Goal: Task Accomplishment & Management: Complete application form

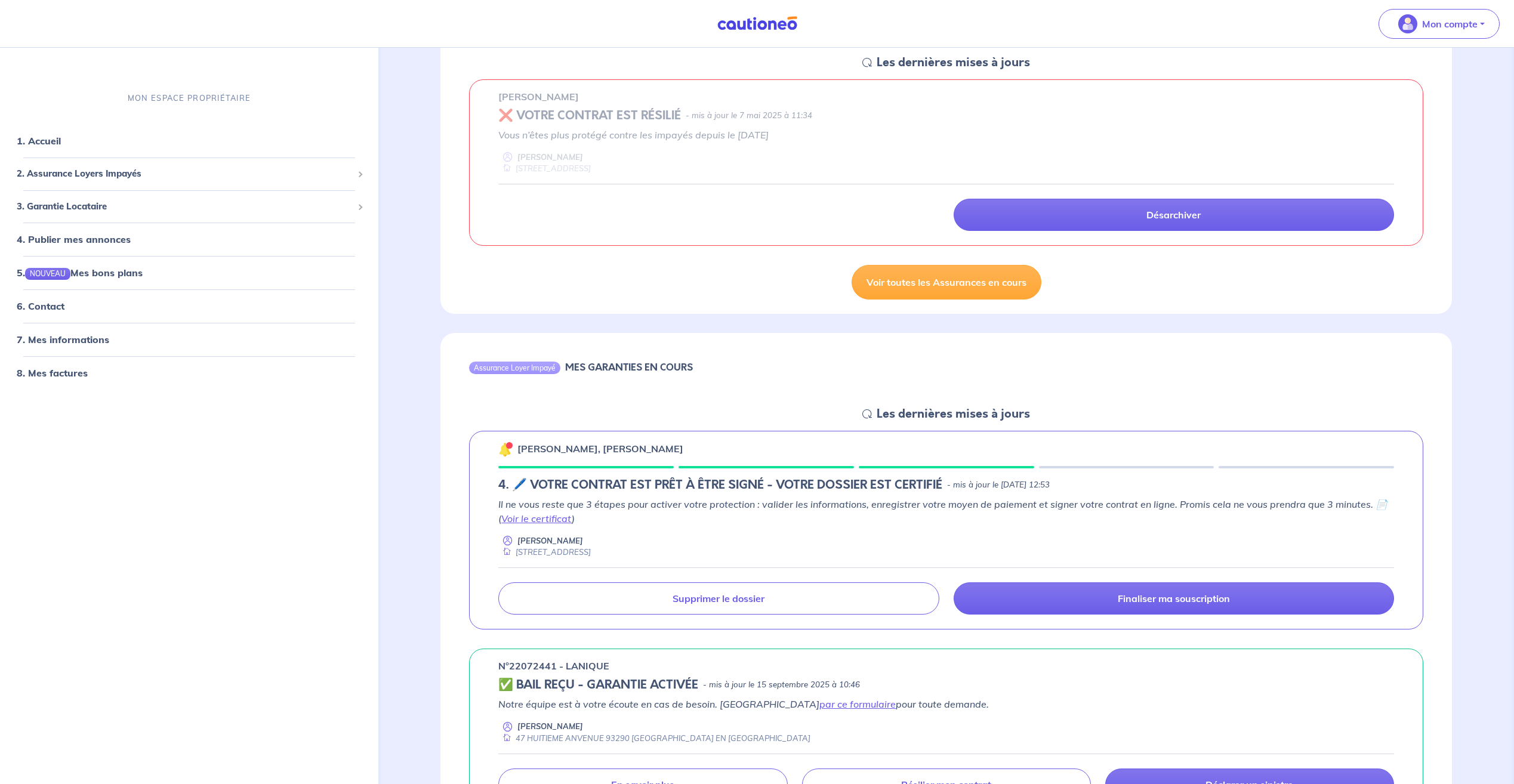
scroll to position [179, 0]
click at [1063, 602] on link "Finaliser ma souscription" at bounding box center [1173, 598] width 440 height 32
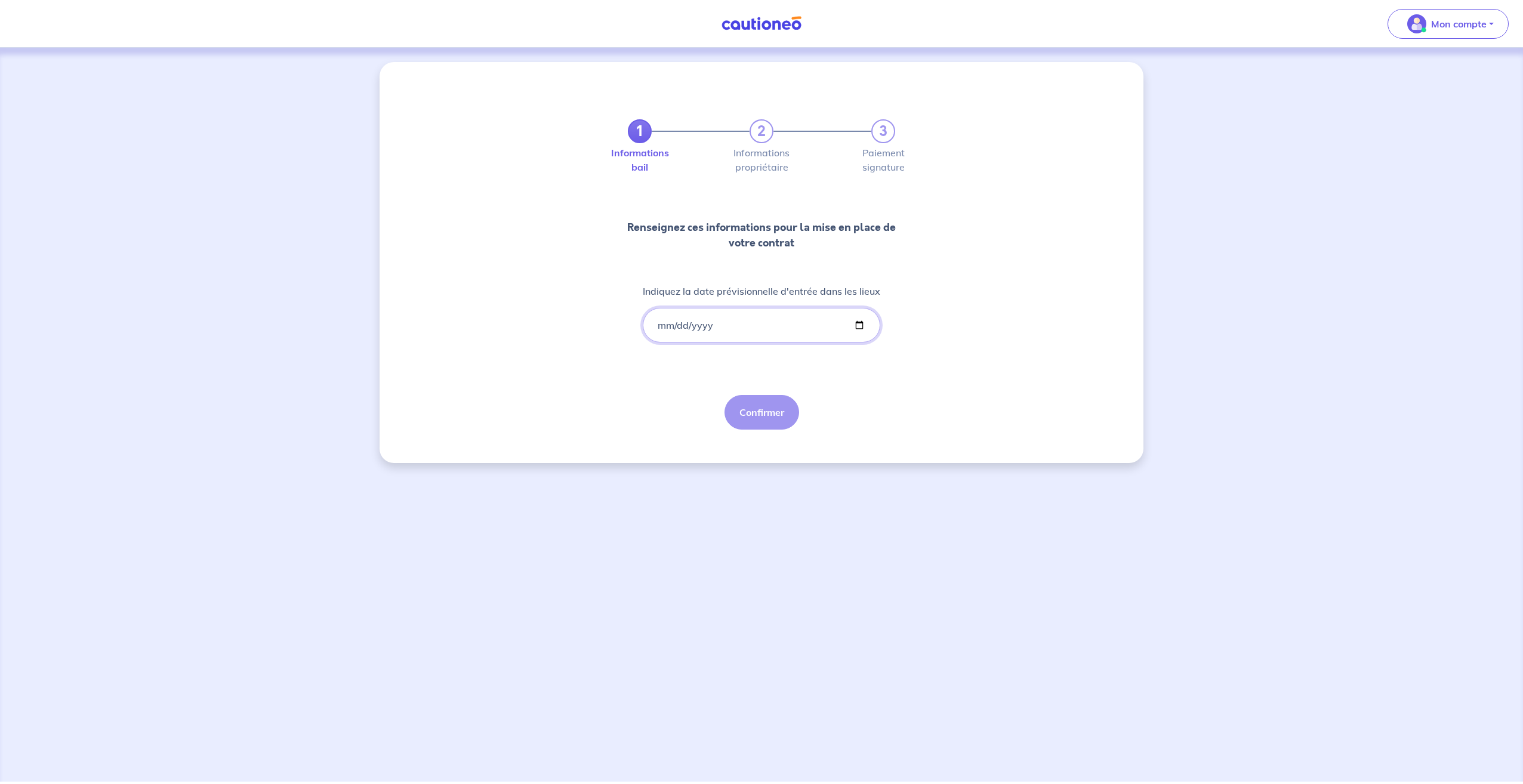
click at [666, 322] on input "Indiquez la date prévisionnelle d'entrée dans les lieux" at bounding box center [761, 324] width 237 height 34
click at [661, 322] on input "Indiquez la date prévisionnelle d'entrée dans les lieux" at bounding box center [761, 324] width 237 height 34
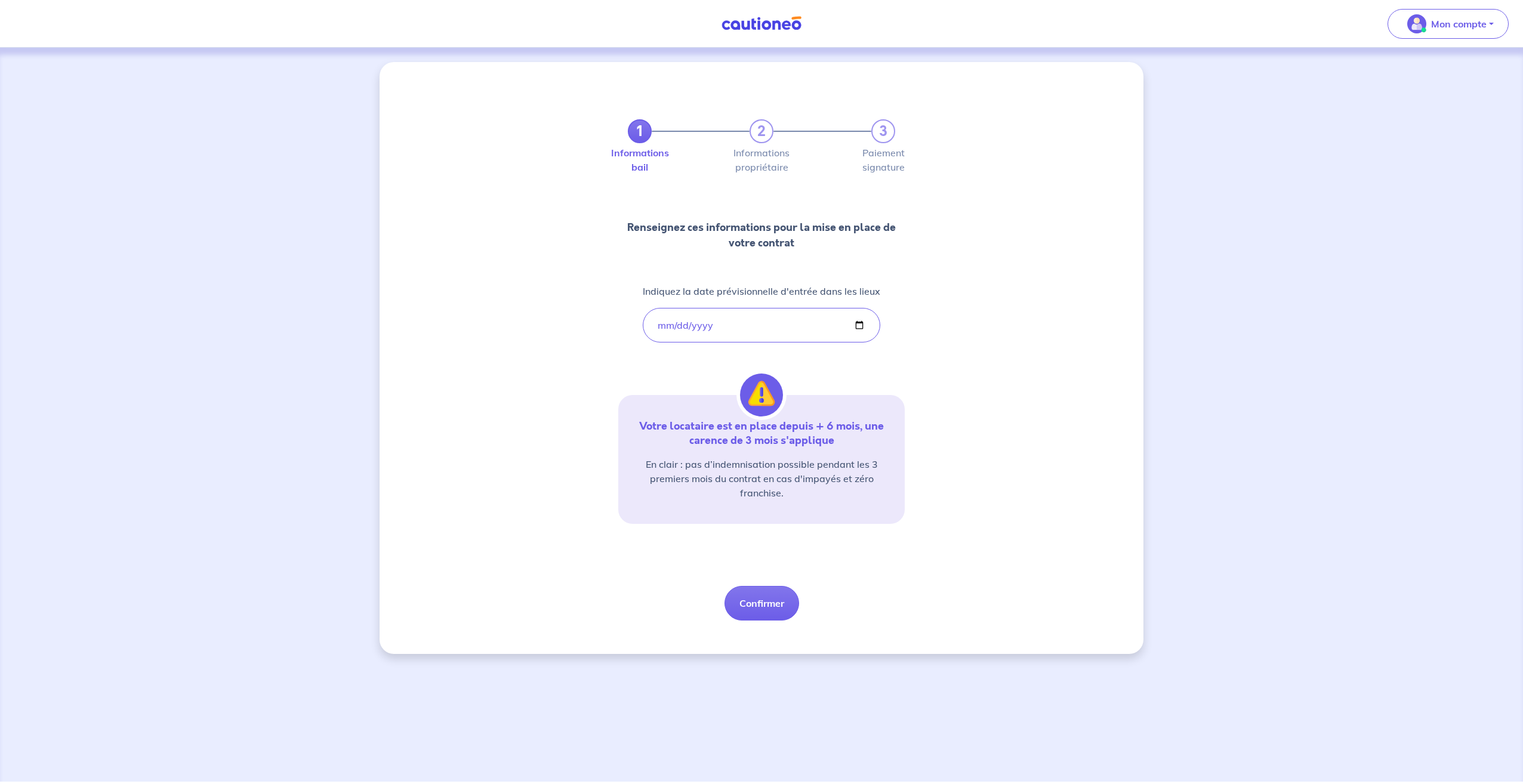
click at [572, 353] on div "1 2 3 Informations bail Informations propriétaire Paiement signature Renseignez…" at bounding box center [761, 358] width 764 height 592
drag, startPoint x: 641, startPoint y: 428, endPoint x: 800, endPoint y: 476, distance: 166.1
click at [800, 476] on div "Votre locataire est en place depuis + 6 mois, une carence de 3 mois s'applique …" at bounding box center [761, 459] width 287 height 129
drag, startPoint x: 800, startPoint y: 476, endPoint x: 745, endPoint y: 440, distance: 65.7
click at [761, 470] on p "En clair : pas d’indemnisation possible pendant les 3 premiers mois du contrat …" at bounding box center [761, 478] width 258 height 43
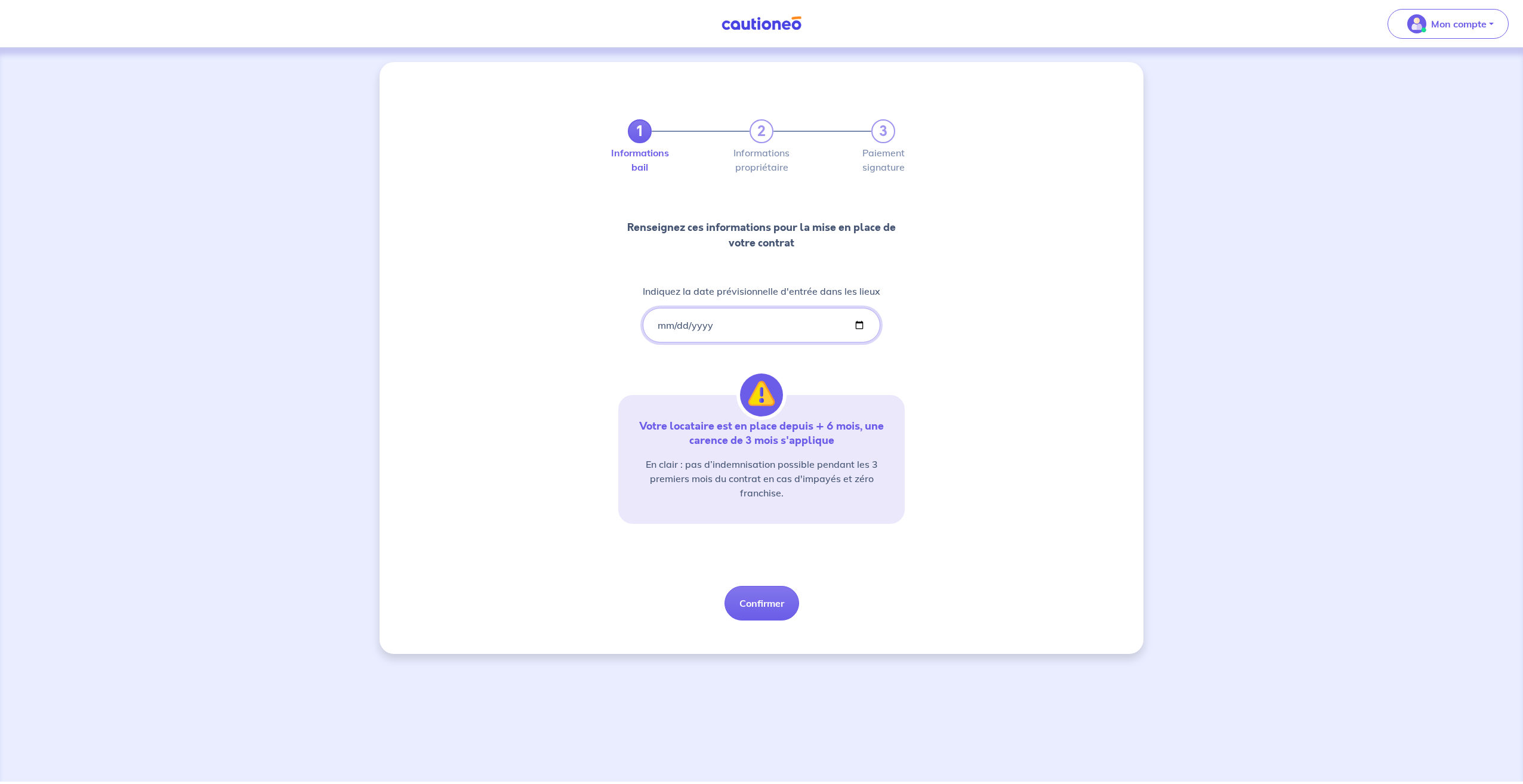
click at [734, 324] on input "[DATE]" at bounding box center [761, 324] width 237 height 34
click at [734, 327] on input "[DATE]" at bounding box center [761, 324] width 237 height 34
click at [854, 323] on input "[DATE]" at bounding box center [761, 324] width 237 height 34
click at [863, 322] on input "[DATE]" at bounding box center [761, 324] width 237 height 34
type input "[DATE]"
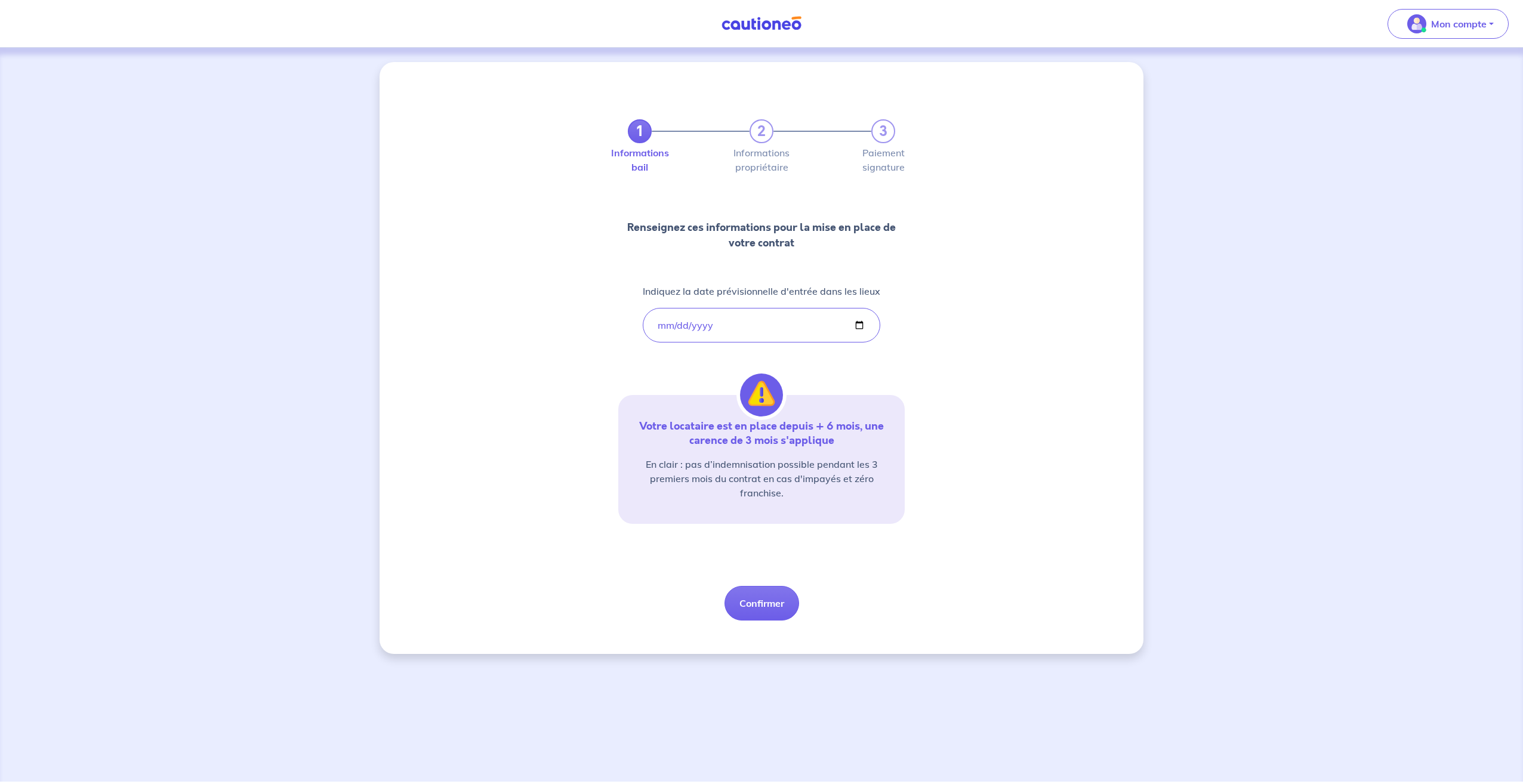
click at [822, 371] on div "1 2 3 Informations bail Informations propriétaire Paiement signature Renseignez…" at bounding box center [761, 355] width 287 height 530
click at [764, 608] on button "Confirmer" at bounding box center [762, 602] width 75 height 34
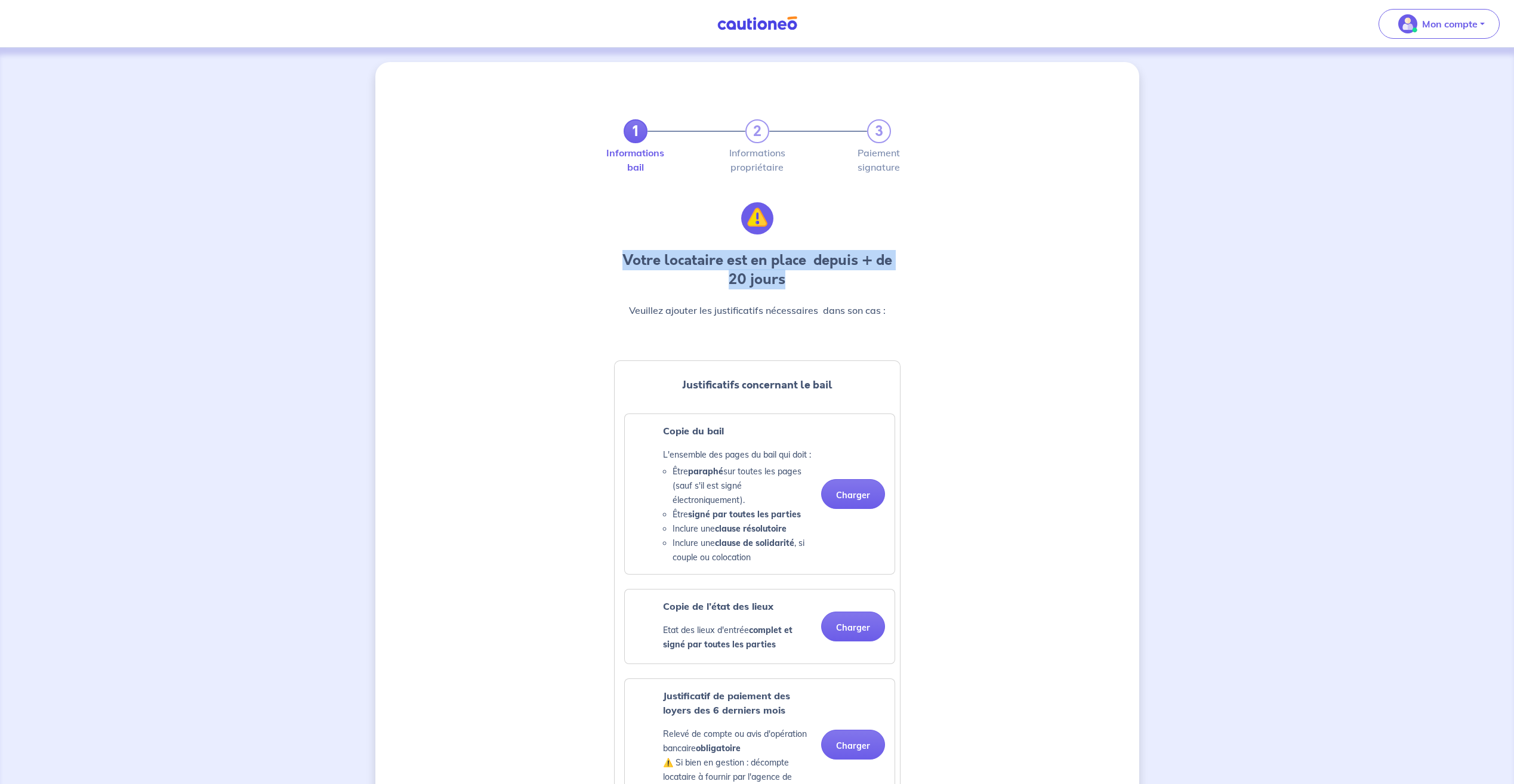
drag, startPoint x: 616, startPoint y: 260, endPoint x: 820, endPoint y: 280, distance: 205.0
click at [820, 280] on h4 "Votre locataire est en place  depuis + de 20 jours" at bounding box center [757, 270] width 287 height 38
drag, startPoint x: 820, startPoint y: 280, endPoint x: 715, endPoint y: 284, distance: 105.1
click at [715, 284] on h4 "Votre locataire est en place  depuis + de 20 jours" at bounding box center [757, 270] width 287 height 38
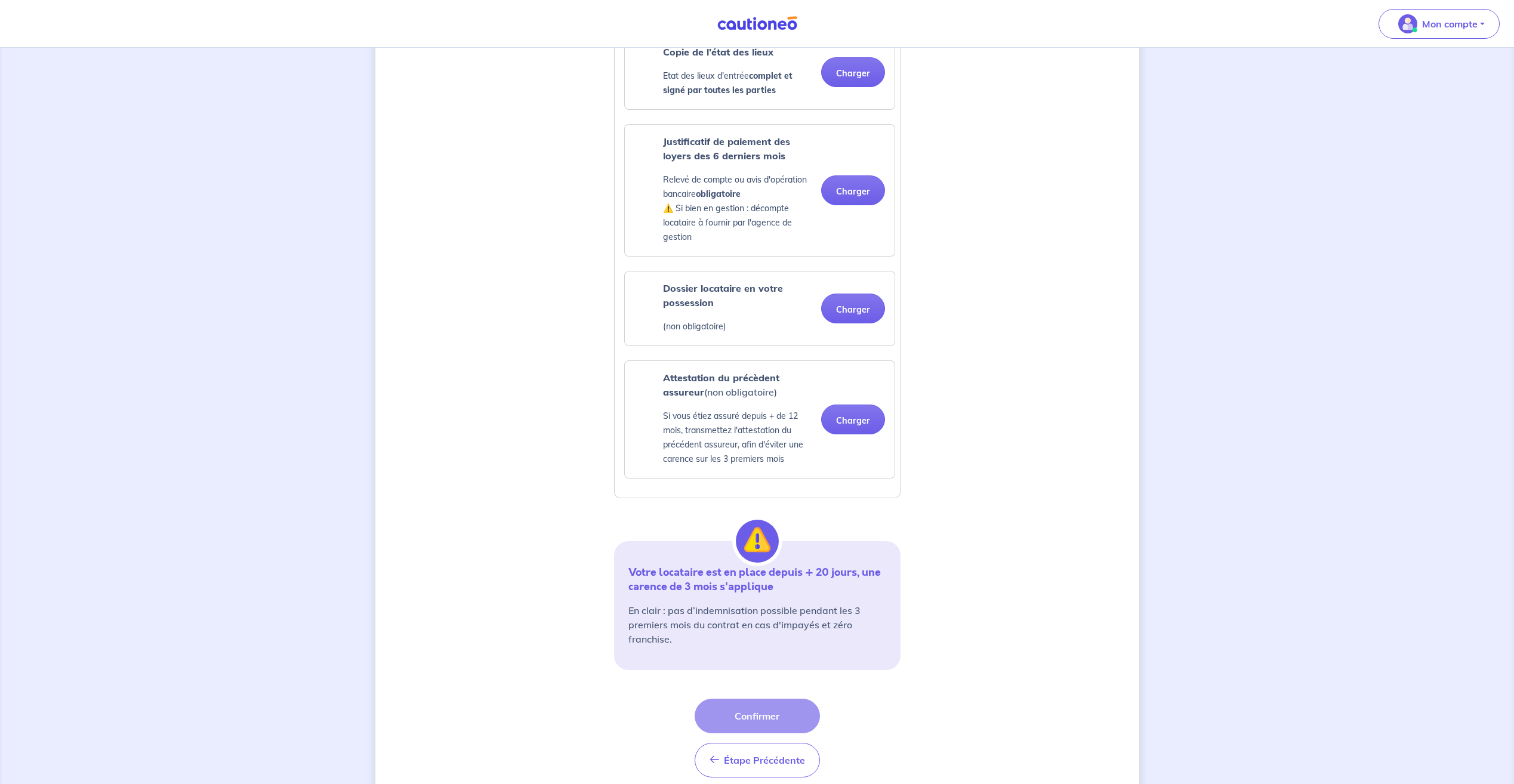
scroll to position [609, 0]
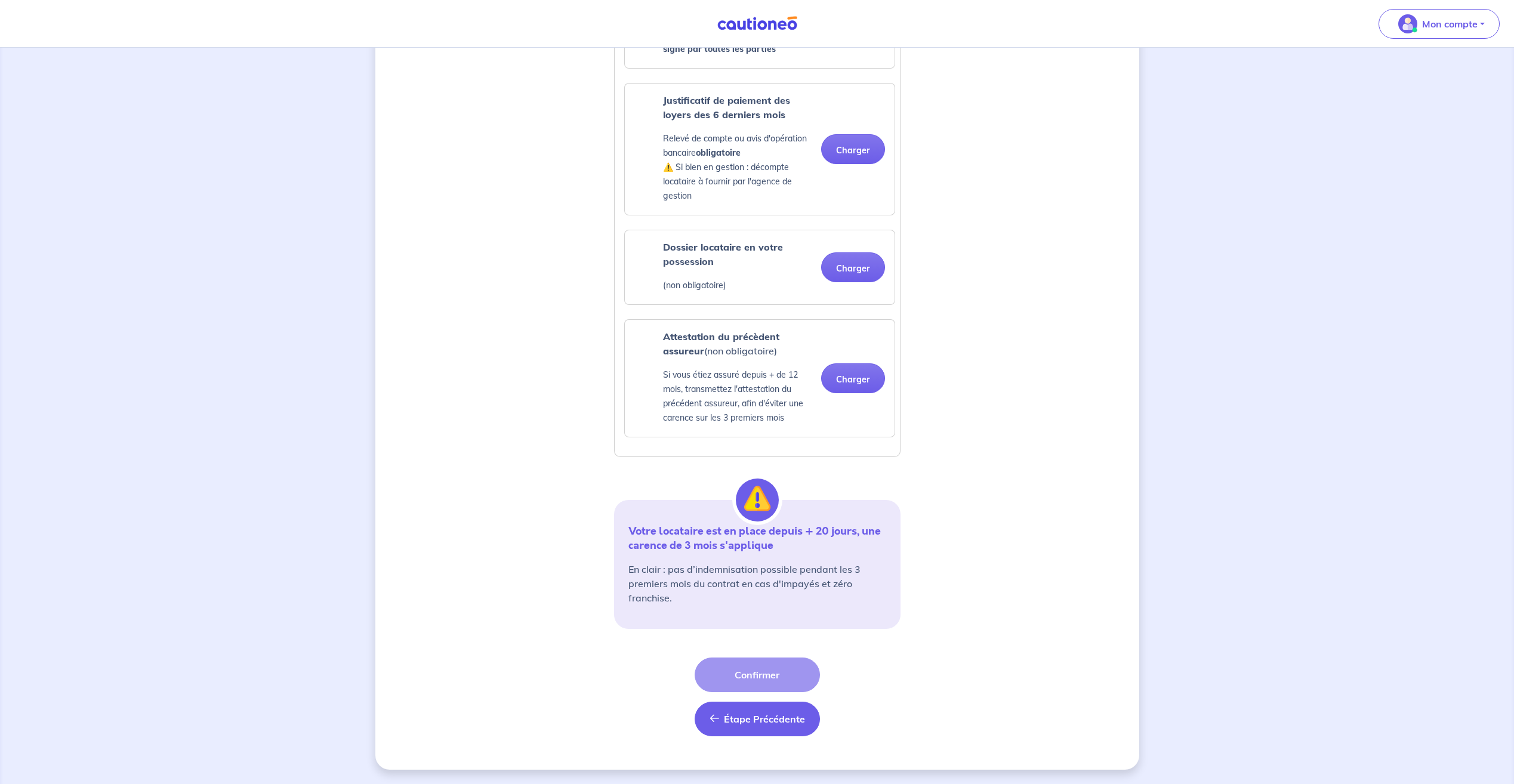
click at [753, 733] on button "Étape Précédente Étape Précédente" at bounding box center [757, 719] width 125 height 34
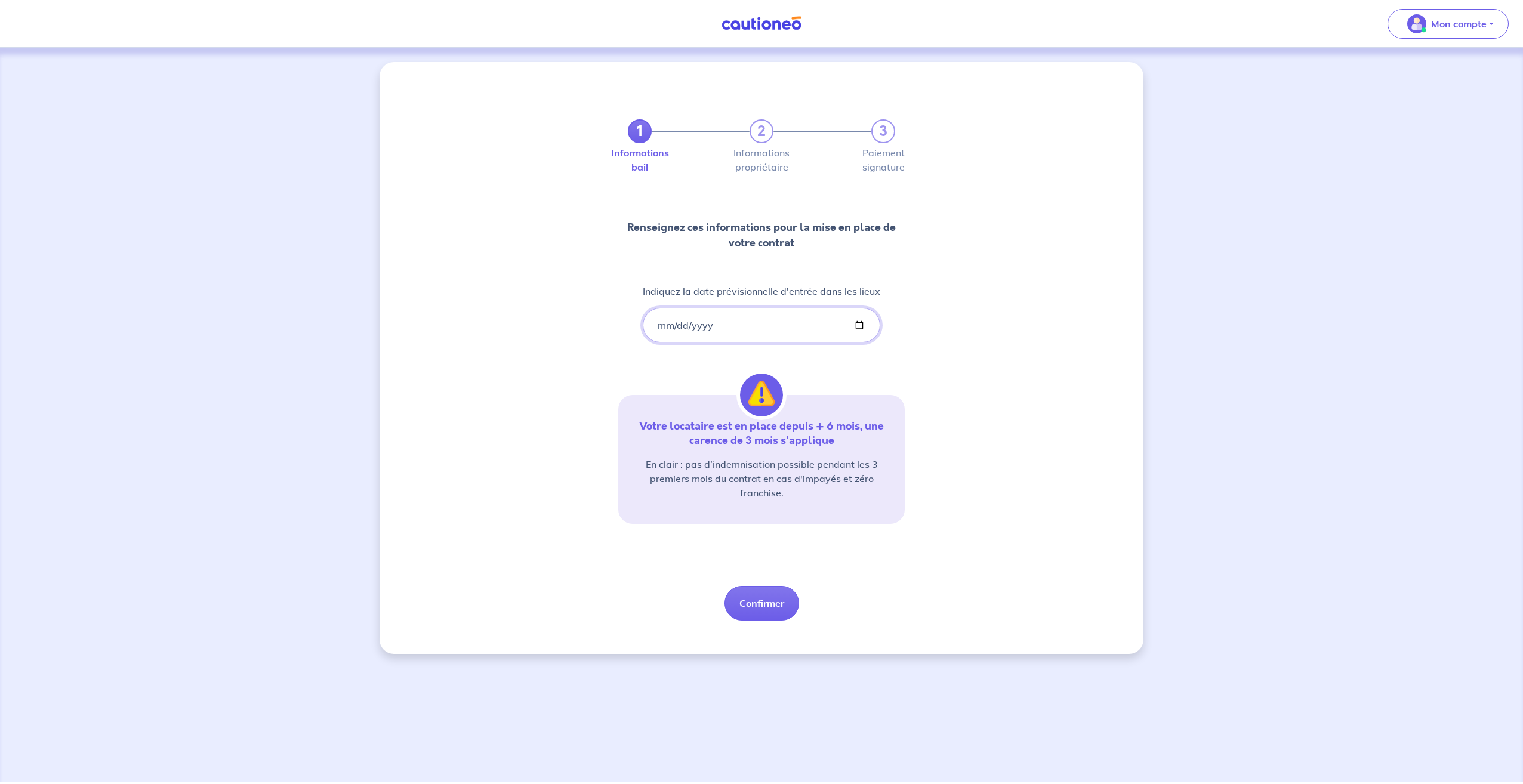
click at [676, 322] on input "[DATE]" at bounding box center [761, 324] width 237 height 34
click at [716, 330] on input "[DATE]" at bounding box center [761, 324] width 237 height 34
click at [712, 324] on input "[DATE]" at bounding box center [761, 324] width 237 height 34
click at [707, 324] on input "[DATE]" at bounding box center [761, 324] width 237 height 34
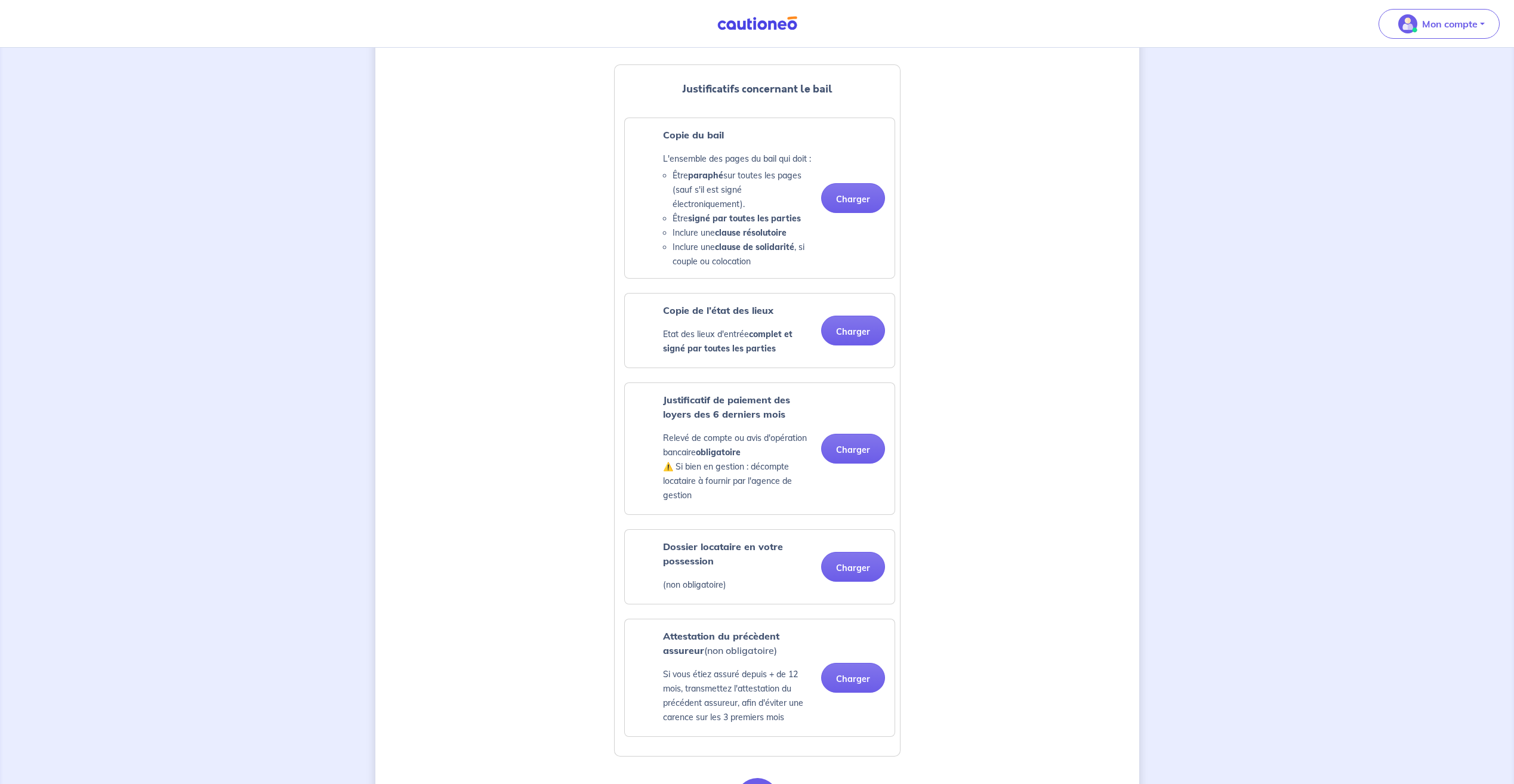
scroll to position [298, 0]
drag, startPoint x: 640, startPoint y: 453, endPoint x: 645, endPoint y: 442, distance: 12.1
click at [641, 453] on div "Justificatif de paiement des loyers des 6 derniers mois Relevé de compte ou avi…" at bounding box center [723, 445] width 177 height 112
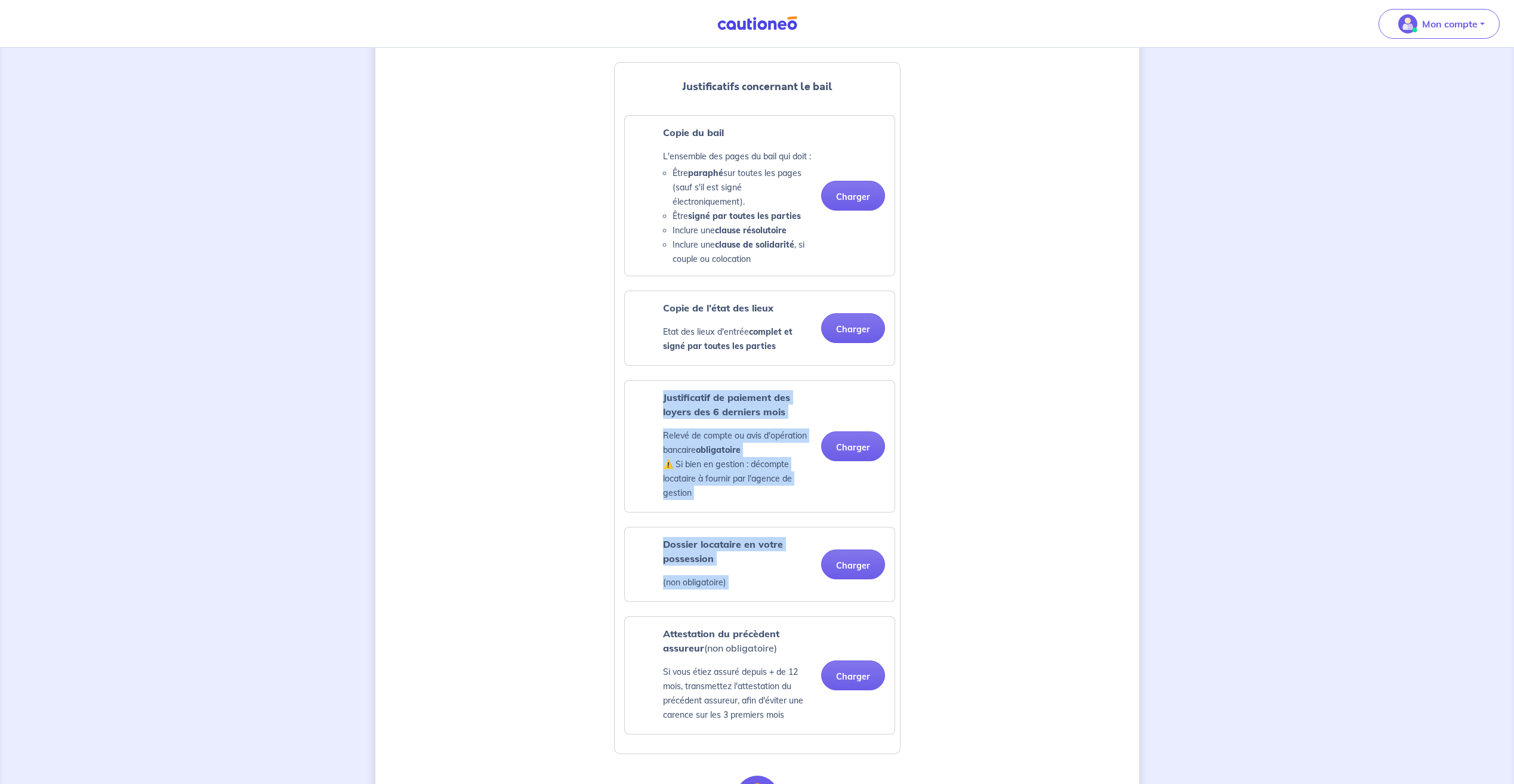
drag, startPoint x: 658, startPoint y: 410, endPoint x: 916, endPoint y: 586, distance: 312.3
click at [916, 586] on div "1 2 3 Informations bail Informations propriétaire Paiement signature Votre loca…" at bounding box center [757, 415] width 764 height 1303
drag, startPoint x: 916, startPoint y: 586, endPoint x: 909, endPoint y: 608, distance: 23.1
click at [909, 608] on div "1 2 3 Informations bail Informations propriétaire Paiement signature Votre loca…" at bounding box center [757, 415] width 764 height 1303
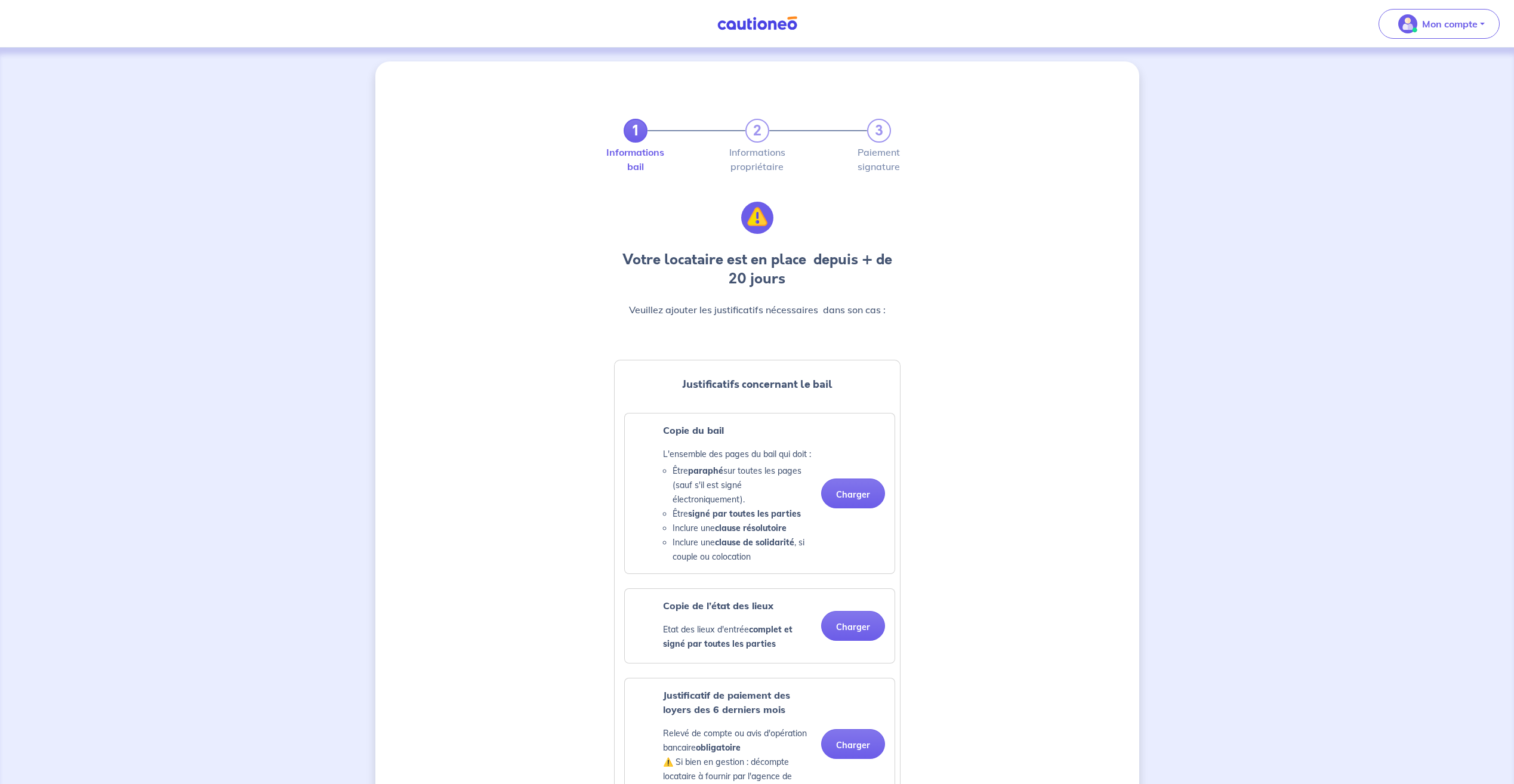
scroll to position [0, 0]
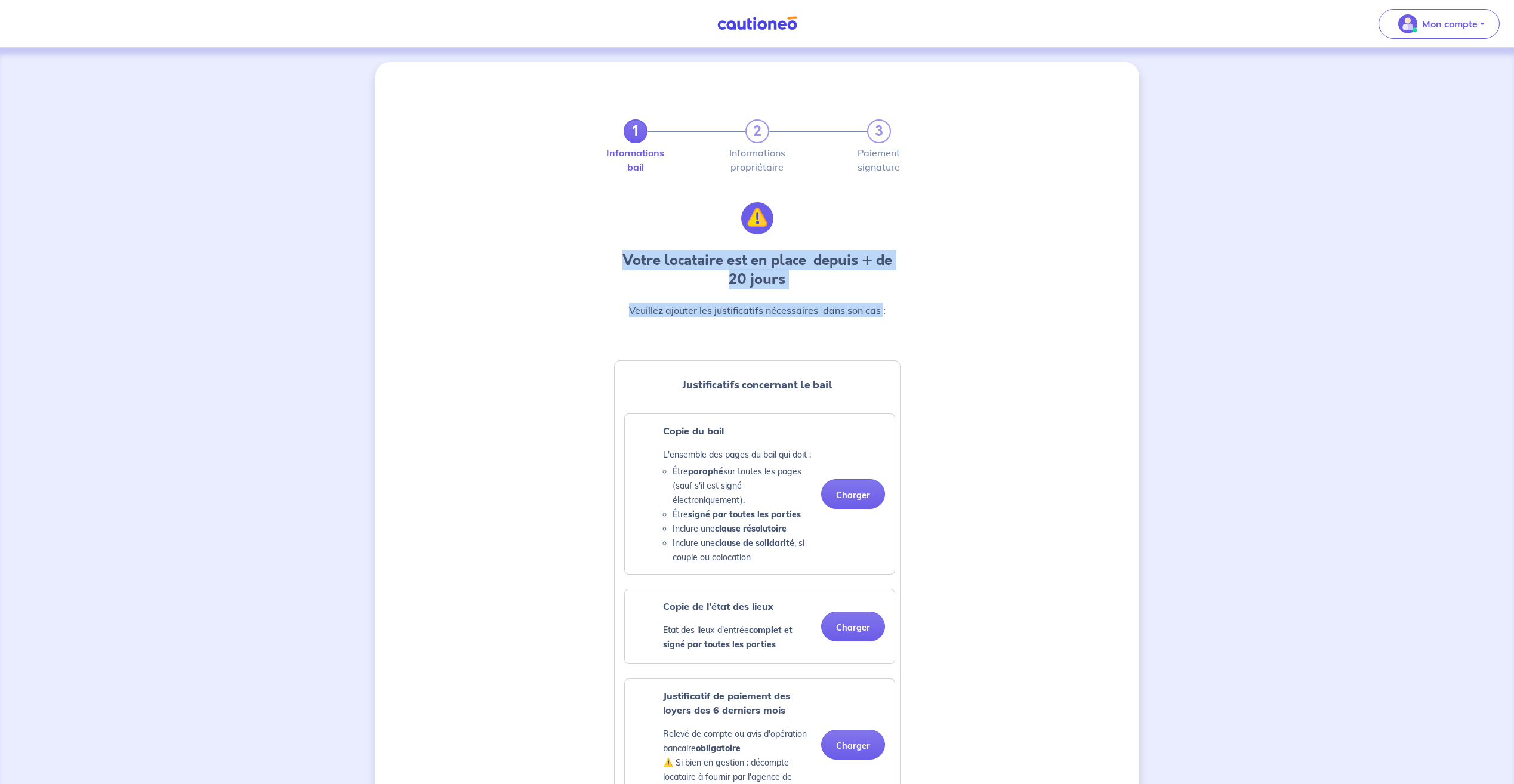
drag, startPoint x: 623, startPoint y: 251, endPoint x: 882, endPoint y: 317, distance: 267.3
click at [882, 317] on div "1 2 3 Informations bail Informations propriétaire Paiement signature Votre loca…" at bounding box center [757, 218] width 301 height 255
click at [481, 343] on div "1 2 3 Informations bail Informations propriétaire Paiement signature Votre loca…" at bounding box center [757, 713] width 764 height 1303
drag, startPoint x: 792, startPoint y: 286, endPoint x: 618, endPoint y: 265, distance: 175.3
click at [618, 265] on h4 "Votre locataire est en place  depuis + de 20 jours" at bounding box center [757, 270] width 287 height 38
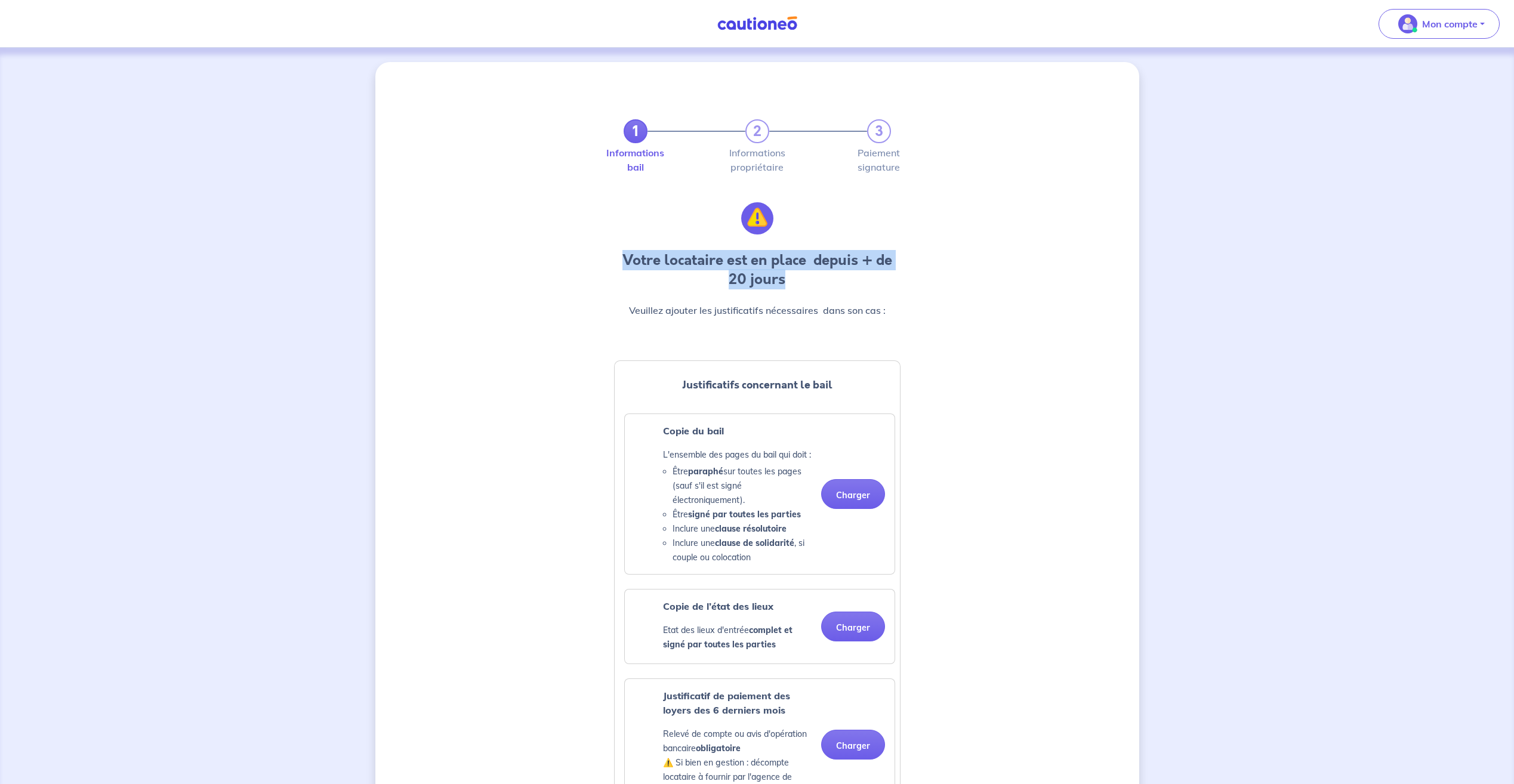
drag, startPoint x: 618, startPoint y: 265, endPoint x: 577, endPoint y: 267, distance: 41.0
click at [577, 267] on div "1 2 3 Informations bail Informations propriétaire Paiement signature Votre loca…" at bounding box center [757, 713] width 764 height 1303
drag, startPoint x: 665, startPoint y: 265, endPoint x: 884, endPoint y: 277, distance: 219.3
click at [884, 277] on div "1 2 3 Informations bail Informations propriétaire Paiement signature Votre loca…" at bounding box center [757, 713] width 764 height 1303
drag, startPoint x: 884, startPoint y: 277, endPoint x: 804, endPoint y: 292, distance: 81.4
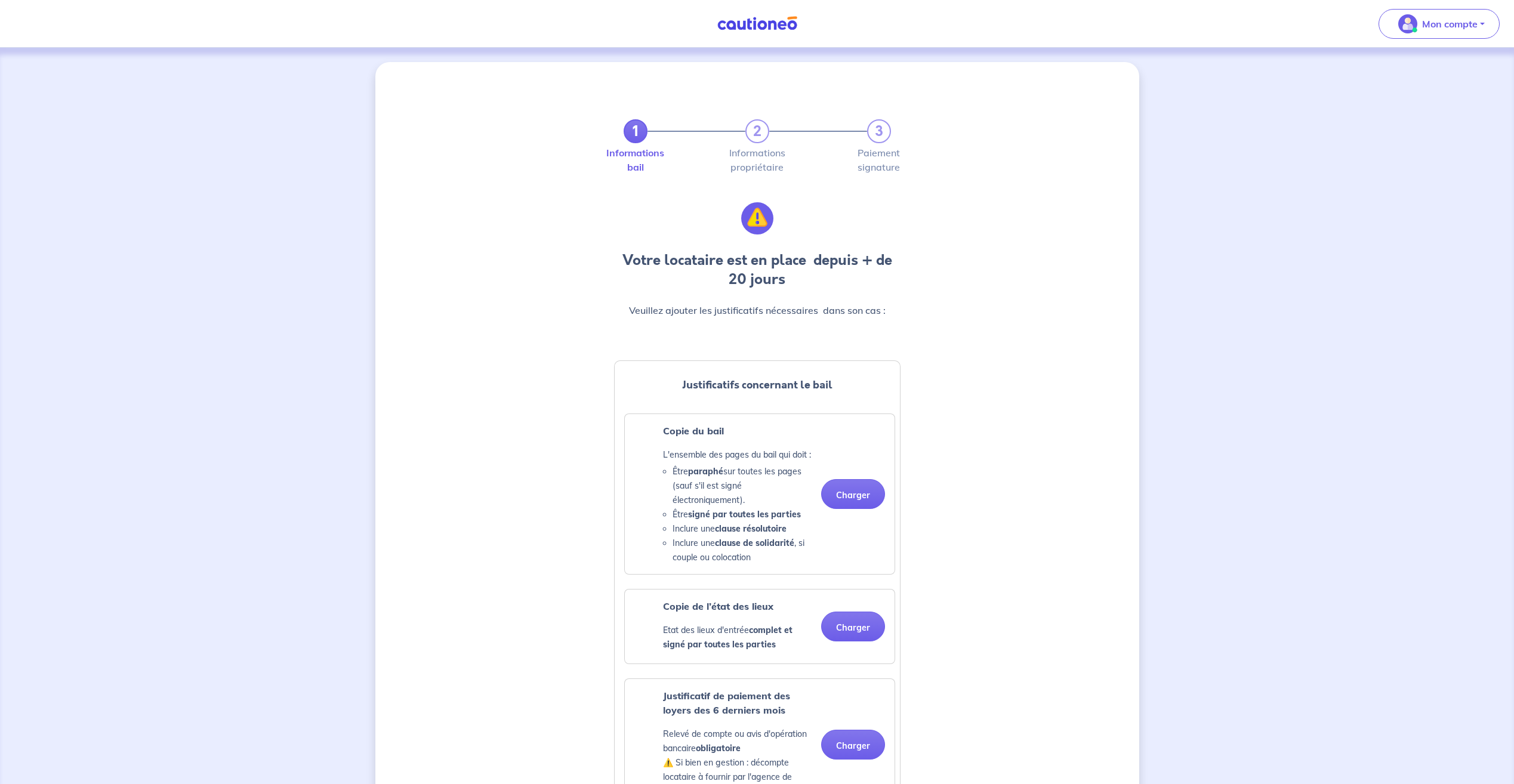
click at [804, 292] on div "1 2 3 Informations bail Informations propriétaire Paiement signature Votre loca…" at bounding box center [757, 218] width 301 height 255
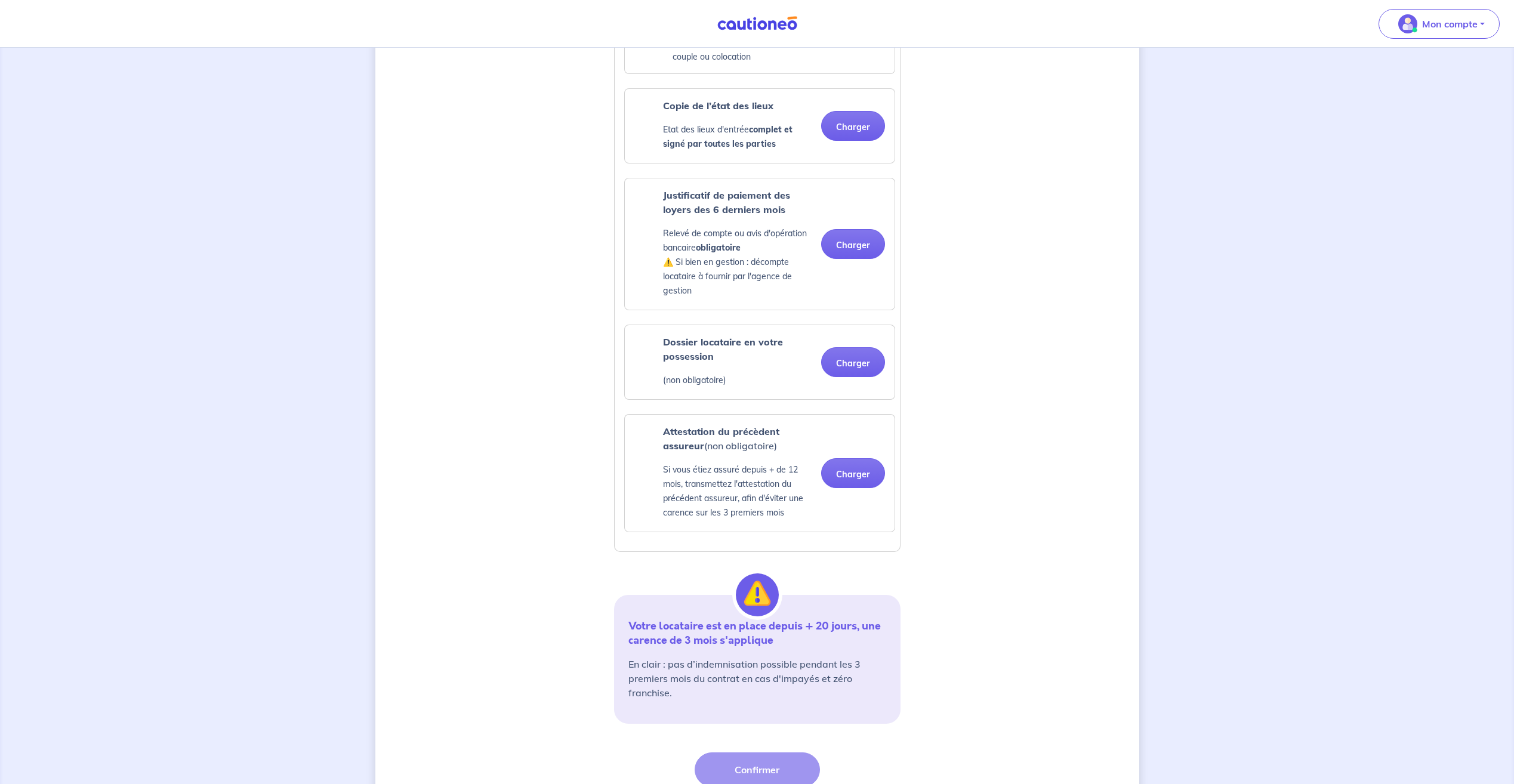
scroll to position [609, 0]
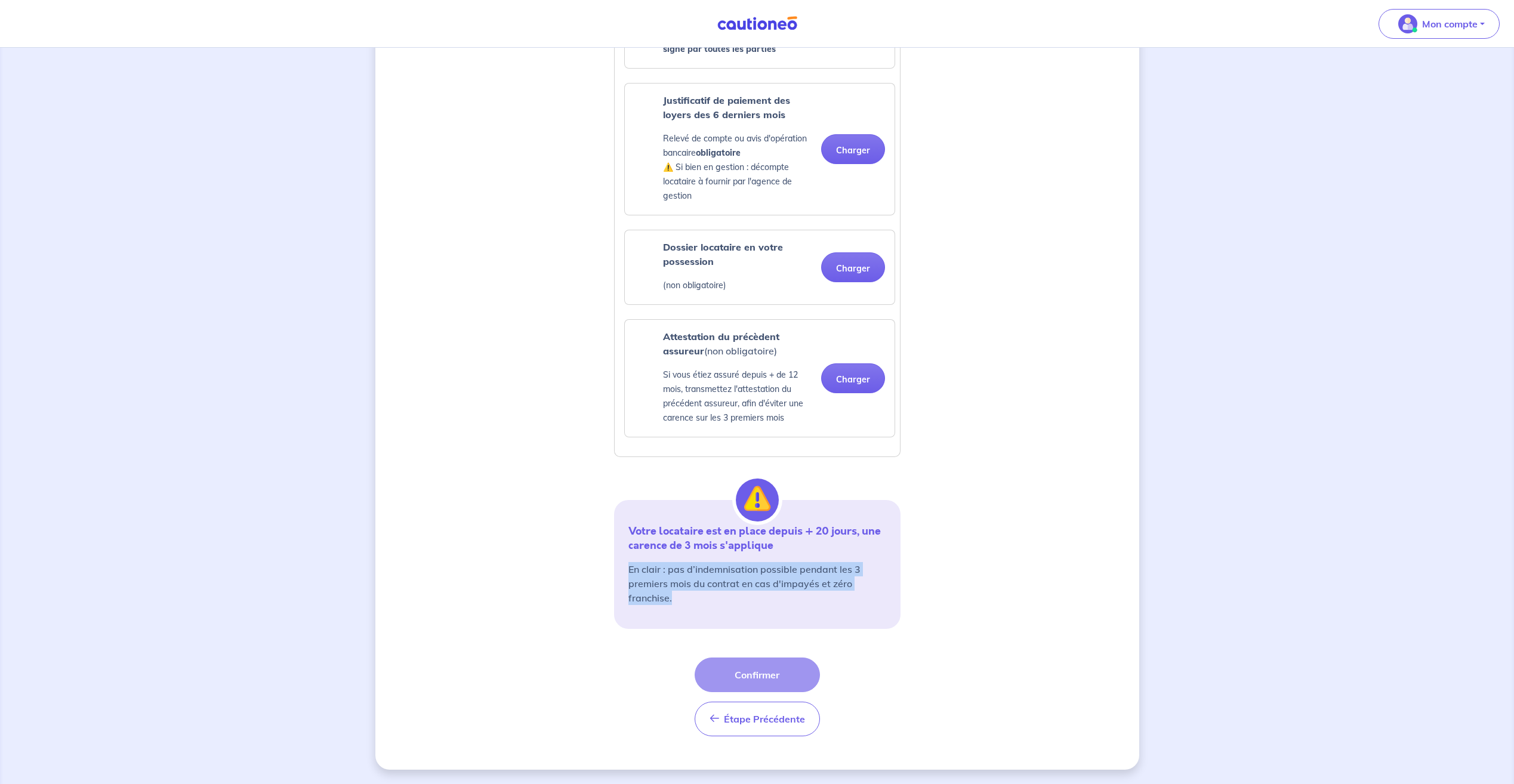
drag, startPoint x: 762, startPoint y: 605, endPoint x: 624, endPoint y: 569, distance: 142.6
click at [624, 569] on div "Votre locataire est en place depuis + 20 jours, une carence de 3 mois s'appliqu…" at bounding box center [757, 564] width 287 height 129
drag, startPoint x: 624, startPoint y: 569, endPoint x: 601, endPoint y: 534, distance: 41.9
click at [605, 551] on div "1 2 3 Informations bail Informations propriétaire Paiement signature Votre loca…" at bounding box center [757, 118] width 764 height 1303
drag, startPoint x: 627, startPoint y: 510, endPoint x: 856, endPoint y: 724, distance: 313.4
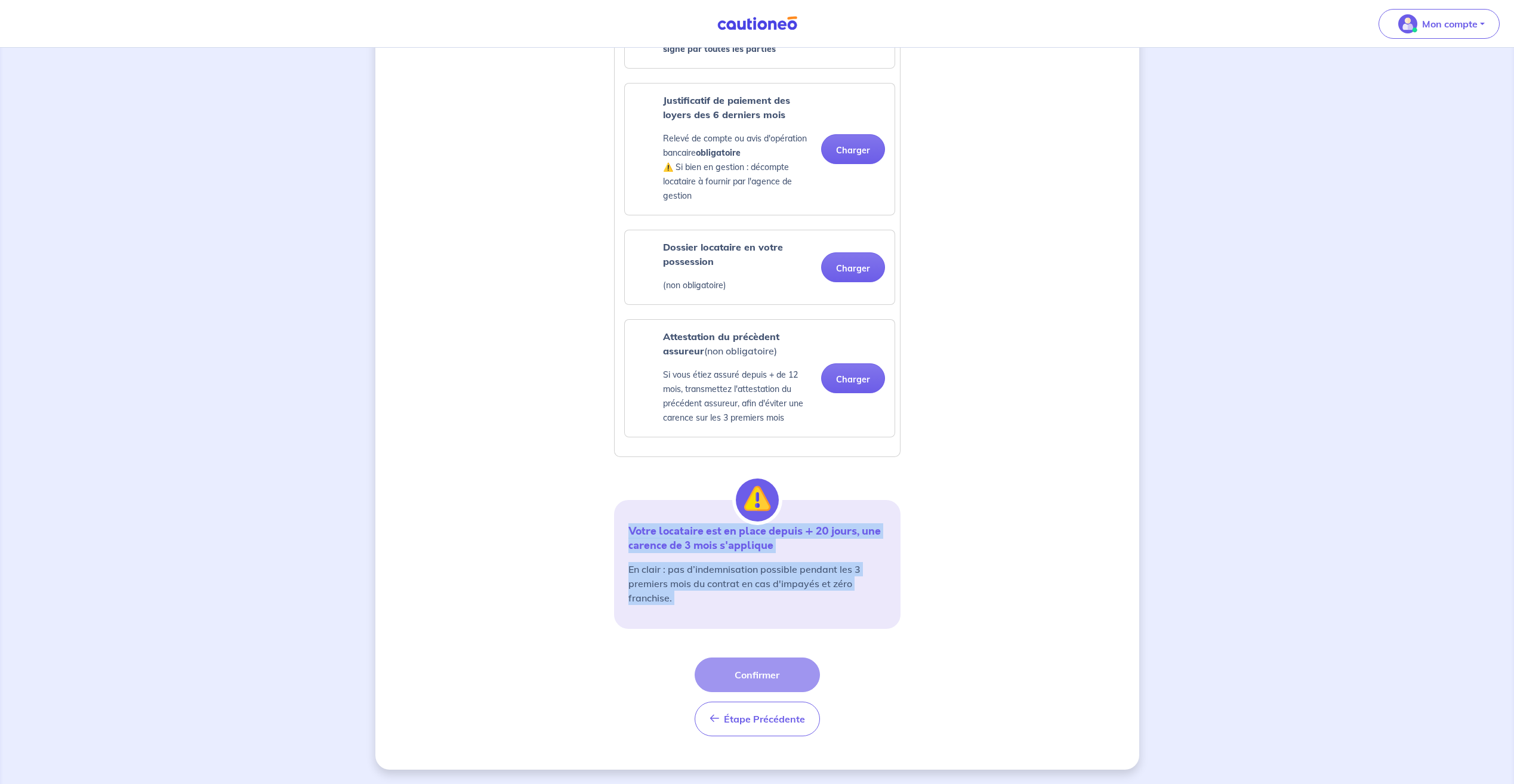
click at [856, 724] on div "1 2 3 Informations bail Informations propriétaire Paiement signature Votre loca…" at bounding box center [757, 118] width 764 height 1303
drag, startPoint x: 856, startPoint y: 724, endPoint x: 835, endPoint y: 693, distance: 37.4
click at [841, 691] on div "Votre locataire est en place depuis + 20 jours, une carence de 3 mois s'appliqu…" at bounding box center [757, 603] width 301 height 265
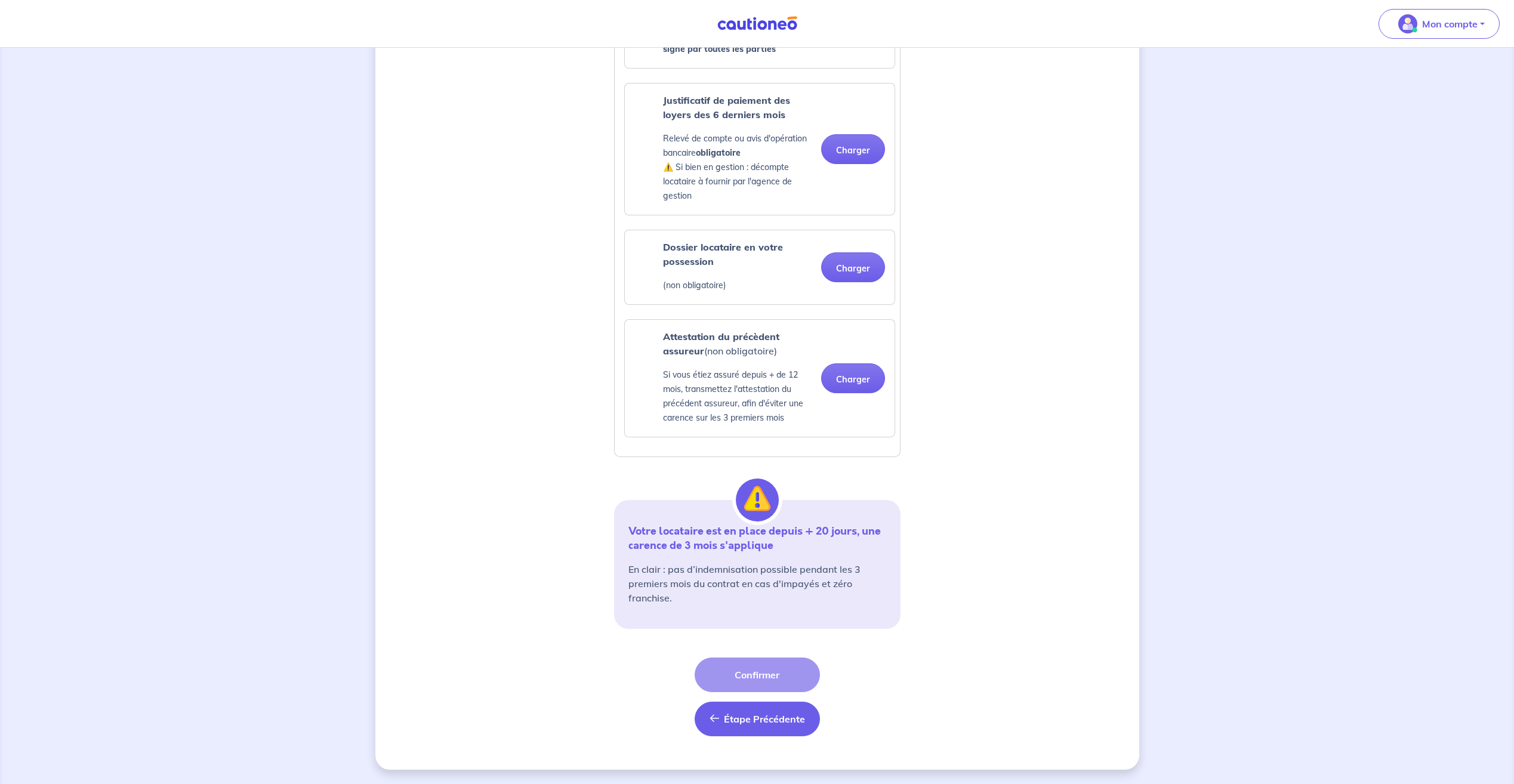
click at [796, 718] on span "Étape Précédente" at bounding box center [764, 719] width 81 height 12
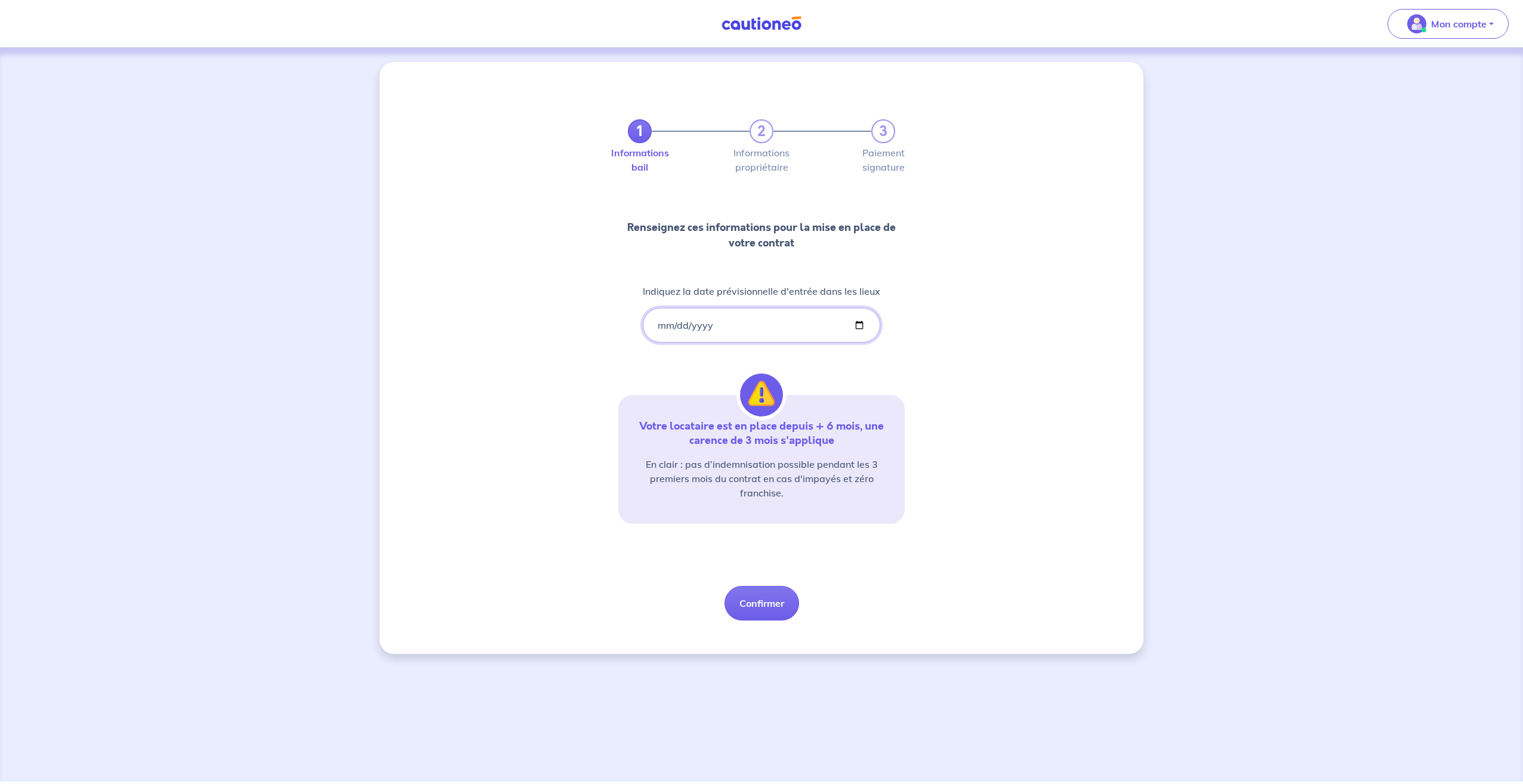
click at [726, 327] on input "[DATE]" at bounding box center [761, 324] width 237 height 34
click at [696, 327] on input "[DATE]" at bounding box center [761, 324] width 237 height 34
click at [678, 326] on input "[DATE]" at bounding box center [761, 324] width 237 height 34
click at [667, 326] on input "[DATE]" at bounding box center [761, 324] width 237 height 34
click at [713, 325] on input "[DATE]" at bounding box center [761, 324] width 237 height 34
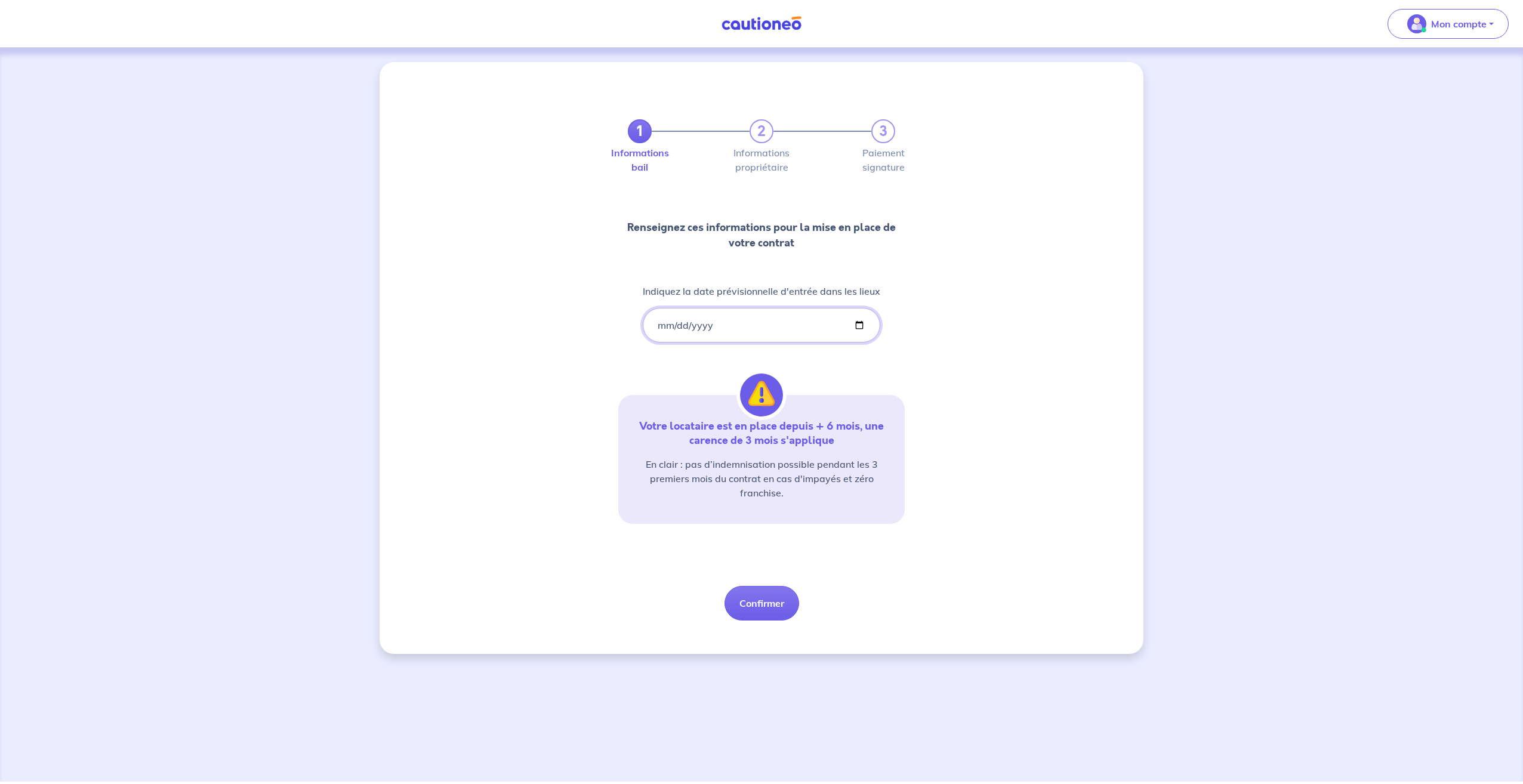
click at [695, 328] on input "[DATE]" at bounding box center [761, 324] width 237 height 34
type input "[DATE]"
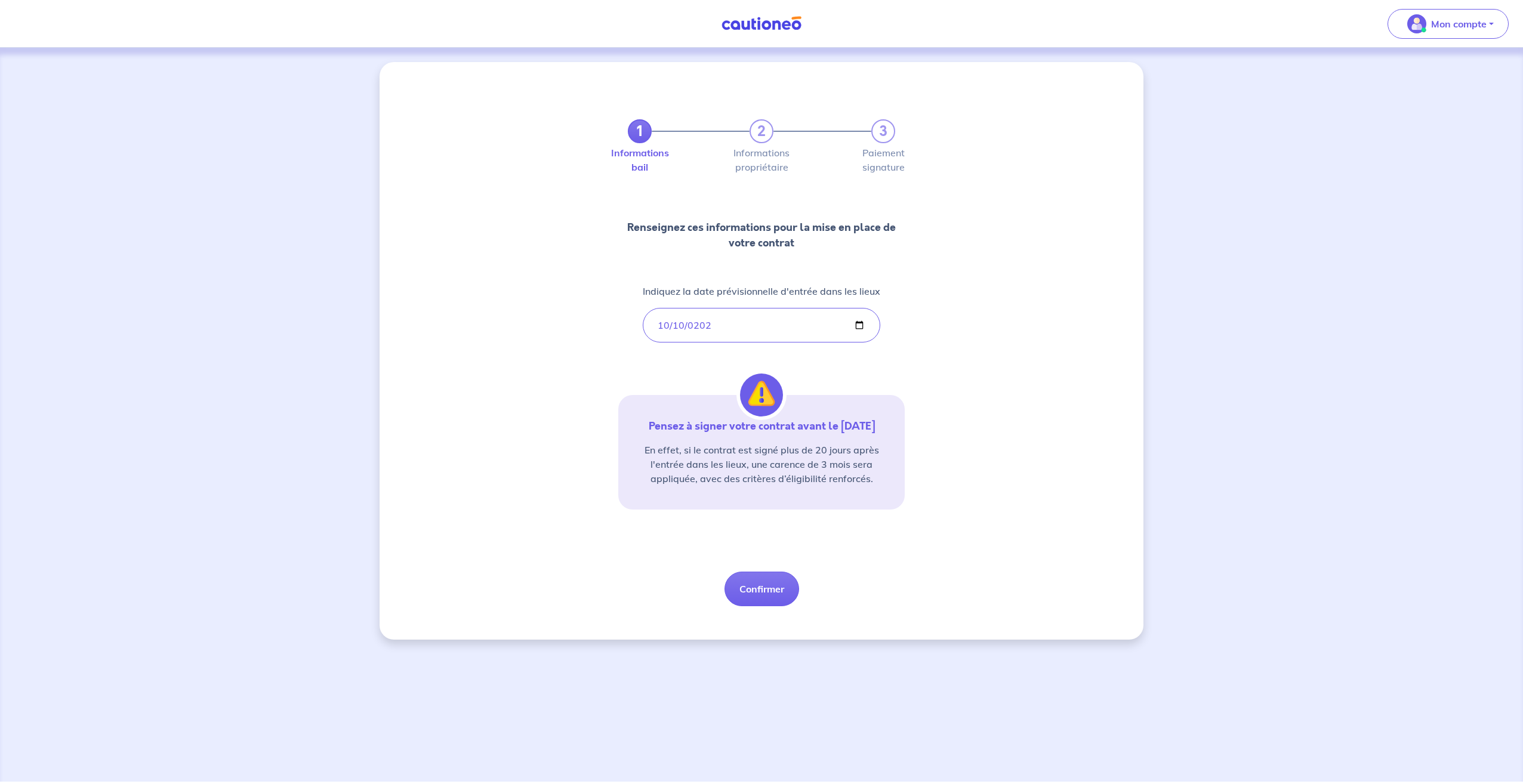
click at [595, 393] on div "1 2 3 Informations bail Informations propriétaire Paiement signature Renseignez…" at bounding box center [761, 350] width 764 height 577
click at [753, 519] on div "1 2 3 Informations bail Informations propriétaire Paiement signature Renseignez…" at bounding box center [761, 348] width 287 height 515
click at [784, 592] on button "Confirmer" at bounding box center [762, 588] width 75 height 34
select select "FR"
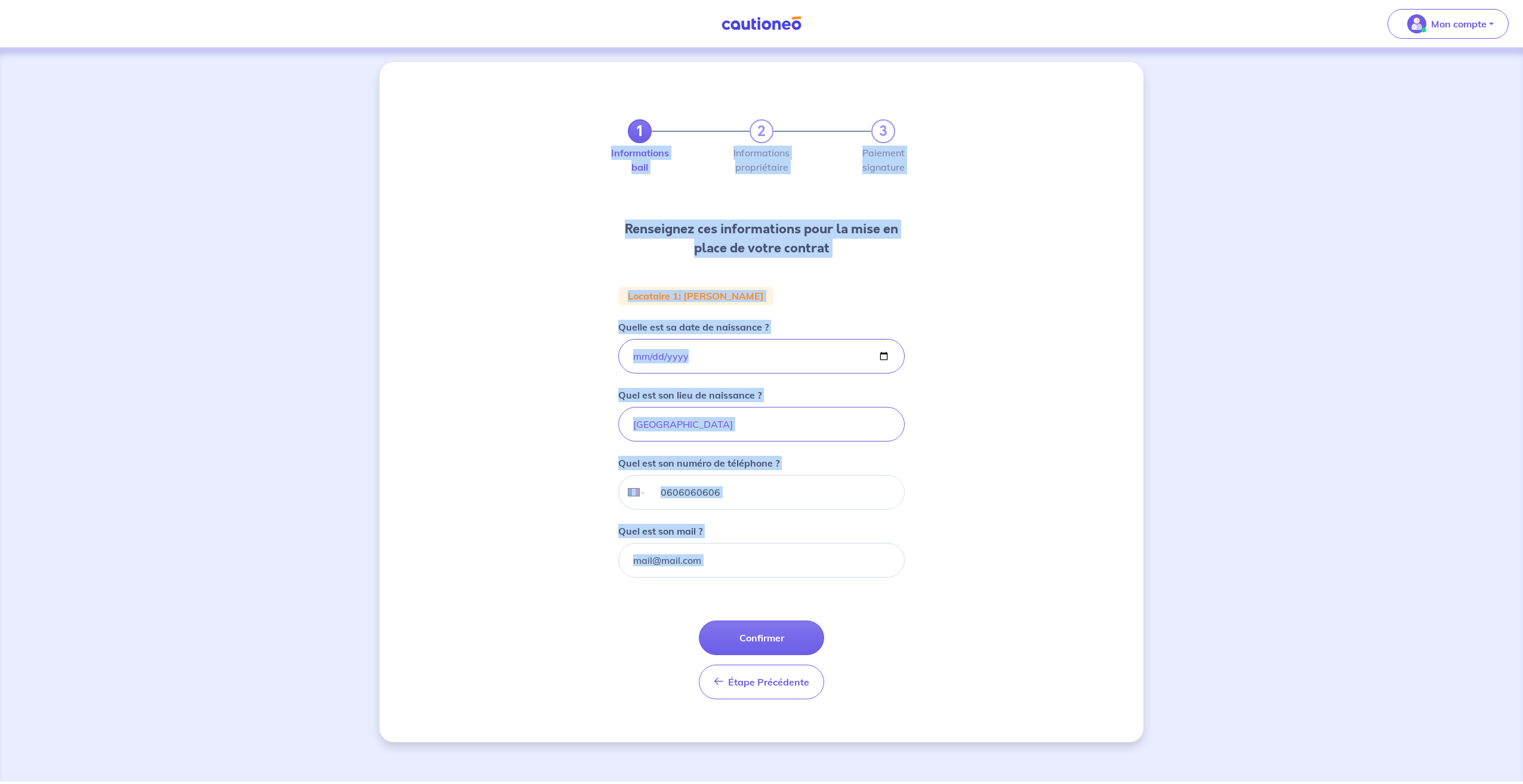
drag, startPoint x: 644, startPoint y: 158, endPoint x: 895, endPoint y: 726, distance: 621.0
click at [895, 726] on div "1 2 3 Informations bail Informations propriétaire Paiement signature Renseignez…" at bounding box center [761, 402] width 764 height 680
drag, startPoint x: 895, startPoint y: 726, endPoint x: 915, endPoint y: 524, distance: 203.0
click at [915, 524] on div "1 2 3 Informations bail Informations propriétaire Paiement signature Renseignez…" at bounding box center [761, 402] width 764 height 680
drag, startPoint x: 589, startPoint y: 143, endPoint x: 897, endPoint y: 695, distance: 632.1
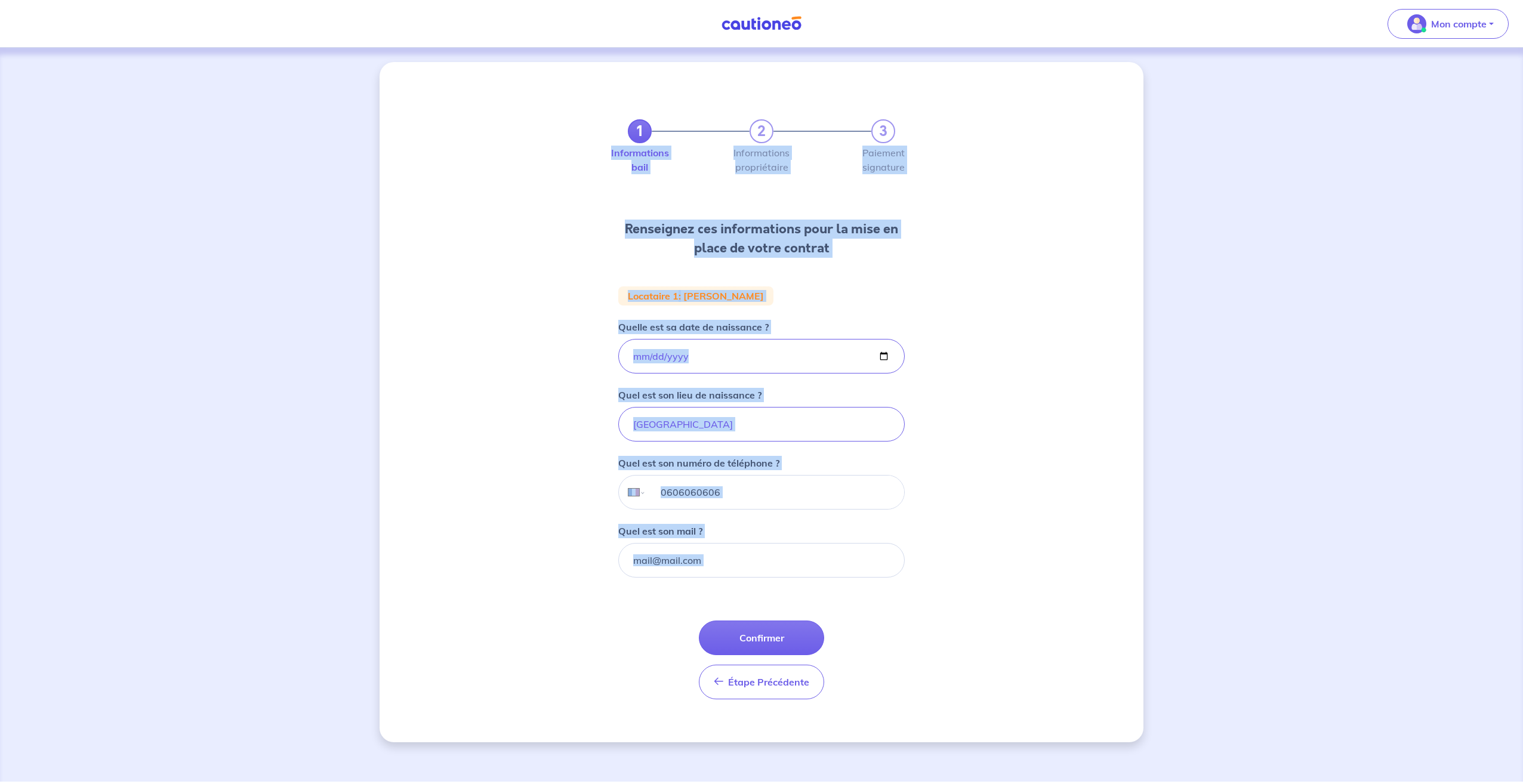
click at [897, 695] on div "1 2 3 Informations bail Informations propriétaire Paiement signature Renseignez…" at bounding box center [761, 402] width 764 height 680
drag, startPoint x: 897, startPoint y: 695, endPoint x: 876, endPoint y: 666, distance: 35.8
click at [876, 669] on form "Locataire 1 : [PERSON_NAME] Quelle est sa date de naissance ? [DEMOGRAPHIC_DATA…" at bounding box center [761, 498] width 287 height 422
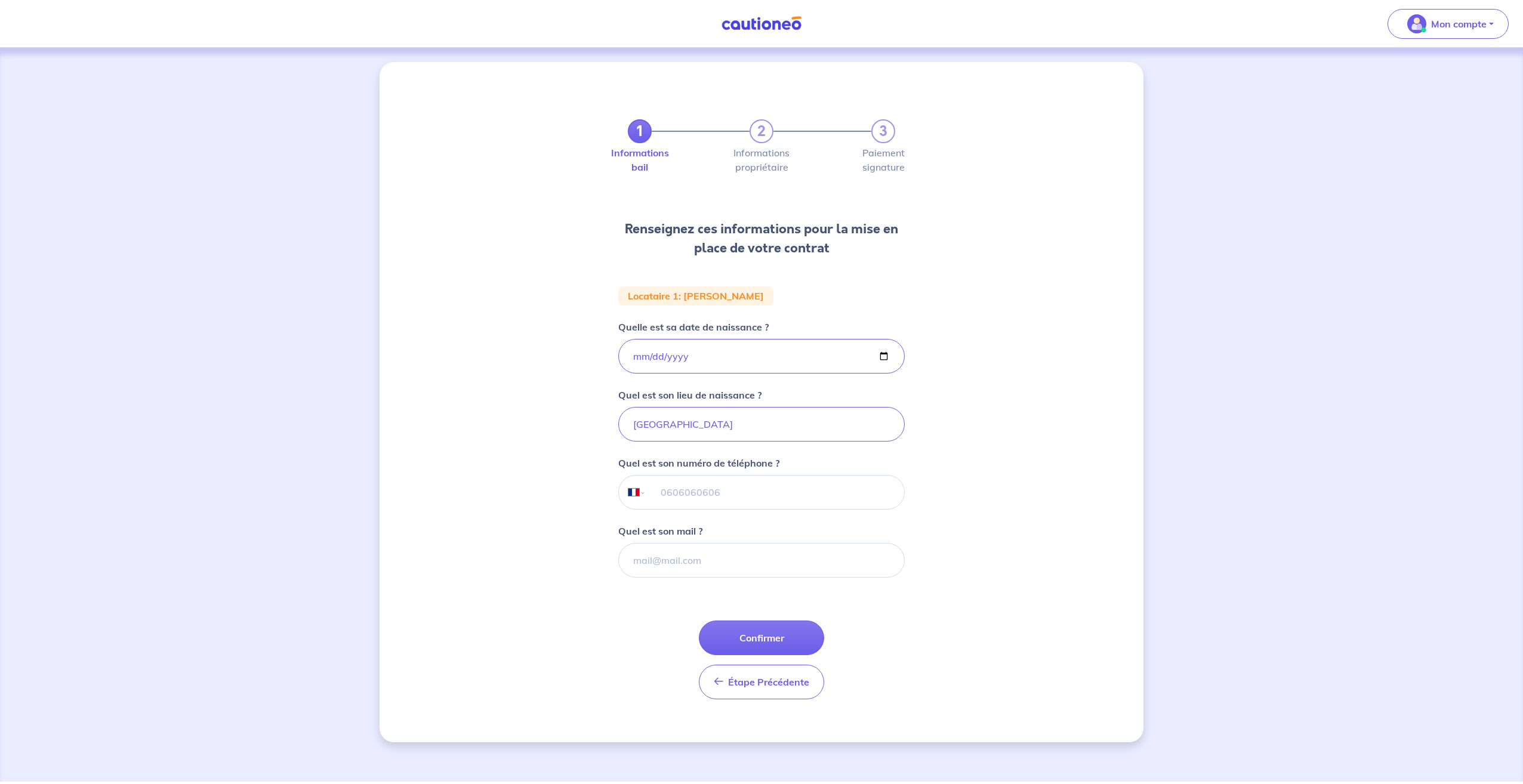
drag, startPoint x: 877, startPoint y: 659, endPoint x: 592, endPoint y: 154, distance: 579.9
click at [592, 154] on div "1 2 3 Informations bail Informations propriétaire Paiement signature Renseignez…" at bounding box center [761, 402] width 764 height 680
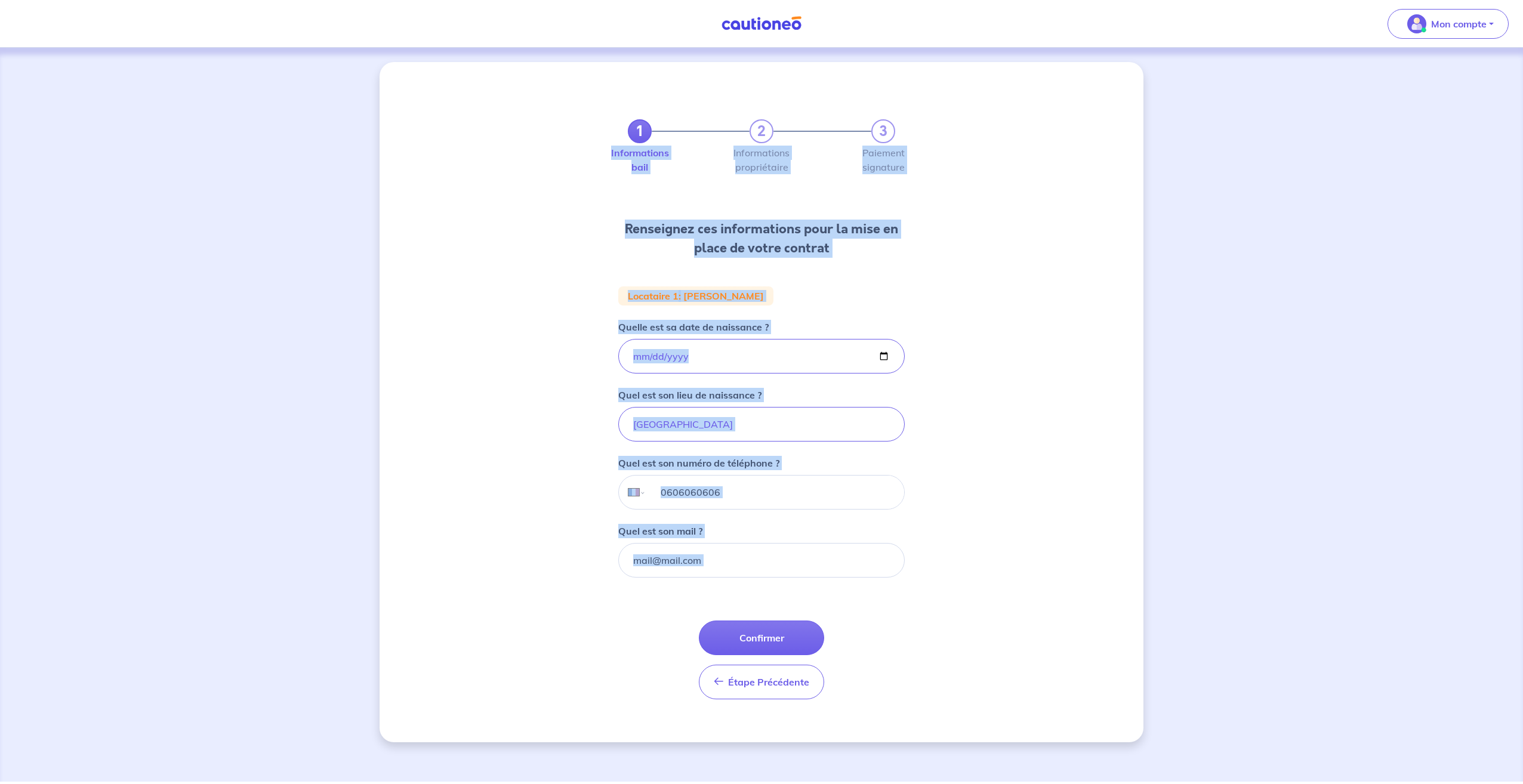
drag, startPoint x: 675, startPoint y: 205, endPoint x: 837, endPoint y: 611, distance: 437.1
click at [837, 611] on div "1 2 3 Informations bail Informations propriétaire Paiement signature Renseignez…" at bounding box center [761, 402] width 764 height 680
click at [839, 611] on form "Locataire 1 : [PERSON_NAME] Quelle est sa date de naissance ? [DEMOGRAPHIC_DATA…" at bounding box center [761, 498] width 287 height 422
drag, startPoint x: 833, startPoint y: 599, endPoint x: 573, endPoint y: 105, distance: 558.2
click at [573, 105] on div "1 2 3 Informations bail Informations propriétaire Paiement signature Renseignez…" at bounding box center [761, 402] width 764 height 680
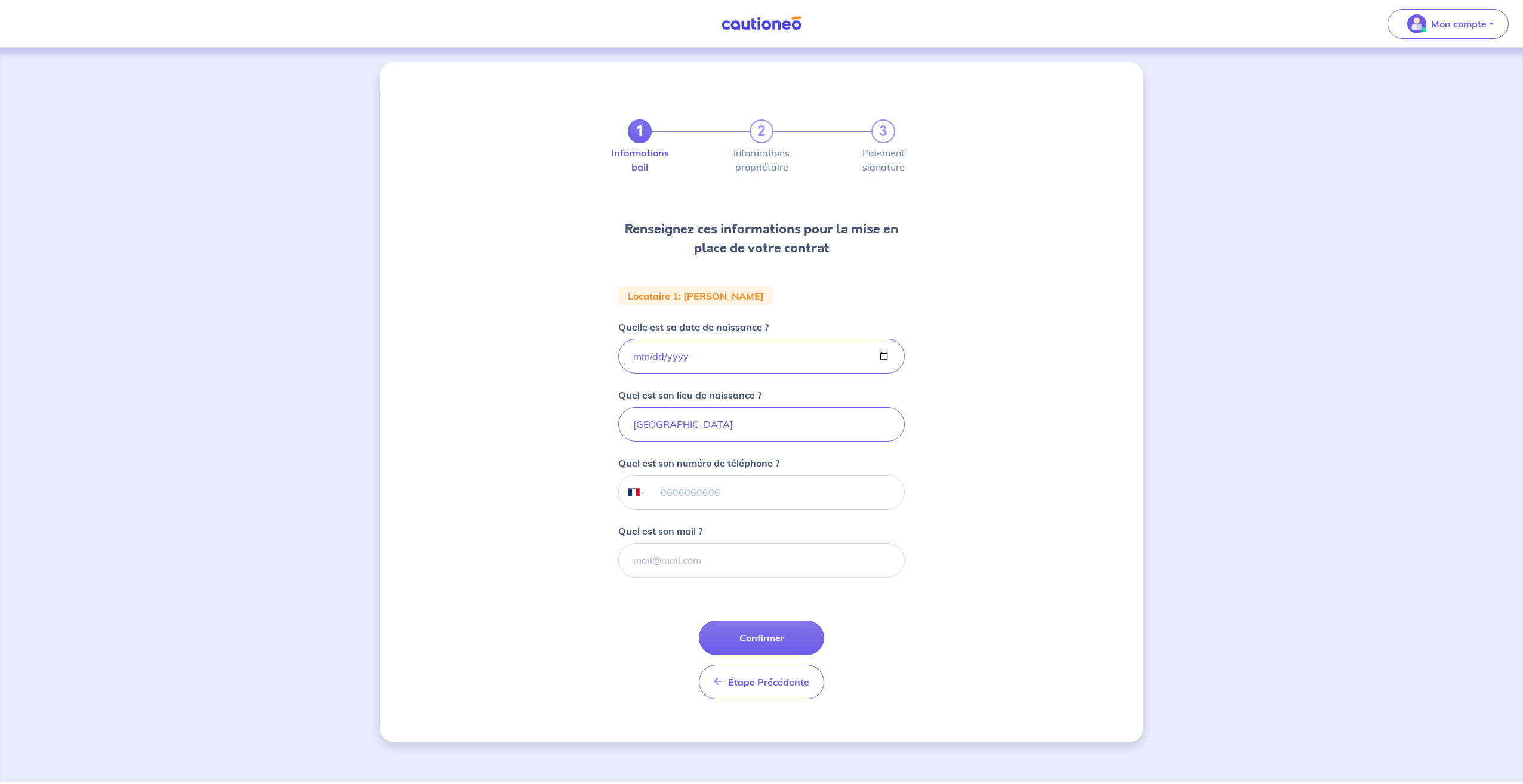
drag, startPoint x: 573, startPoint y: 105, endPoint x: 546, endPoint y: 20, distance: 89.2
click at [546, 23] on nav "Mon compte Me déconnecter" at bounding box center [761, 24] width 1523 height 48
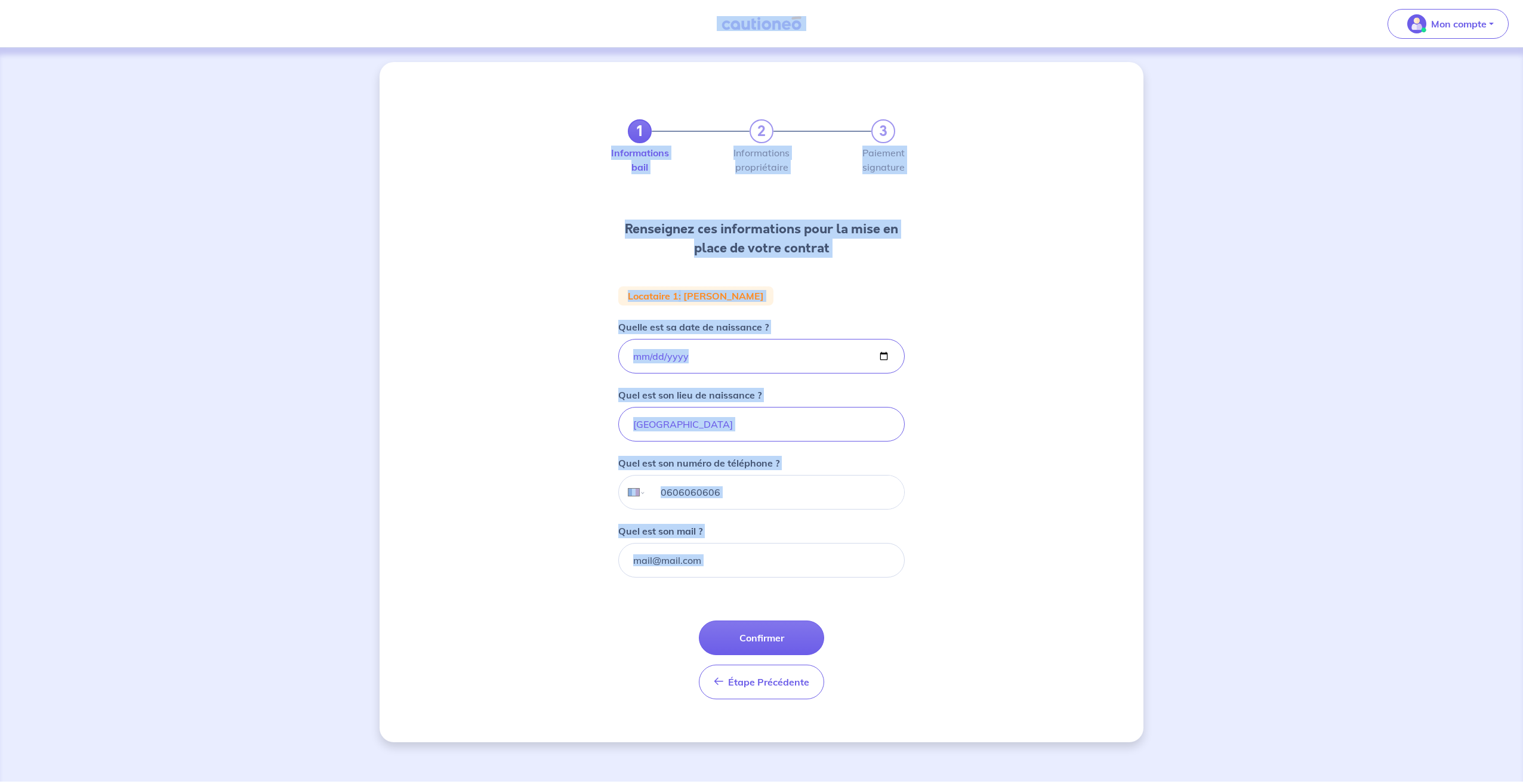
drag, startPoint x: 643, startPoint y: 127, endPoint x: 860, endPoint y: 656, distance: 571.8
click at [860, 656] on div "Mon compte Me déconnecter 1 2 3 Informations bail Informations propriétaire Pai…" at bounding box center [761, 391] width 1523 height 781
click at [572, 520] on div "1 2 3 Informations bail Informations propriétaire Paiement signature Renseignez…" at bounding box center [761, 402] width 764 height 680
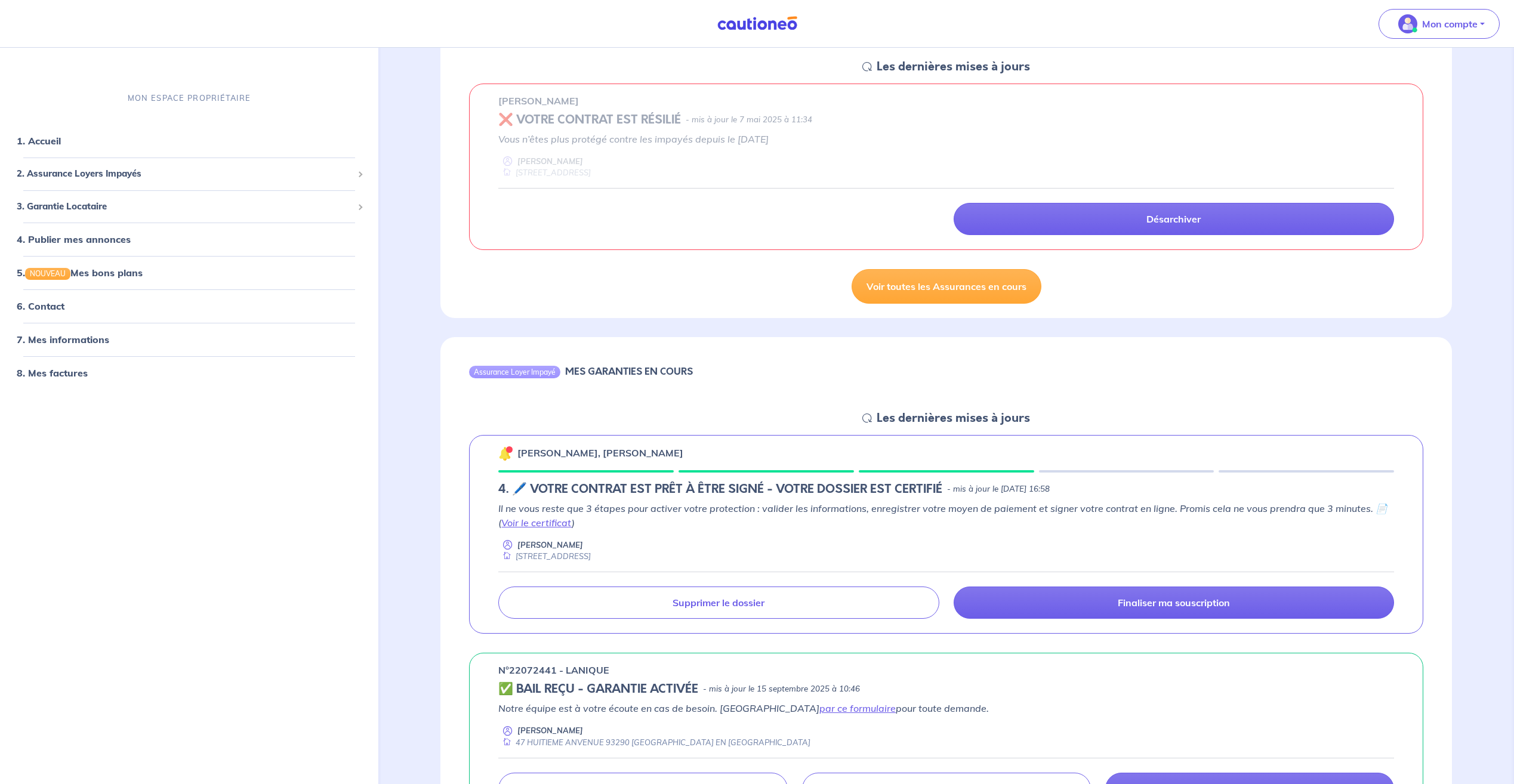
scroll to position [179, 0]
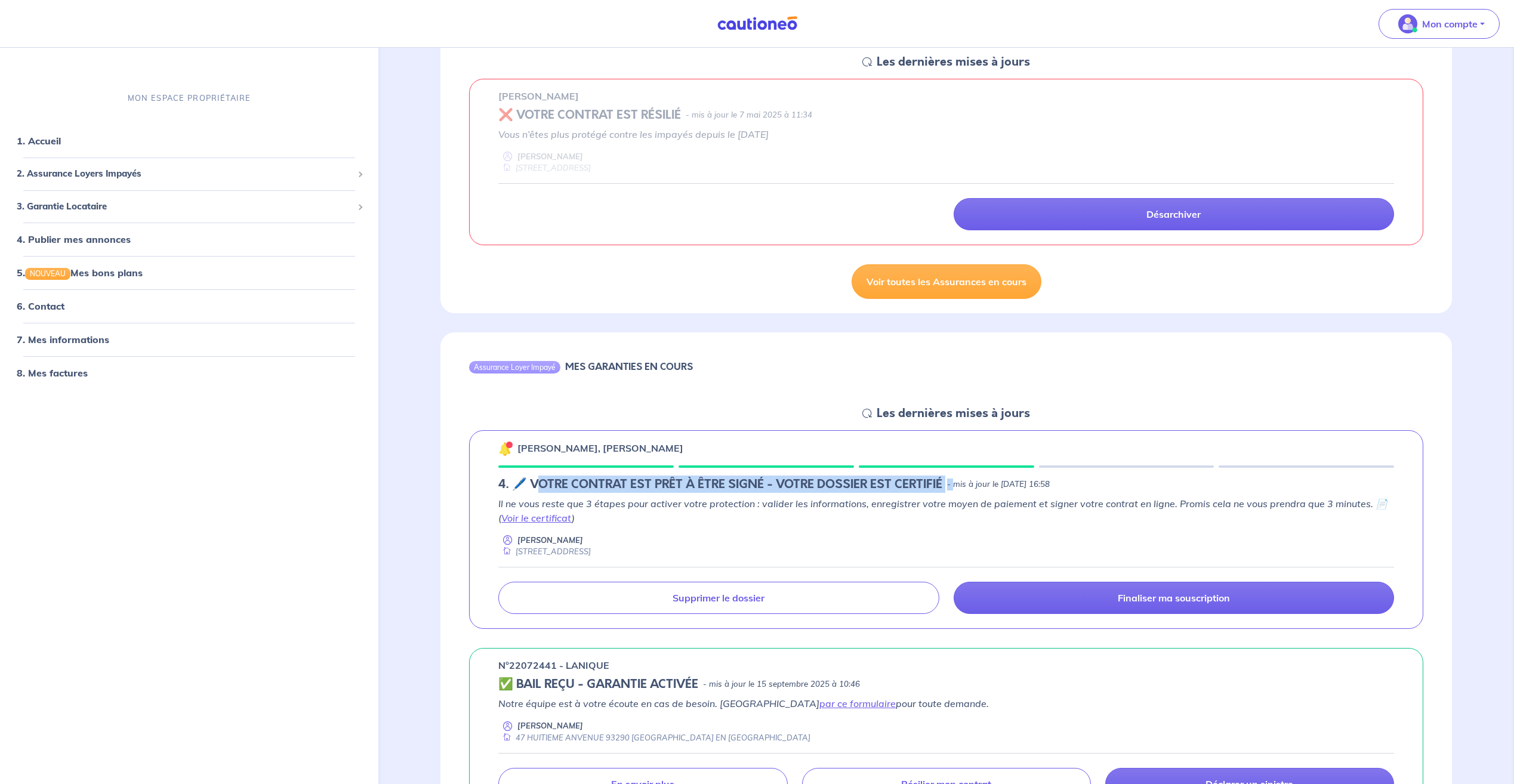
drag, startPoint x: 538, startPoint y: 486, endPoint x: 952, endPoint y: 486, distance: 414.0
click at [952, 486] on div "4. 🖊️ VOTRE CONTRAT EST PRÊT À ÊTRE SIGNÉ - VOTRE DOSSIER EST CERTIFIÉ - mis à …" at bounding box center [946, 484] width 896 height 14
click at [825, 519] on p "Il ne vous reste que 3 étapes pour activer votre protection : valider les infor…" at bounding box center [946, 510] width 896 height 29
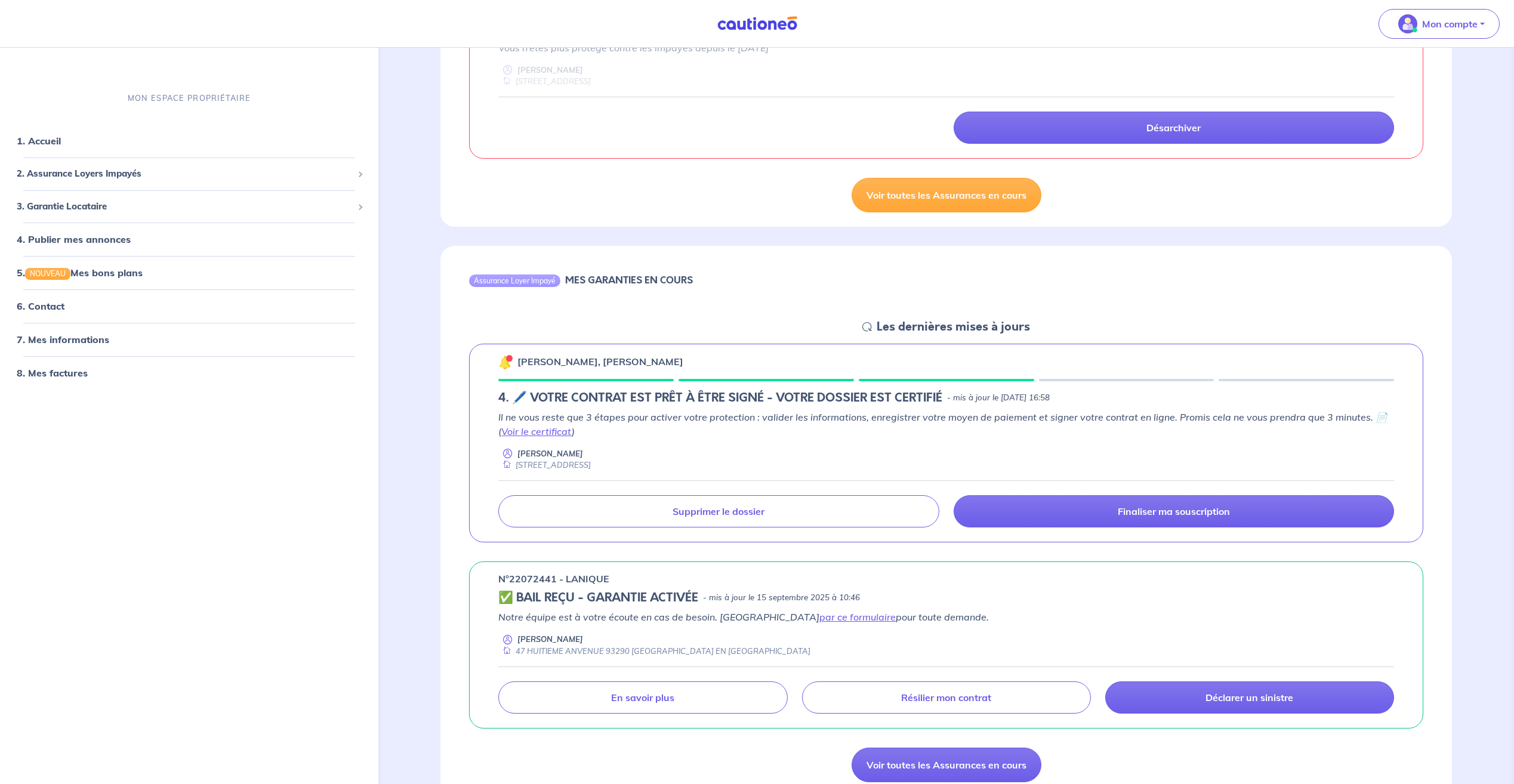
scroll to position [417, 0]
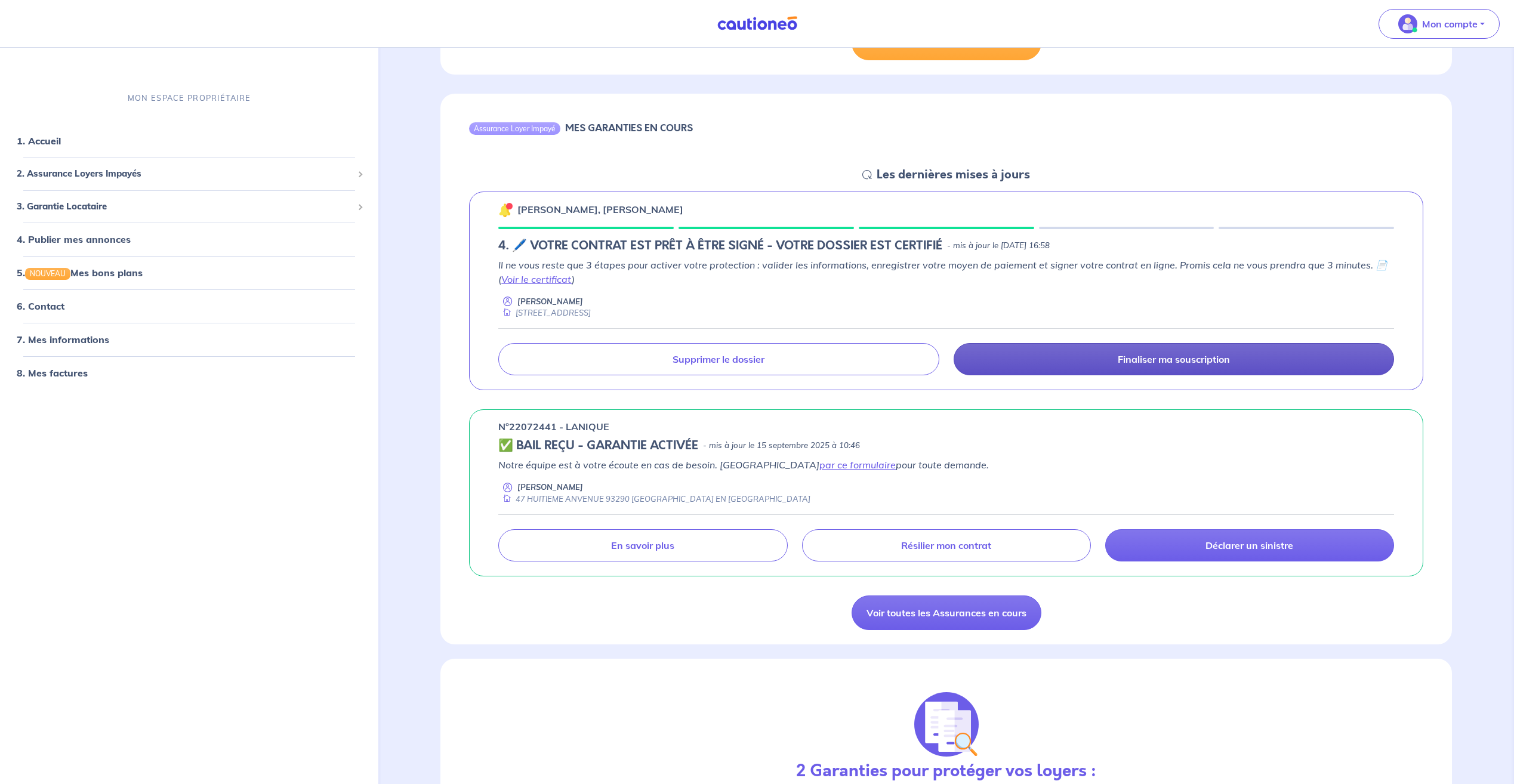
click at [1084, 364] on link "Finaliser ma souscription" at bounding box center [1173, 359] width 440 height 32
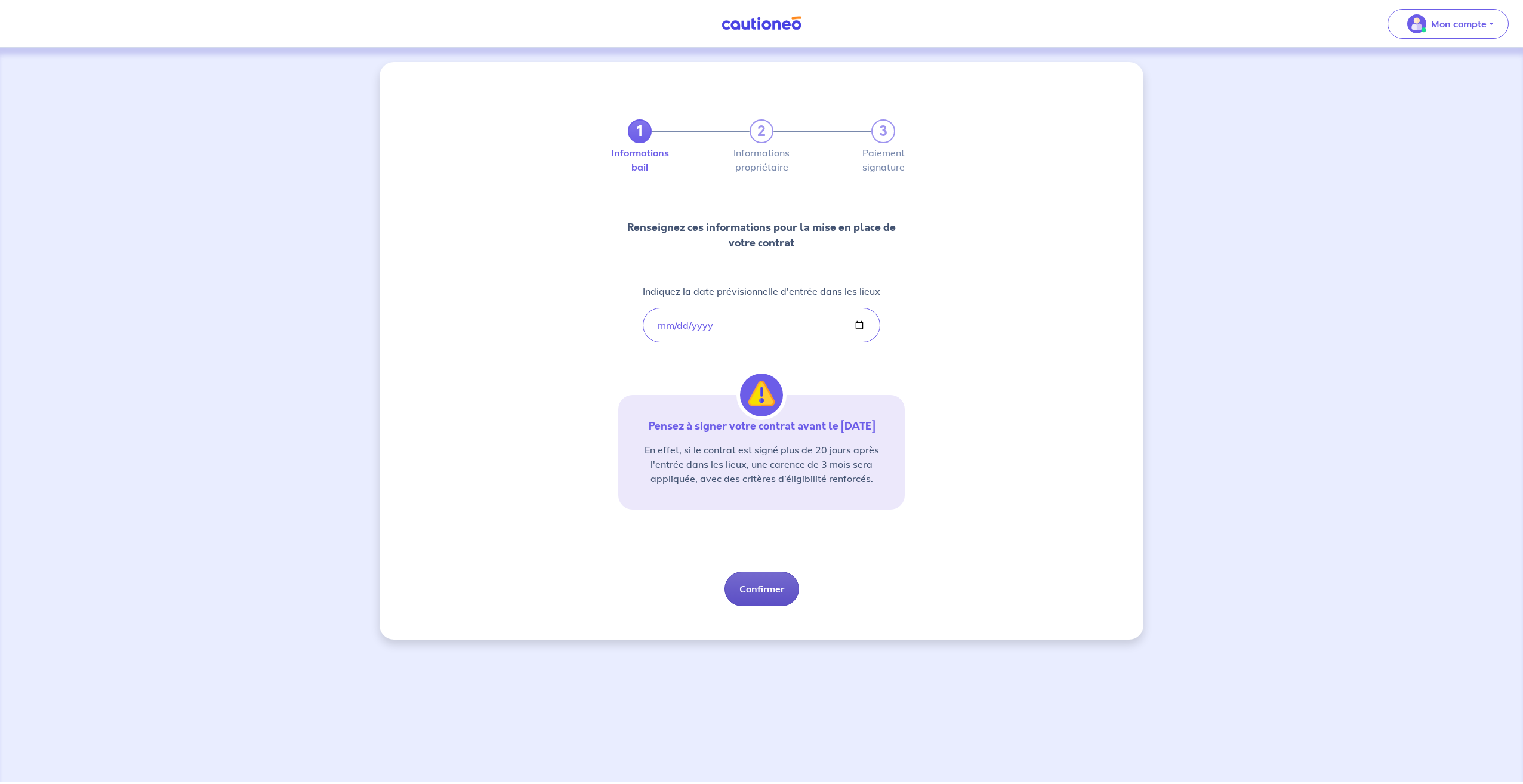
click at [772, 595] on button "Confirmer" at bounding box center [762, 588] width 75 height 34
select select "FR"
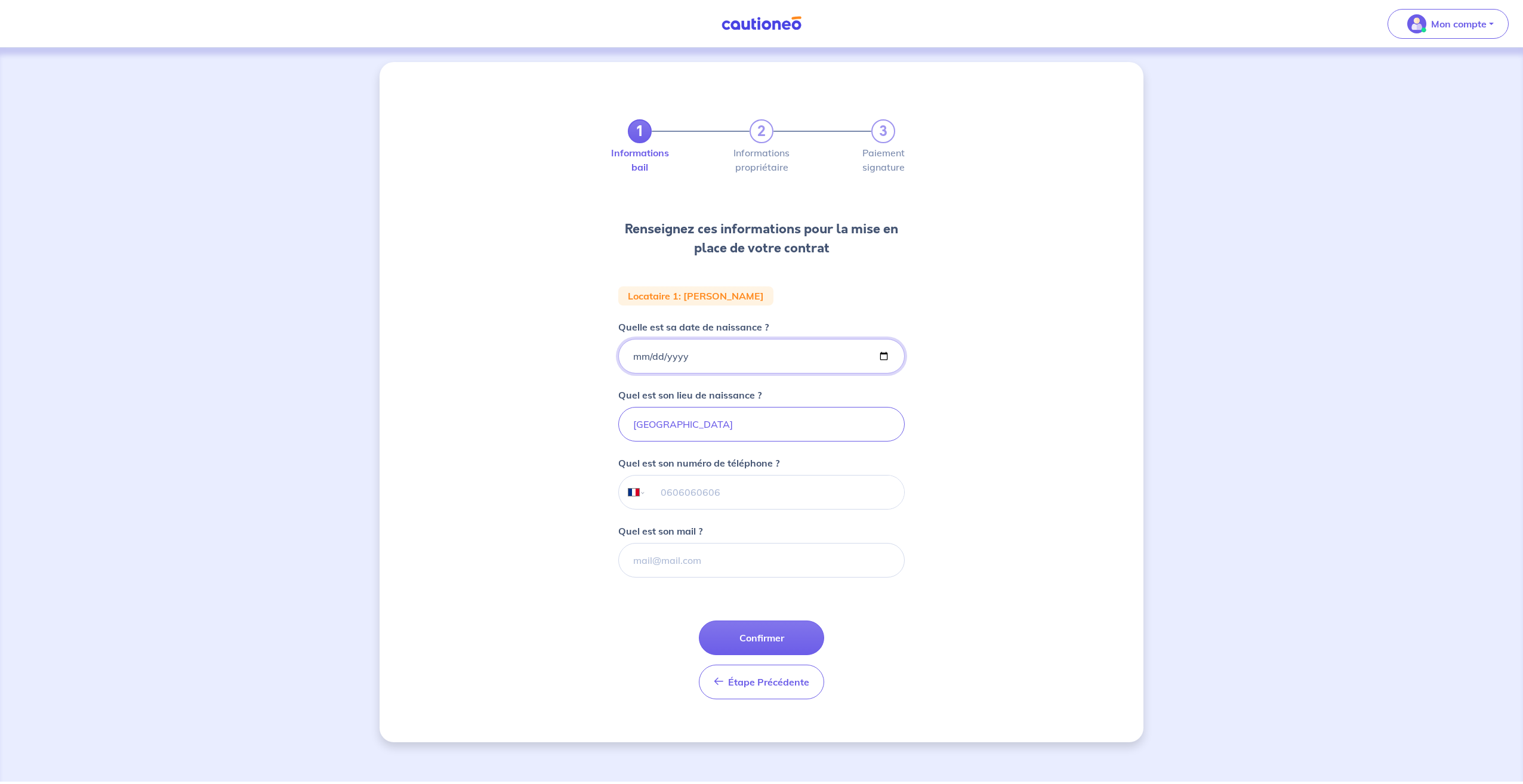
click at [687, 360] on input "[DATE]" at bounding box center [761, 355] width 287 height 34
click at [681, 358] on input "[DATE]" at bounding box center [761, 355] width 287 height 34
click at [668, 429] on input "[GEOGRAPHIC_DATA]" at bounding box center [761, 424] width 287 height 34
click at [565, 438] on div "1 2 3 Informations bail Informations propriétaire Paiement signature Renseignez…" at bounding box center [761, 402] width 764 height 680
click at [641, 357] on input "[DATE]" at bounding box center [761, 355] width 287 height 34
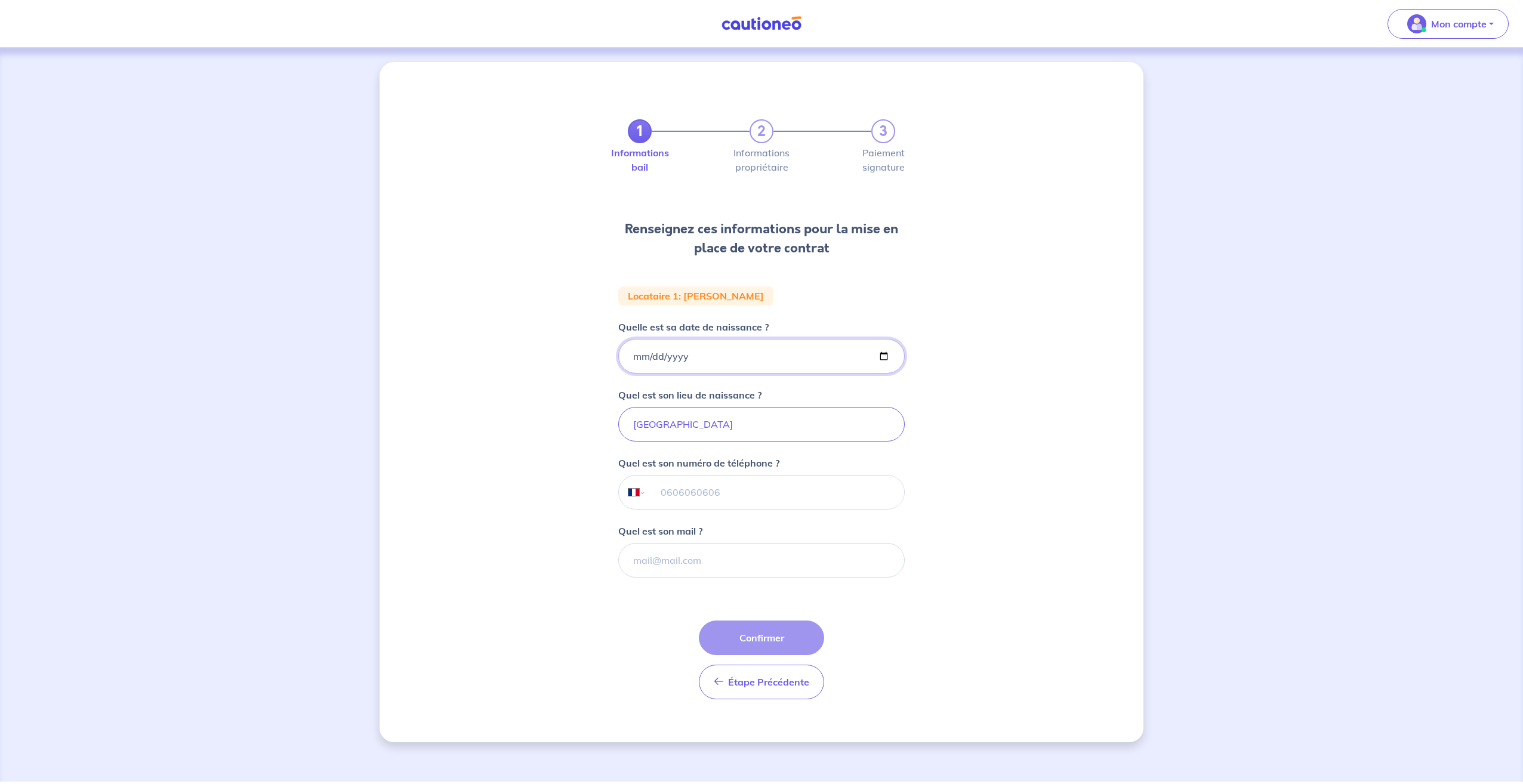
type input "[DATE]"
click at [676, 428] on input "[GEOGRAPHIC_DATA]" at bounding box center [761, 424] width 287 height 34
click at [687, 484] on input "tel" at bounding box center [775, 491] width 258 height 33
type input "06 23 83 71 87"
click at [494, 555] on div "1 2 3 Informations bail Informations propriétaire Paiement signature Renseignez…" at bounding box center [761, 402] width 764 height 680
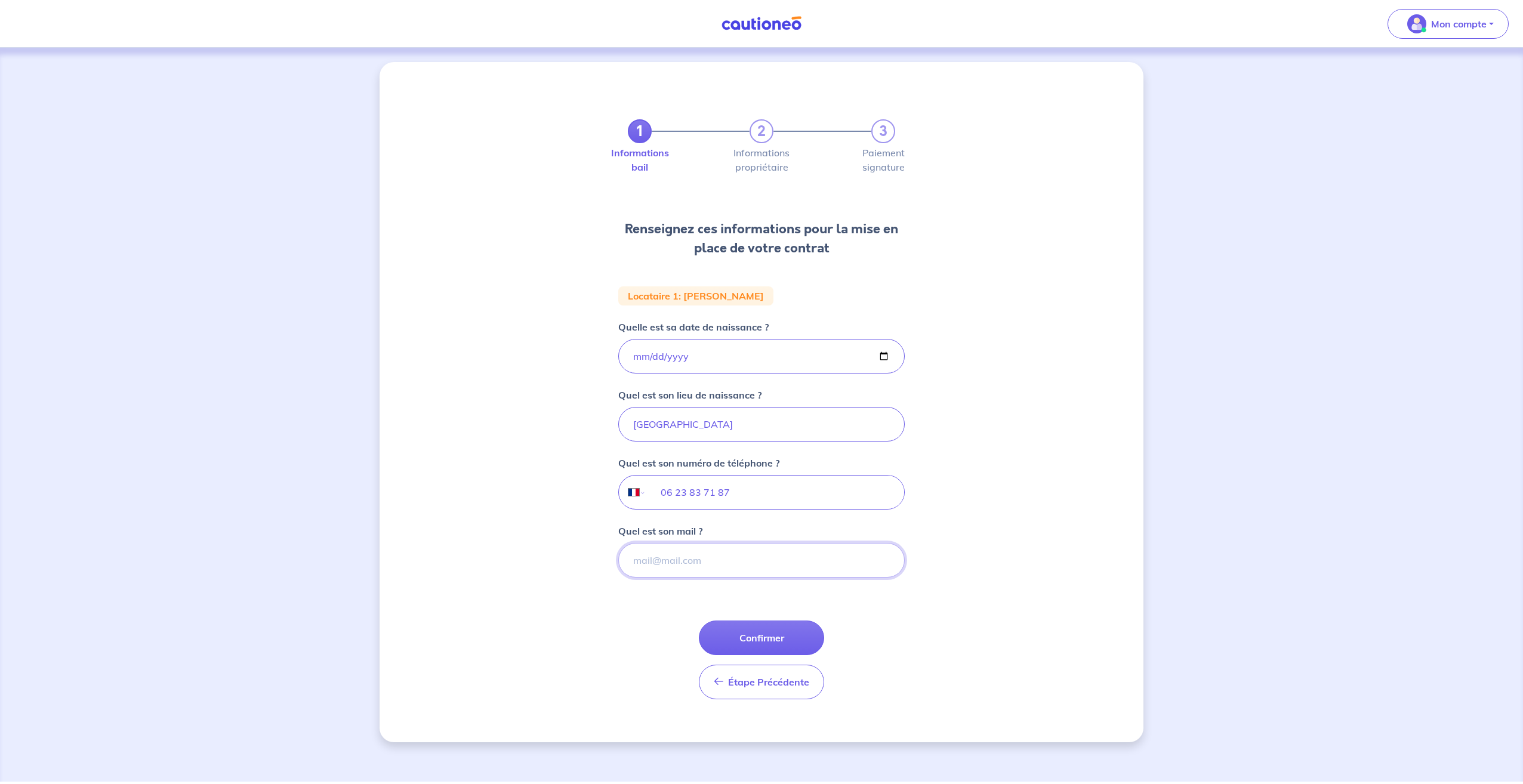
click at [652, 563] on input "Quel est son mail ?" at bounding box center [761, 559] width 287 height 34
paste input "[PERSON_NAME] <[EMAIL_ADDRESS][DOMAIN_NAME]>"
drag, startPoint x: 700, startPoint y: 556, endPoint x: 550, endPoint y: 568, distance: 150.5
click at [553, 569] on div "1 2 3 Informations bail Informations propriétaire Paiement signature Renseignez…" at bounding box center [761, 402] width 764 height 680
click at [784, 564] on input "[PERSON_NAME][EMAIL_ADDRESS][DOMAIN_NAME]>" at bounding box center [761, 559] width 287 height 34
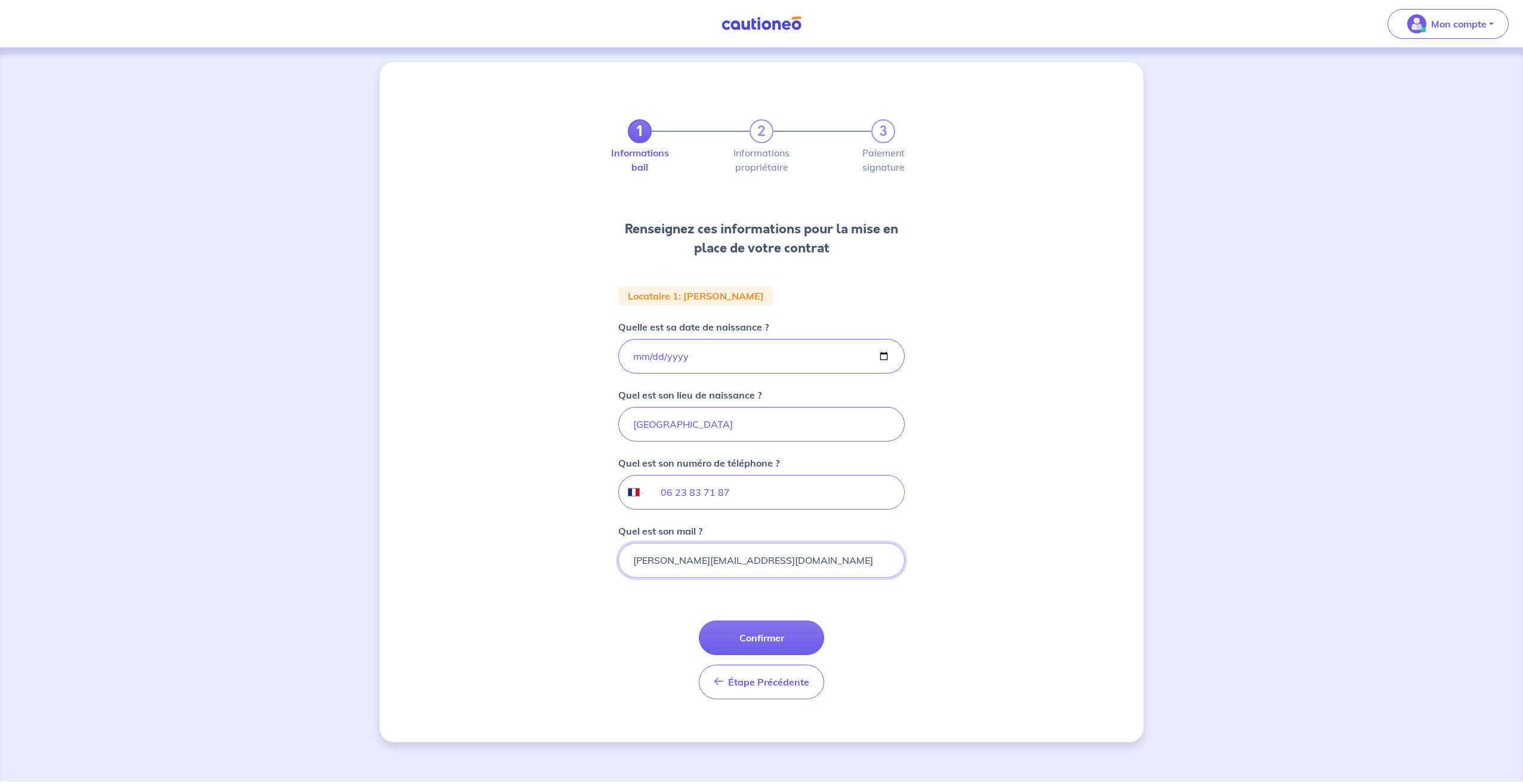
type input "[PERSON_NAME][EMAIL_ADDRESS][DOMAIN_NAME]"
drag, startPoint x: 524, startPoint y: 532, endPoint x: 520, endPoint y: 526, distance: 7.2
click at [524, 531] on div "1 2 3 Informations bail Informations propriétaire Paiement signature Renseignez…" at bounding box center [761, 402] width 764 height 680
drag, startPoint x: 696, startPoint y: 362, endPoint x: 679, endPoint y: 361, distance: 17.0
click at [696, 362] on input "[DATE]" at bounding box center [761, 355] width 287 height 34
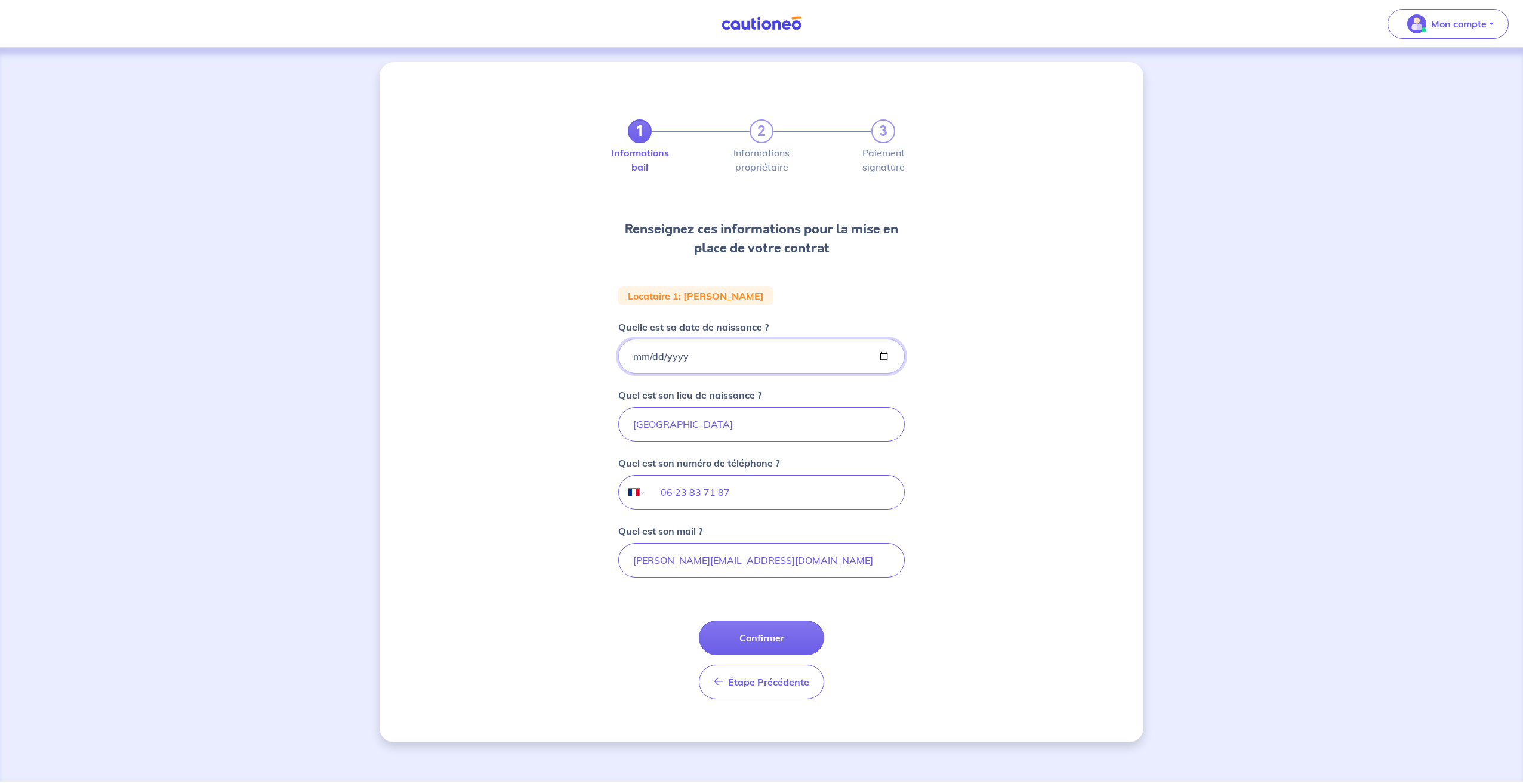
click at [683, 356] on input "[DATE]" at bounding box center [761, 355] width 287 height 34
type input "[DATE]"
click at [568, 378] on div "1 2 3 Informations bail Informations propriétaire Paiement signature Renseignez…" at bounding box center [761, 402] width 764 height 680
drag, startPoint x: 708, startPoint y: 427, endPoint x: 574, endPoint y: 432, distance: 134.1
click at [575, 432] on div "1 2 3 Informations bail Informations propriétaire Paiement signature Renseignez…" at bounding box center [761, 402] width 764 height 680
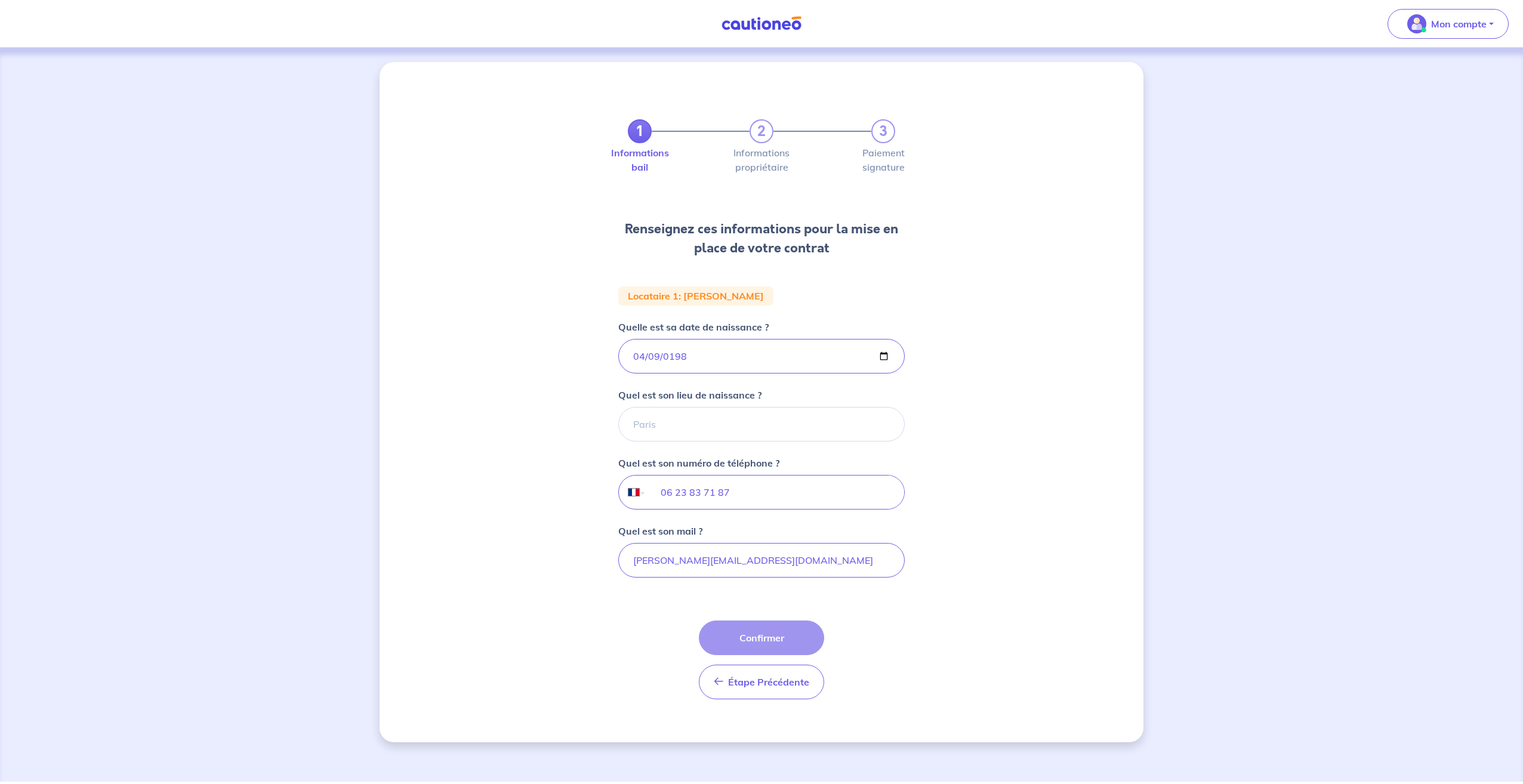
click at [544, 416] on div "1 2 3 Informations bail Informations propriétaire Paiement signature Renseignez…" at bounding box center [761, 402] width 764 height 680
drag, startPoint x: 773, startPoint y: 639, endPoint x: 674, endPoint y: 504, distance: 167.4
click at [768, 636] on div "Étape Précédente Précédent Confirmer Confirmer" at bounding box center [761, 659] width 125 height 79
click at [690, 429] on input "Quel est son lieu de naissance ?" at bounding box center [761, 424] width 287 height 34
type input "rosny sous bois"
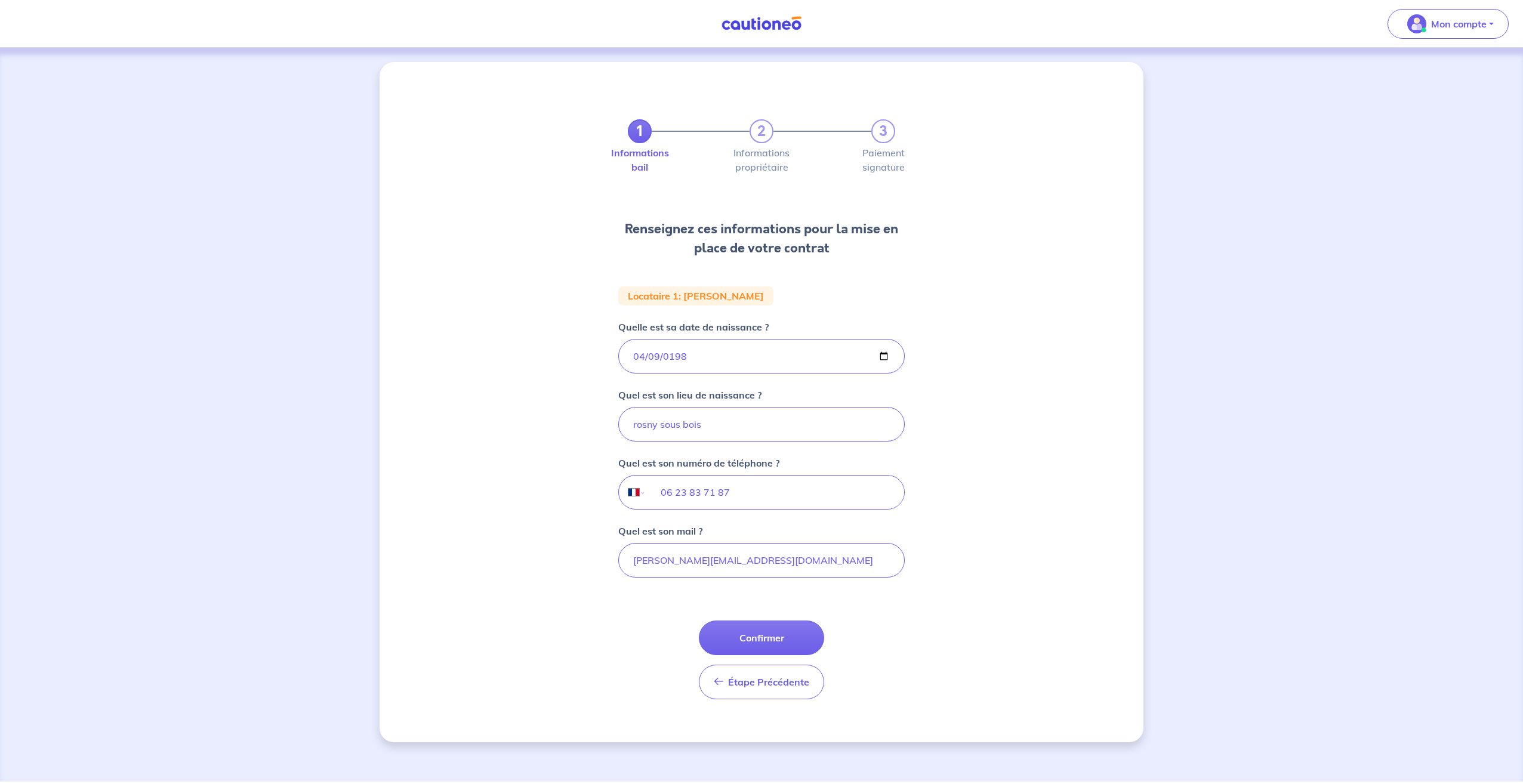
click at [585, 479] on div "1 2 3 Informations bail Informations propriétaire Paiement signature Renseignez…" at bounding box center [761, 402] width 764 height 680
click at [788, 643] on button "Confirmer" at bounding box center [761, 637] width 125 height 34
select select "FR"
click at [639, 355] on input "[DATE]" at bounding box center [761, 355] width 287 height 34
click at [678, 355] on input "[DATE]" at bounding box center [761, 355] width 287 height 34
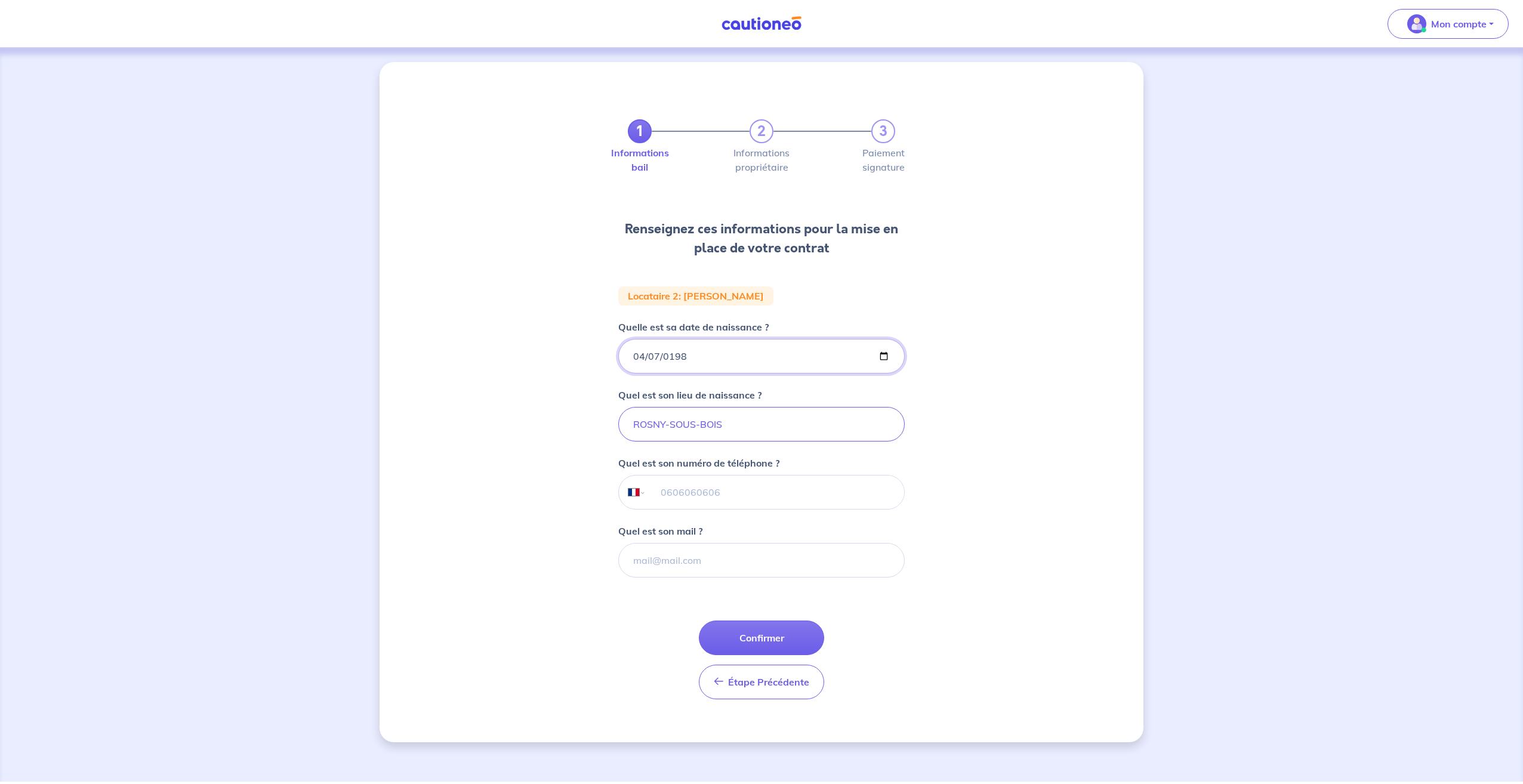
type input "[DATE]"
click at [546, 376] on div "1 2 3 Informations bail Informations propriétaire Paiement signature Renseignez…" at bounding box center [761, 402] width 764 height 680
click at [675, 502] on input "tel" at bounding box center [775, 491] width 258 height 33
click at [687, 429] on input "ROSNY-SOUS-BOIS" at bounding box center [761, 424] width 287 height 34
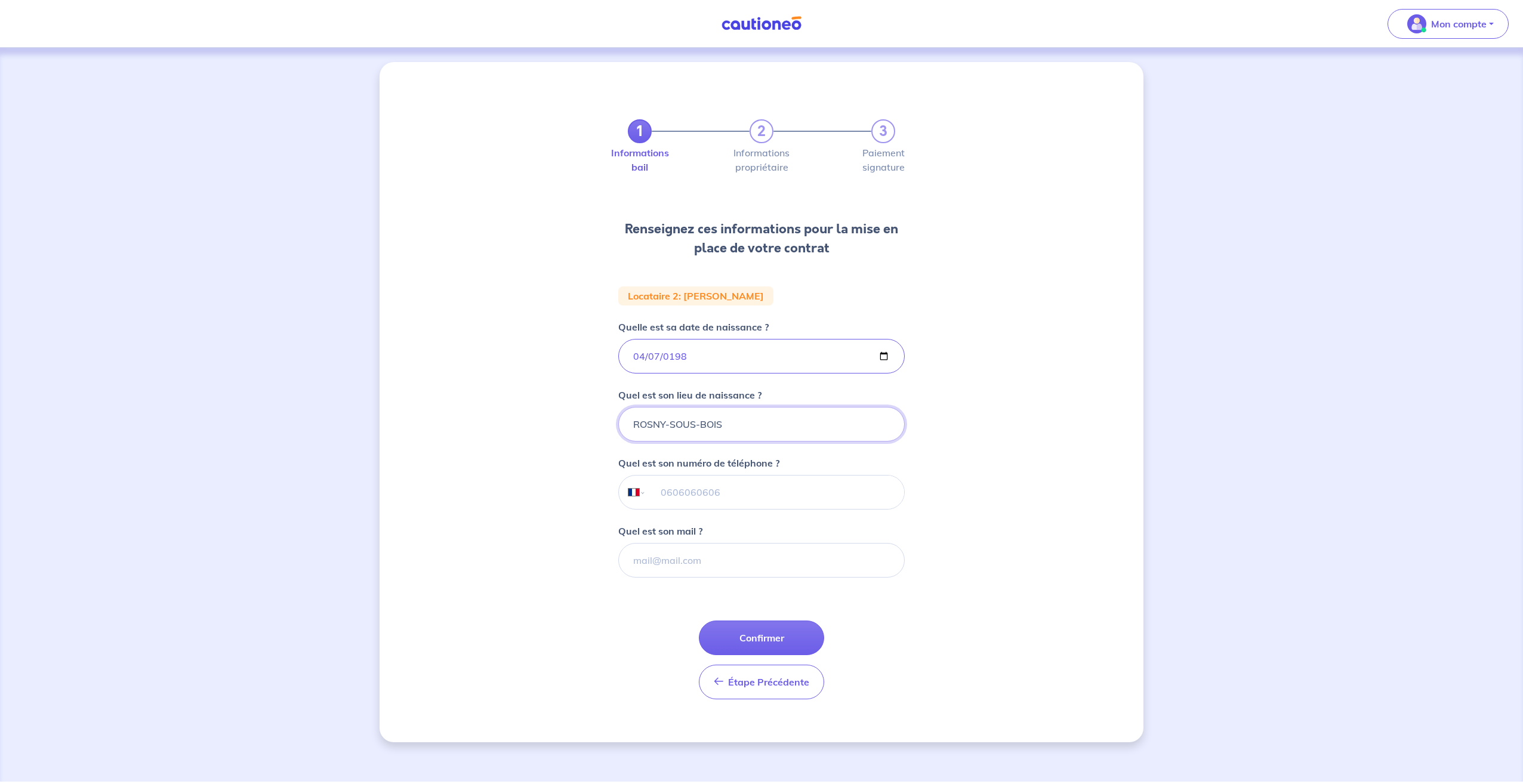
click at [687, 429] on input "ROSNY-SOUS-BOIS" at bounding box center [761, 424] width 287 height 34
type input "[GEOGRAPHIC_DATA]"
drag, startPoint x: 565, startPoint y: 460, endPoint x: 571, endPoint y: 463, distance: 6.7
click at [565, 460] on div "1 2 3 Informations bail Informations propriétaire Paiement signature Renseignez…" at bounding box center [761, 402] width 764 height 680
click at [674, 492] on input "tel" at bounding box center [775, 491] width 258 height 33
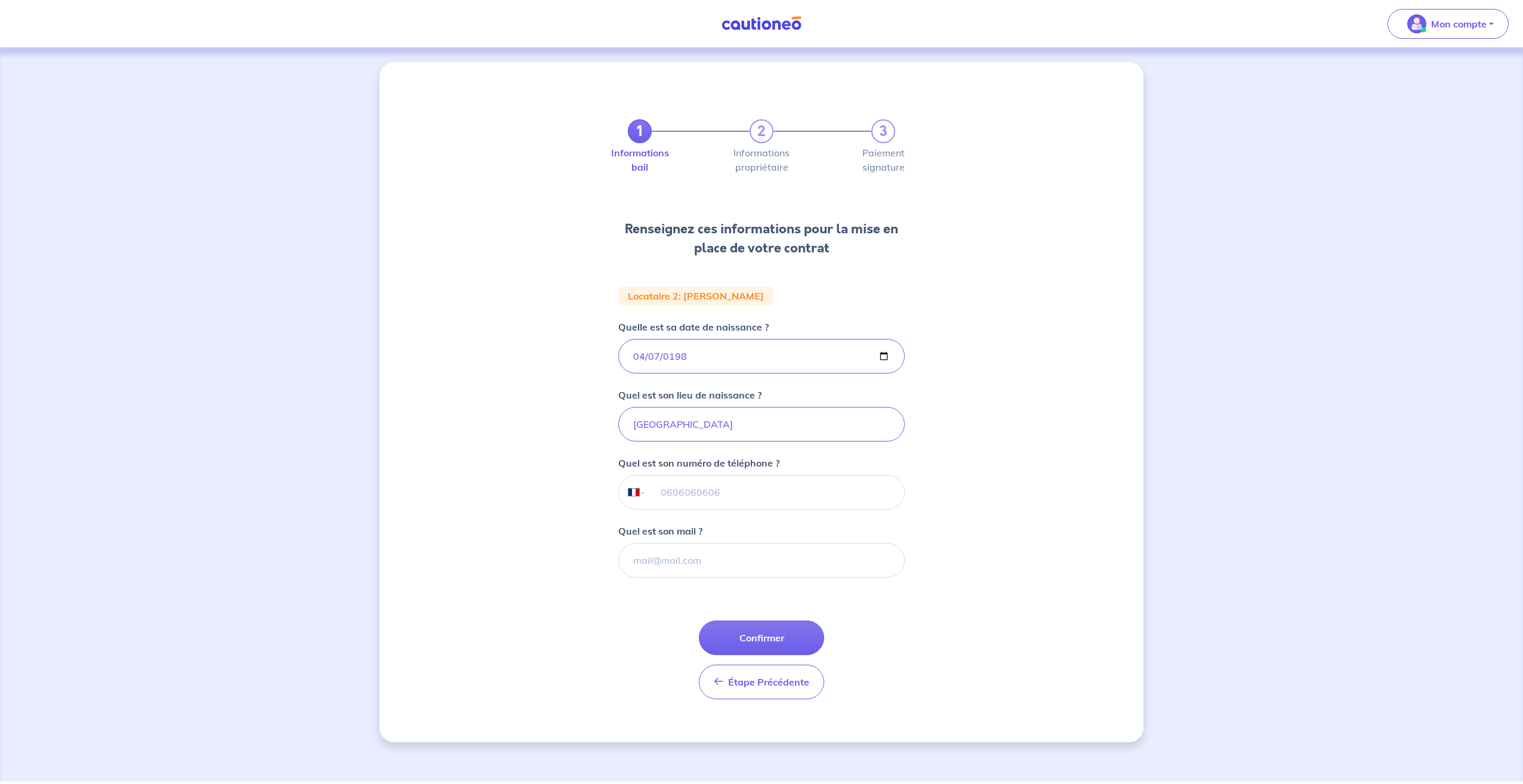
click at [723, 491] on input "tel" at bounding box center [775, 491] width 258 height 33
type input "06 29 12 46 04"
click at [679, 559] on input "Quel est son mail ?" at bounding box center [761, 559] width 287 height 34
paste input "[PERSON_NAME] <[EMAIL_ADDRESS][DOMAIN_NAME]>"
drag, startPoint x: 696, startPoint y: 560, endPoint x: 510, endPoint y: 557, distance: 186.0
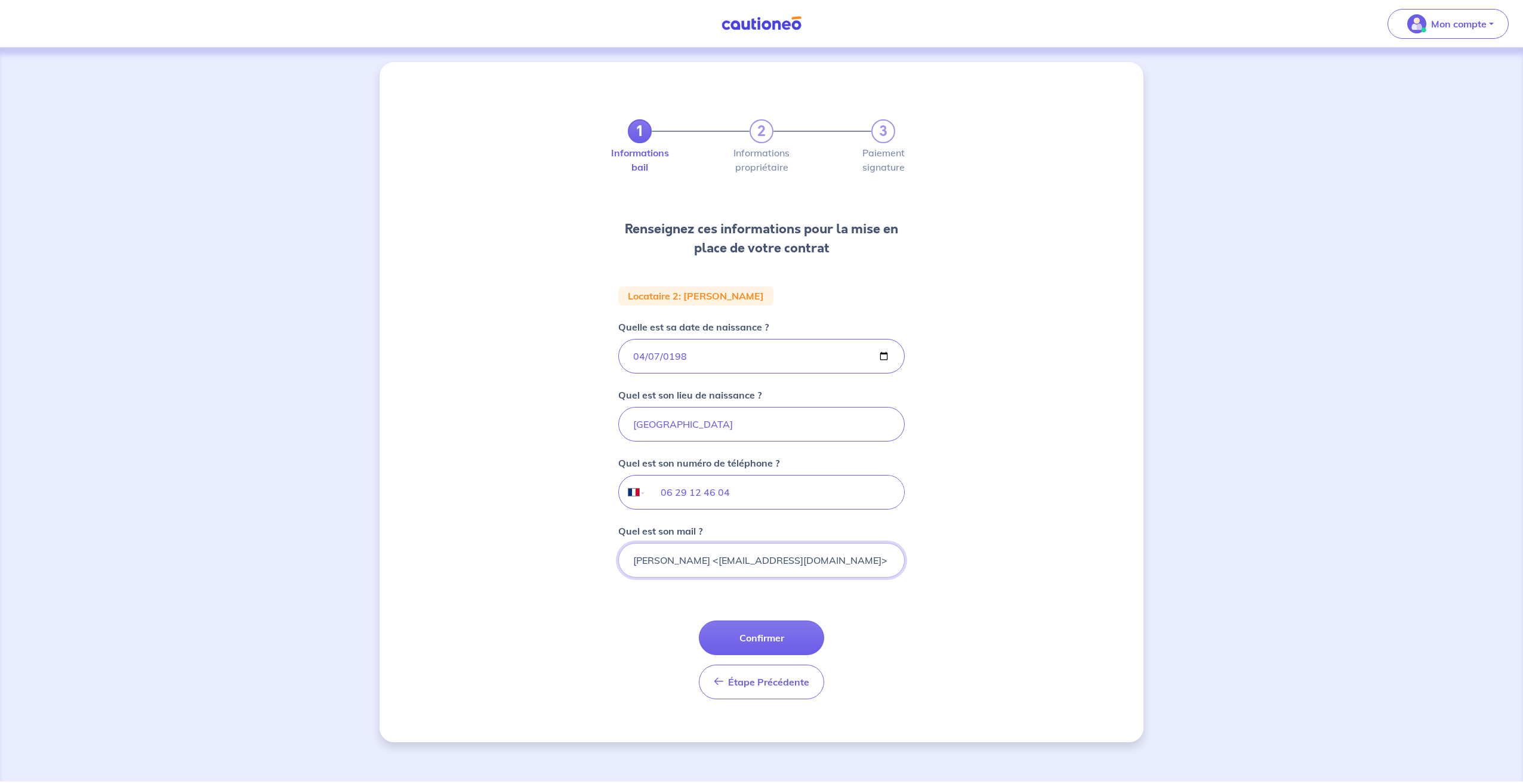
click at [510, 557] on div "1 2 3 Informations bail Informations propriétaire Paiement signature Renseignez…" at bounding box center [761, 402] width 764 height 680
click at [806, 559] on input "[PERSON_NAME][EMAIL_ADDRESS][DOMAIN_NAME]>" at bounding box center [761, 559] width 287 height 34
type input "[PERSON_NAME][EMAIL_ADDRESS][DOMAIN_NAME]"
click at [923, 623] on div "1 2 3 Informations bail Informations propriétaire Paiement signature Renseignez…" at bounding box center [761, 402] width 764 height 680
click at [799, 646] on button "Confirmer" at bounding box center [761, 637] width 125 height 34
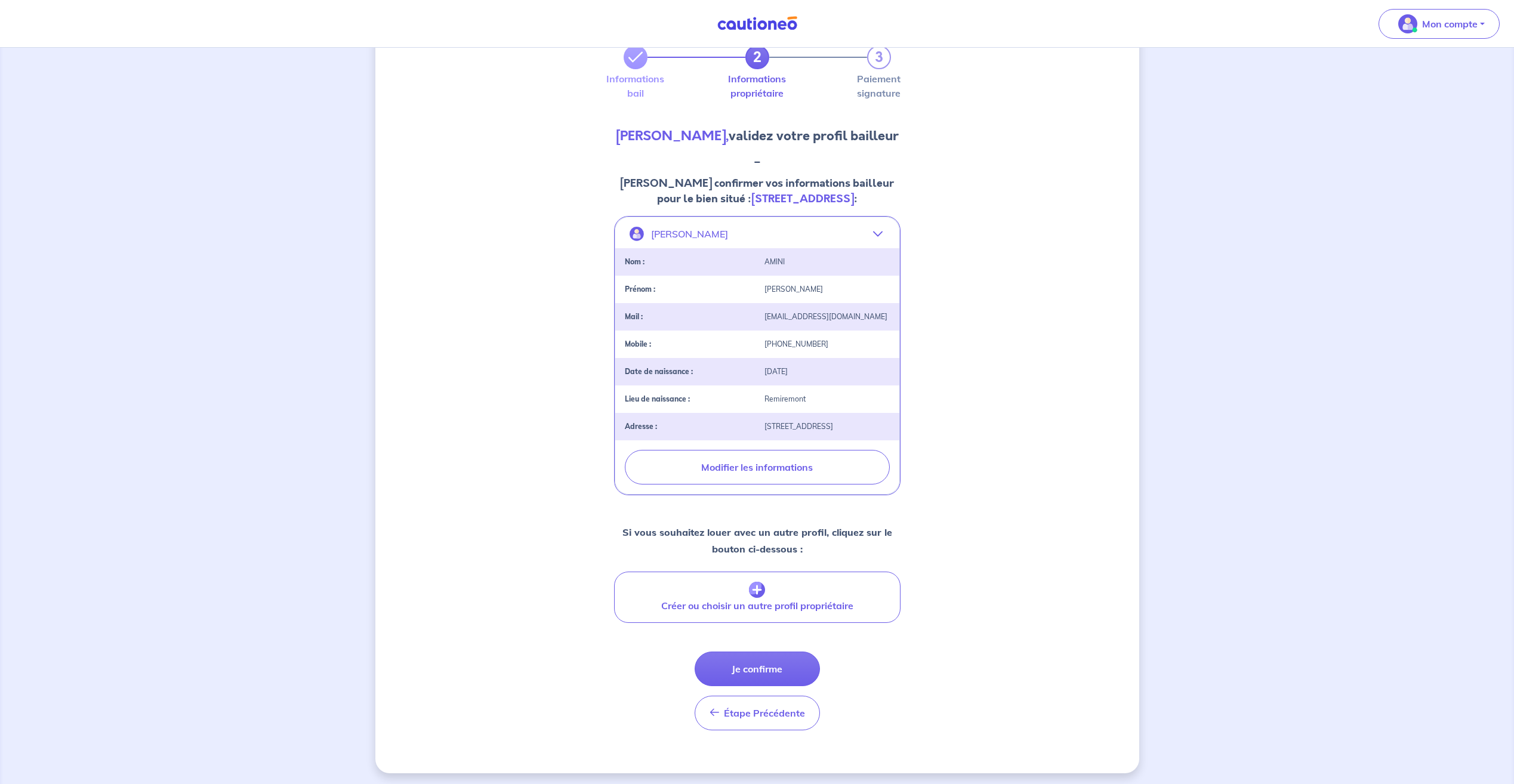
scroll to position [101, 0]
click at [761, 674] on button "Je confirme" at bounding box center [757, 664] width 125 height 34
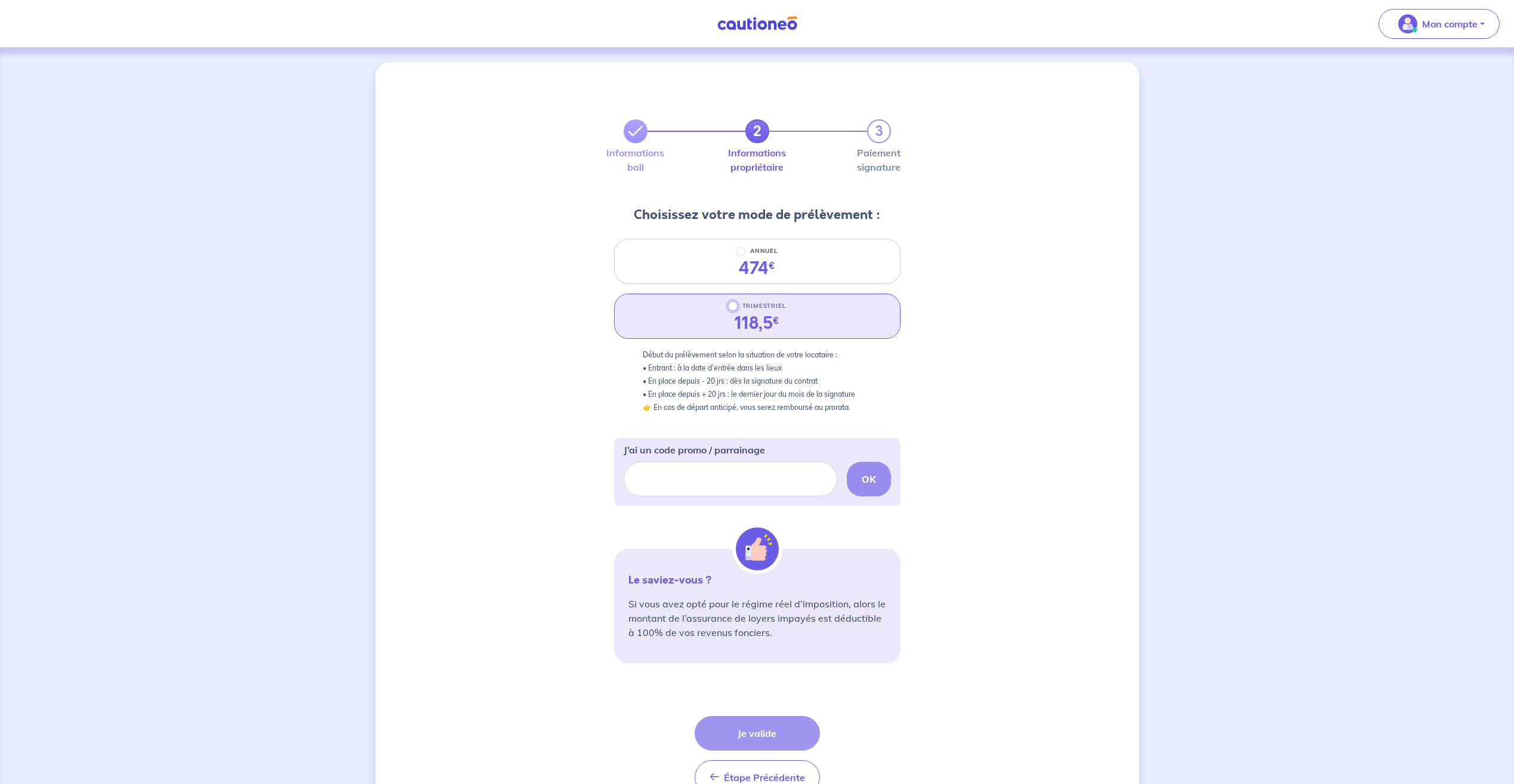
click at [737, 309] on input "TRIMESTRIEL" at bounding box center [733, 306] width 10 height 10
radio input "true"
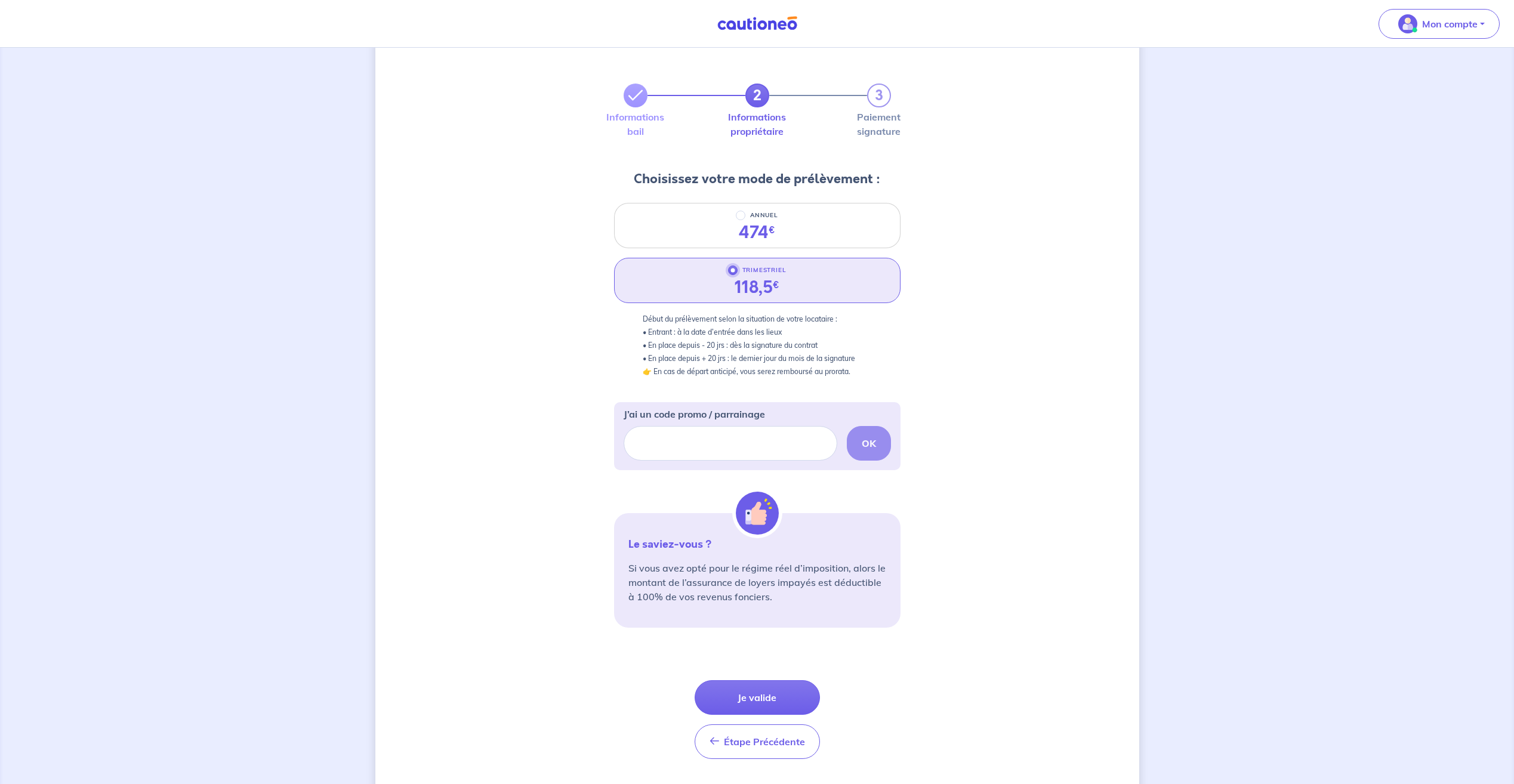
scroll to position [68, 0]
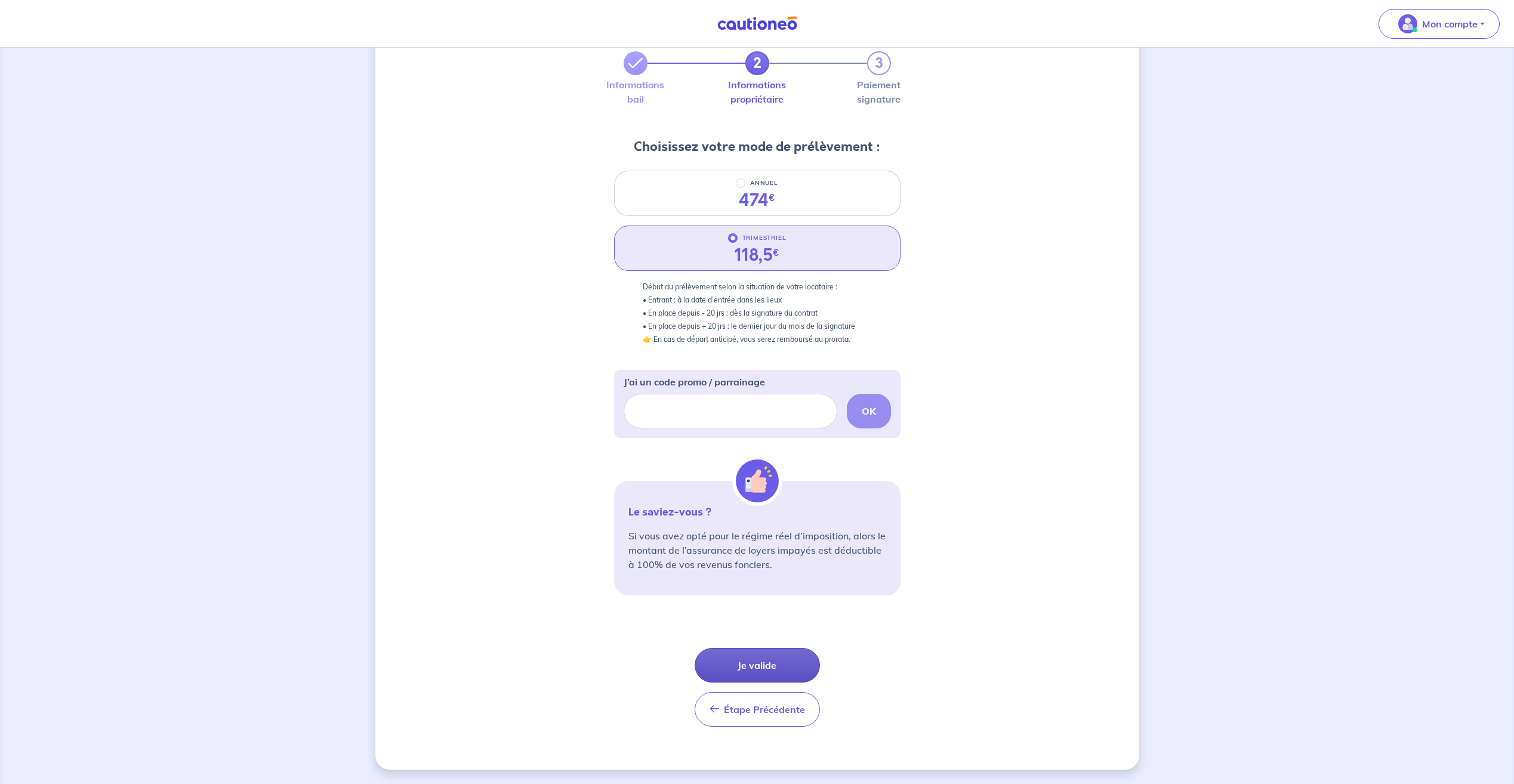
click at [768, 655] on button "Je valide" at bounding box center [757, 664] width 125 height 34
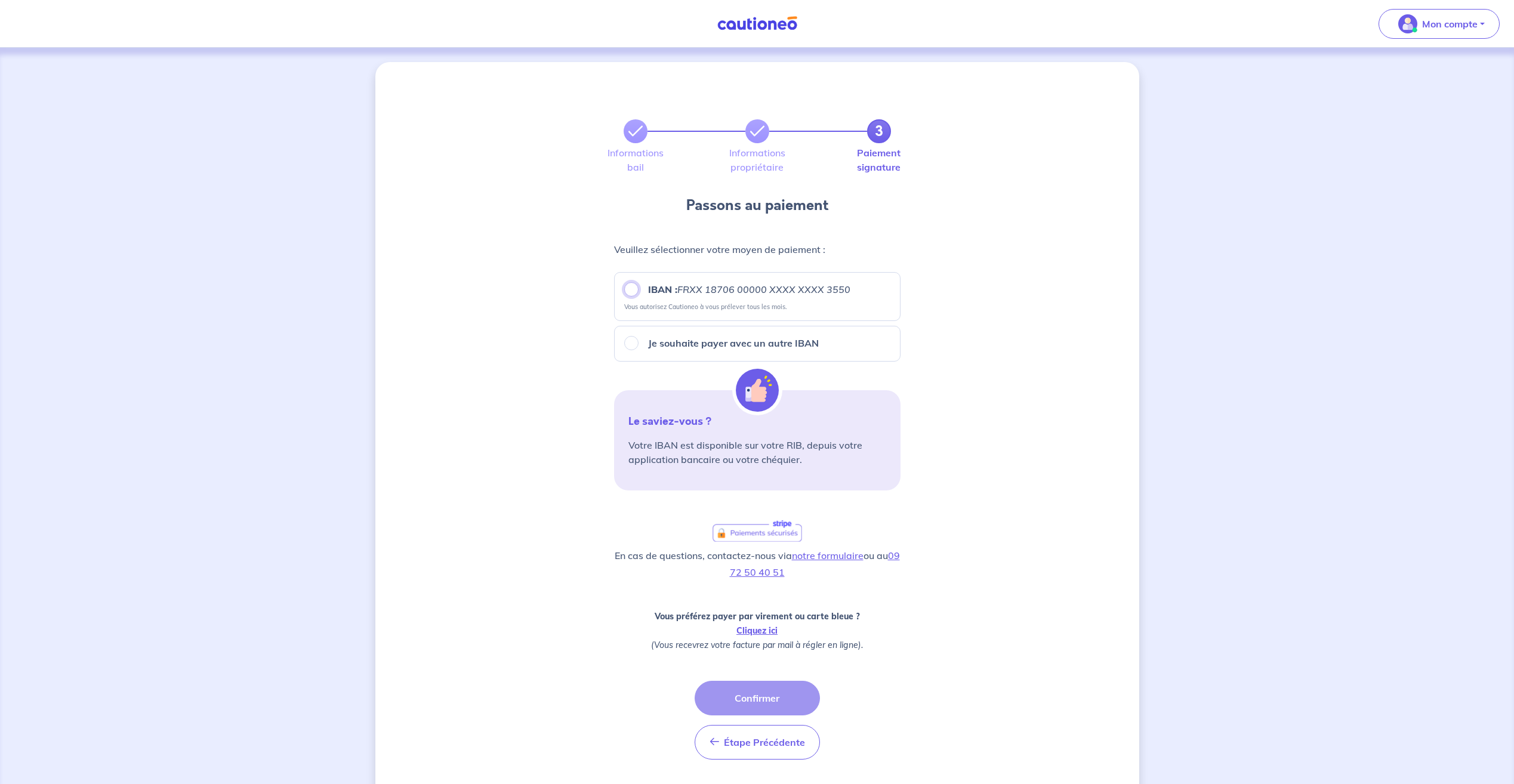
click at [632, 293] on input "IBAN : FRXX [FINANCIAL_ID] XXXX XXXX 3550" at bounding box center [631, 289] width 14 height 14
radio input "true"
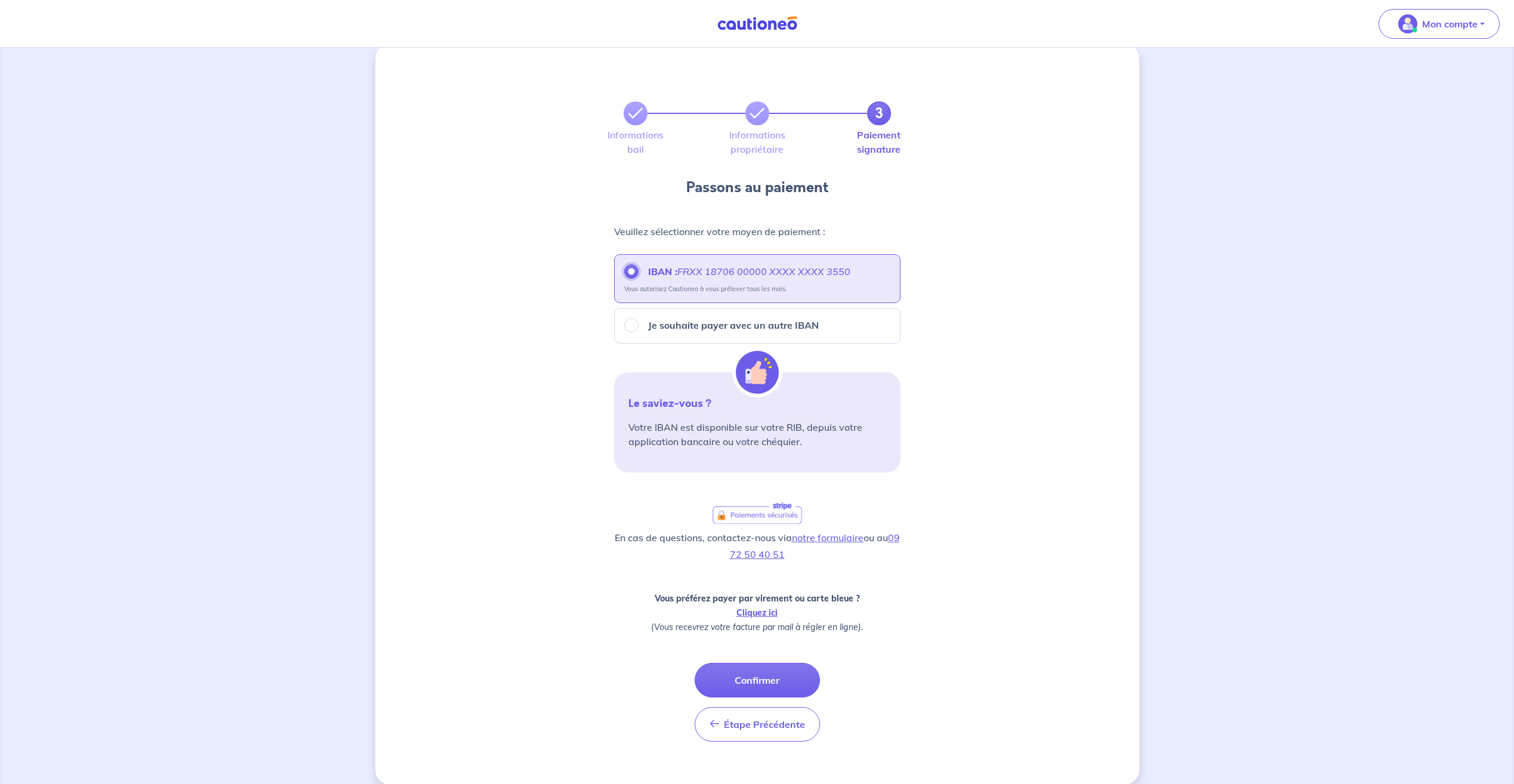
scroll to position [33, 0]
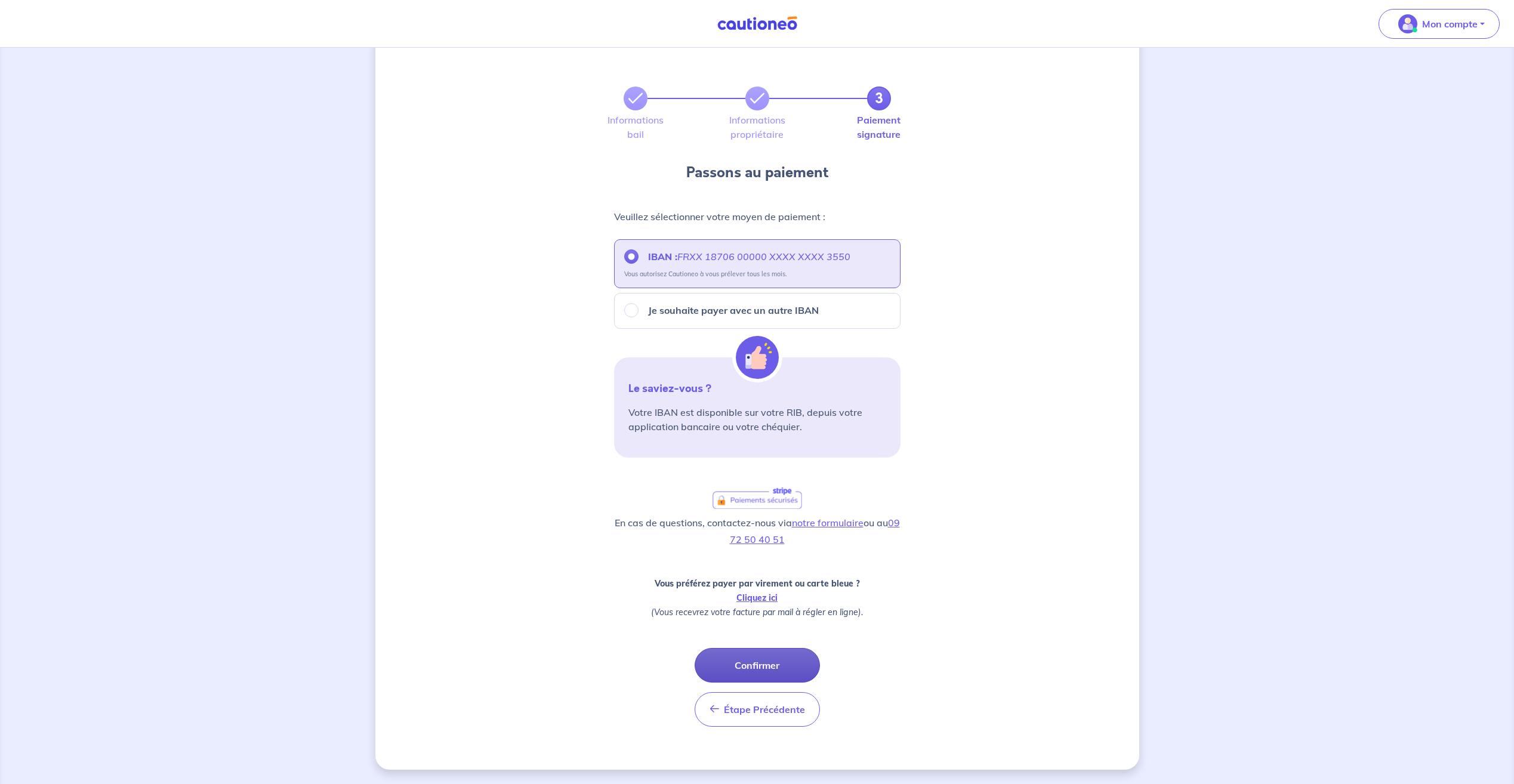
click at [780, 662] on button "Confirmer" at bounding box center [757, 664] width 125 height 34
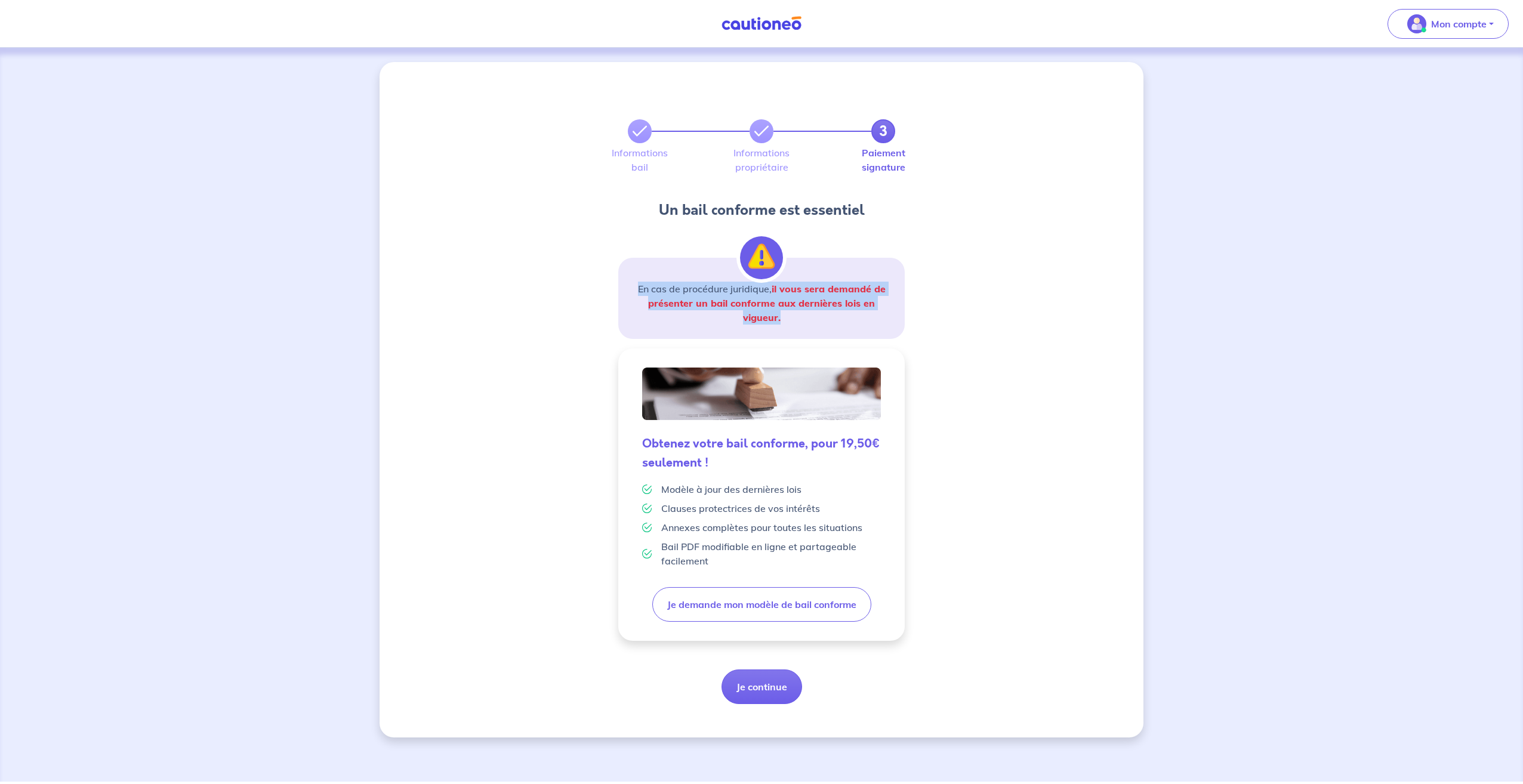
drag, startPoint x: 638, startPoint y: 289, endPoint x: 815, endPoint y: 320, distance: 179.7
click at [815, 320] on p "En cas de procédure juridique, il vous sera demandé de présenter un bail confor…" at bounding box center [761, 303] width 258 height 43
drag, startPoint x: 815, startPoint y: 320, endPoint x: 796, endPoint y: 321, distance: 19.0
click at [796, 320] on p "En cas de procédure juridique, il vous sera demandé de présenter un bail confor…" at bounding box center [761, 303] width 258 height 43
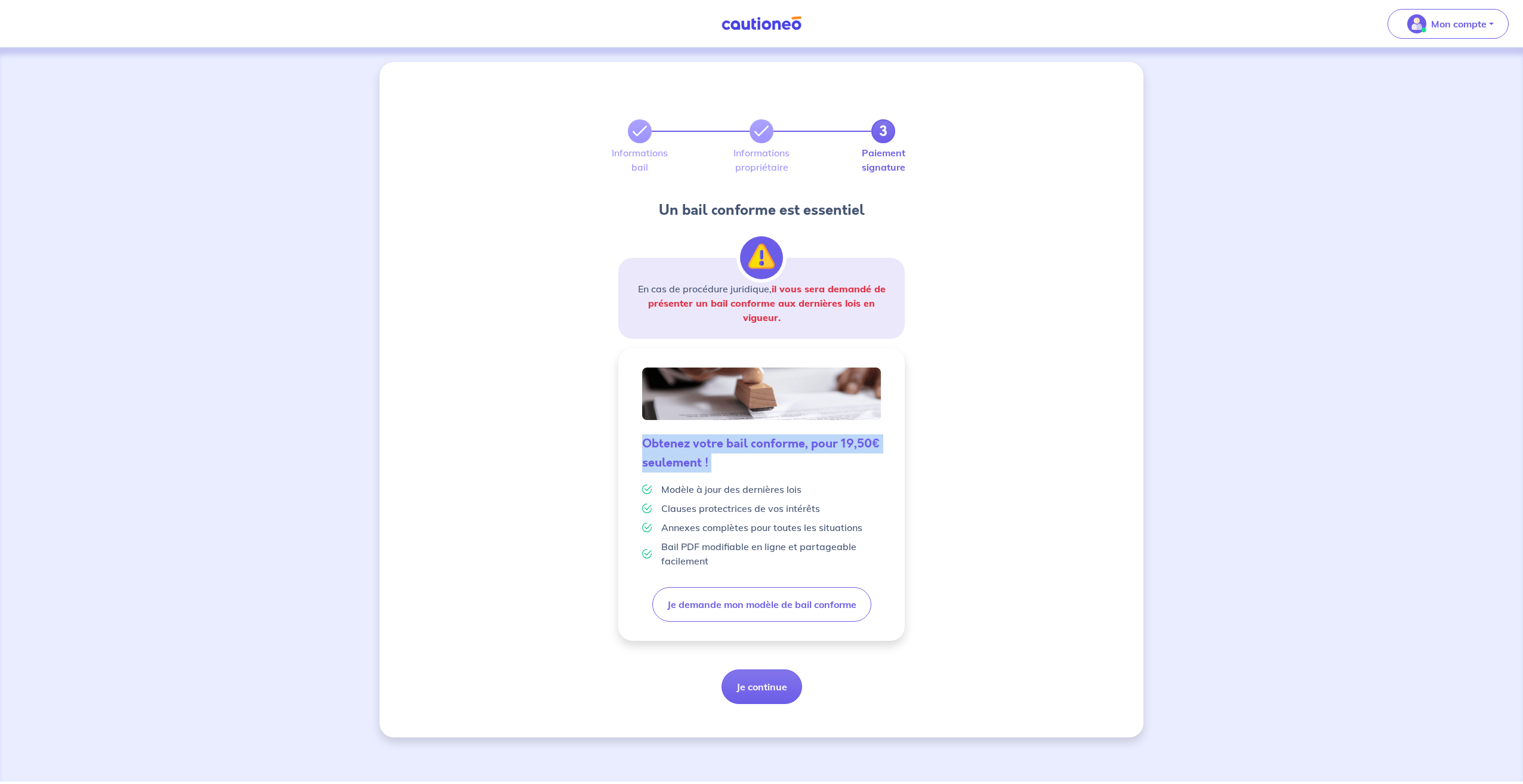
drag, startPoint x: 661, startPoint y: 492, endPoint x: 647, endPoint y: 447, distance: 47.1
click at [647, 447] on div "Obtenez votre bail conforme, pour 19,50€ seulement ! Modèle à jour des dernière…" at bounding box center [761, 503] width 258 height 158
click at [647, 451] on h5 "Obtenez votre bail conforme, pour 19,50€ seulement !" at bounding box center [761, 453] width 239 height 38
click at [659, 486] on div "Modèle à jour des dernières lois" at bounding box center [761, 489] width 239 height 14
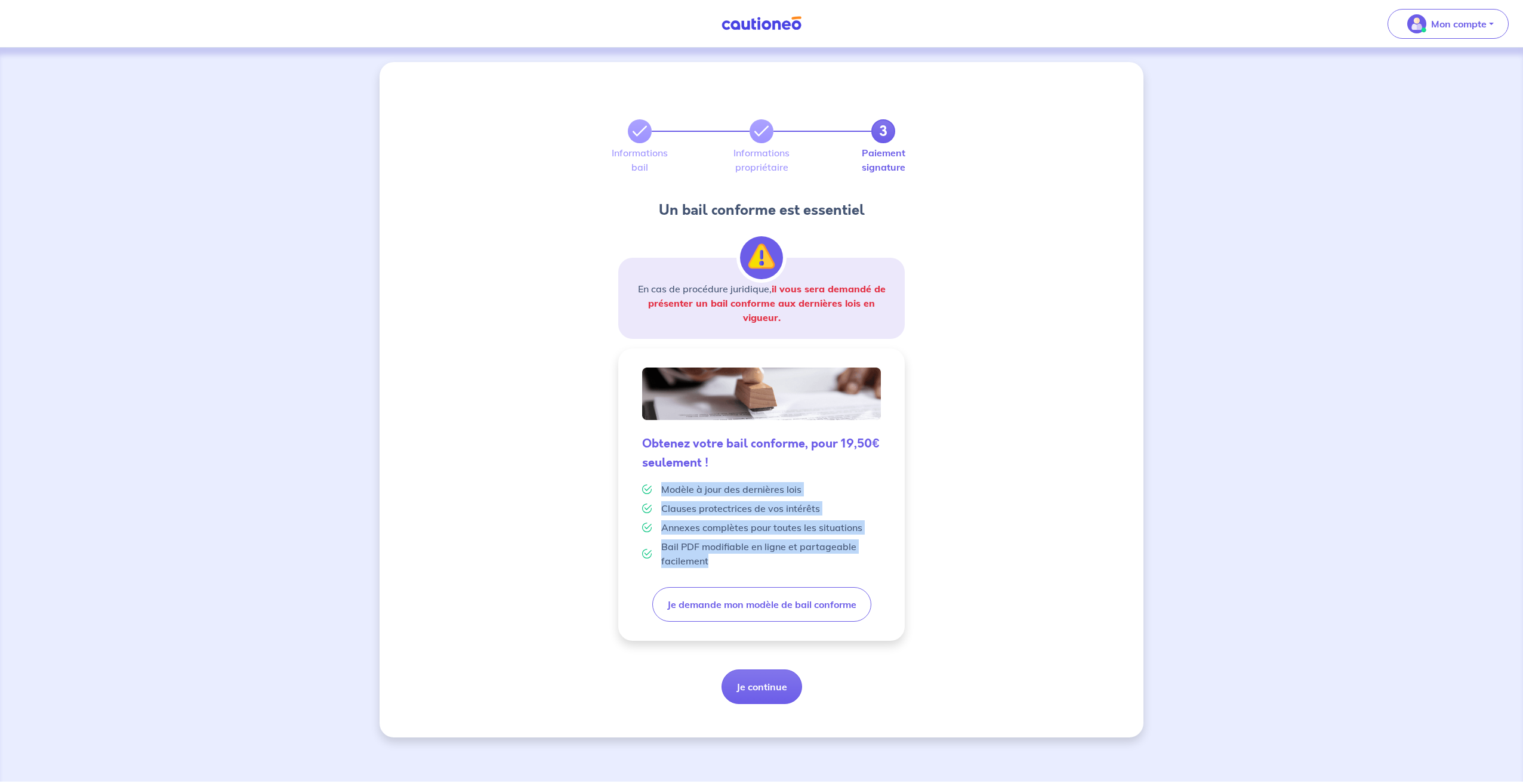
drag, startPoint x: 661, startPoint y: 488, endPoint x: 868, endPoint y: 576, distance: 224.9
click at [868, 576] on div "Obtenez votre bail conforme, pour 19,50€ seulement ! Modèle à jour des dernière…" at bounding box center [761, 503] width 258 height 158
drag, startPoint x: 868, startPoint y: 576, endPoint x: 823, endPoint y: 569, distance: 45.5
click at [823, 569] on div "Obtenez votre bail conforme, pour 19,50€ seulement ! Modèle à jour des dernière…" at bounding box center [761, 503] width 258 height 158
drag, startPoint x: 805, startPoint y: 558, endPoint x: 663, endPoint y: 479, distance: 162.5
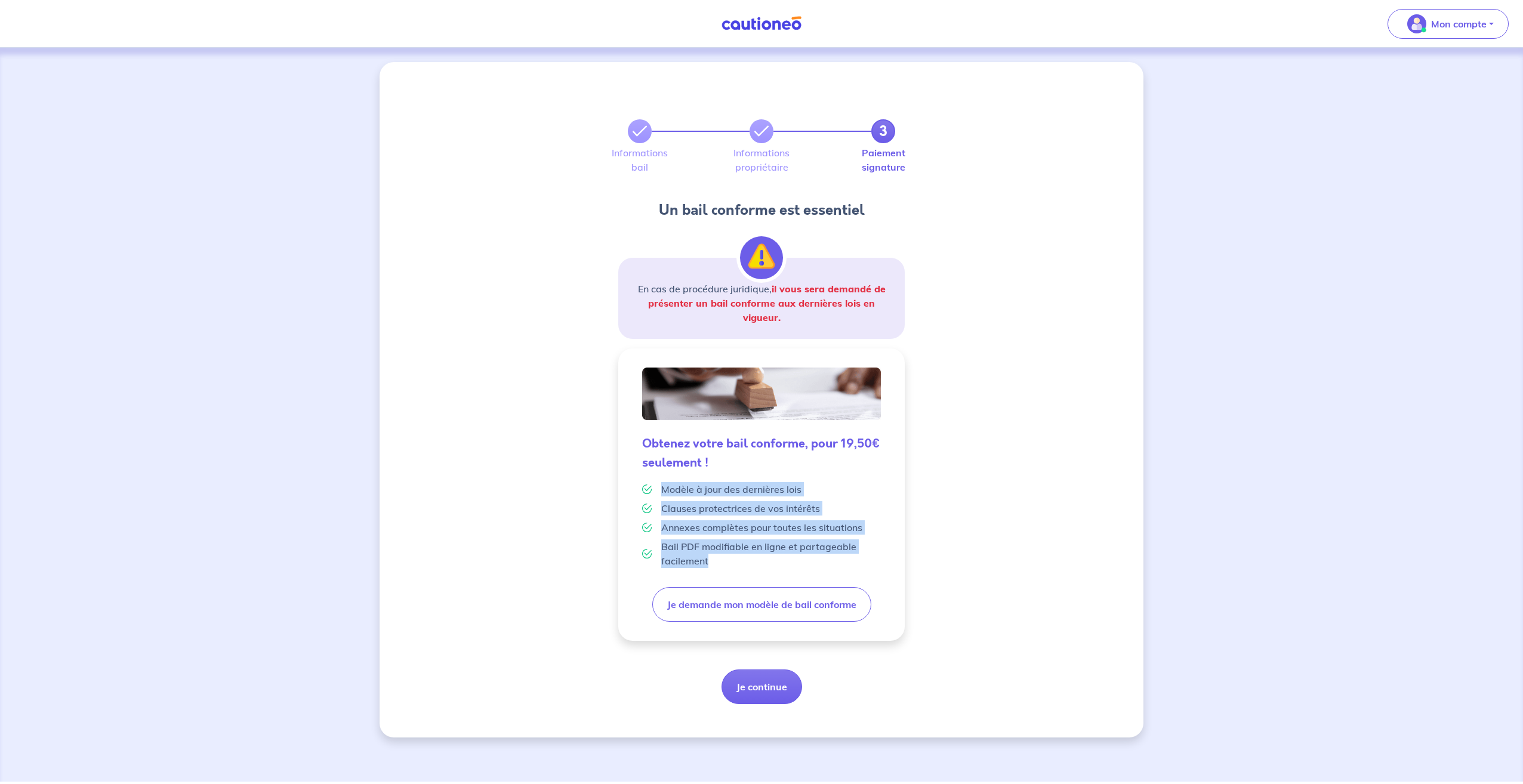
click at [663, 479] on div "Obtenez votre bail conforme, pour 19,50€ seulement ! Modèle à jour des dernière…" at bounding box center [761, 503] width 258 height 158
drag, startPoint x: 663, startPoint y: 479, endPoint x: 705, endPoint y: 512, distance: 53.4
click at [705, 512] on p "Clauses protectrices de vos intérêts" at bounding box center [740, 508] width 158 height 14
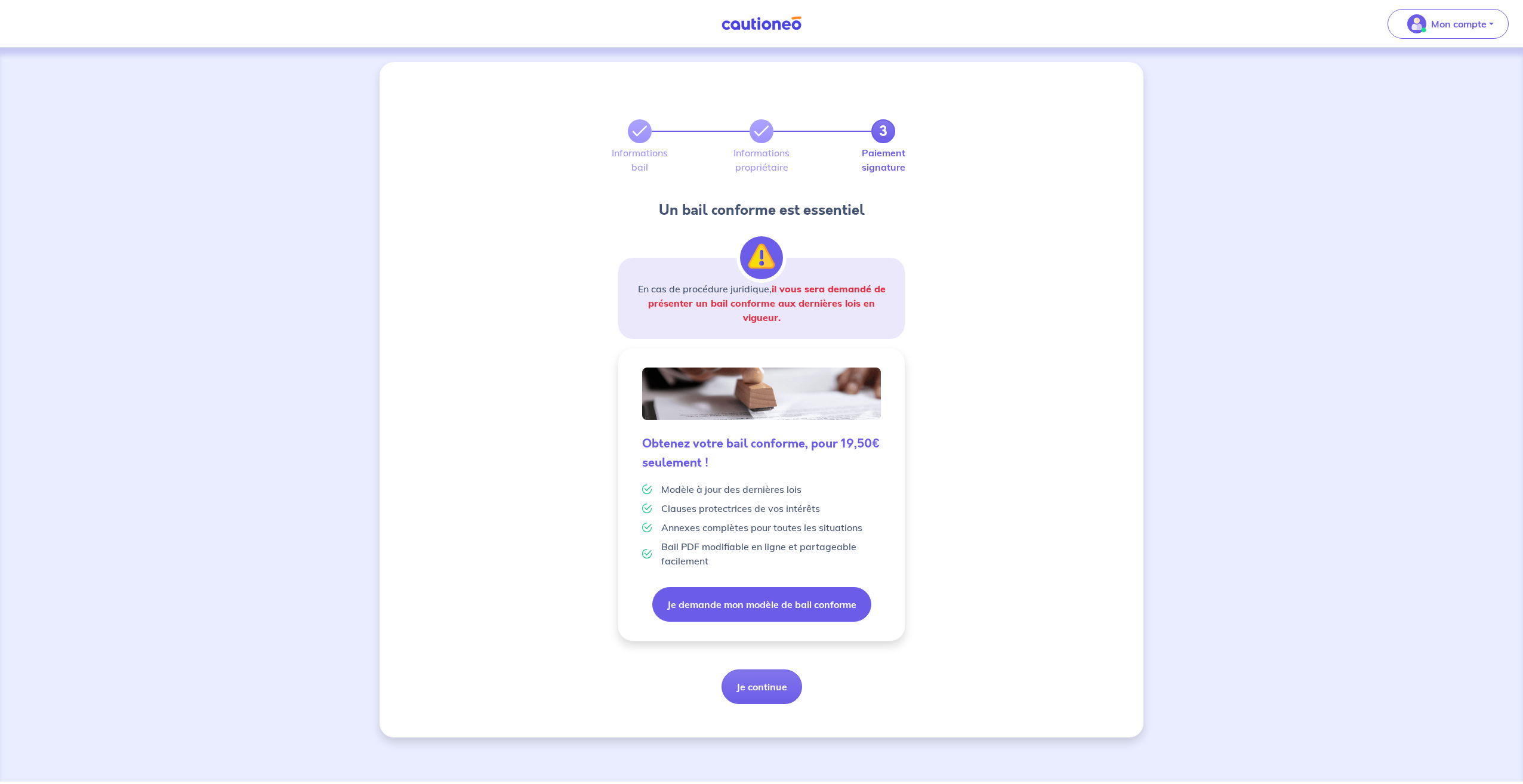
click at [796, 595] on button "Je demande mon modèle de bail conforme" at bounding box center [761, 604] width 219 height 34
